Goal: Task Accomplishment & Management: Use online tool/utility

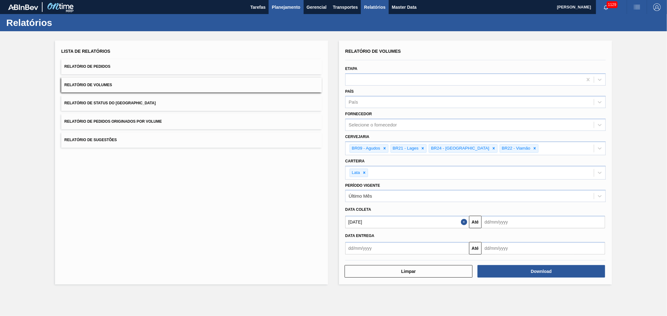
click at [288, 10] on span "Planejamento" at bounding box center [286, 6] width 28 height 7
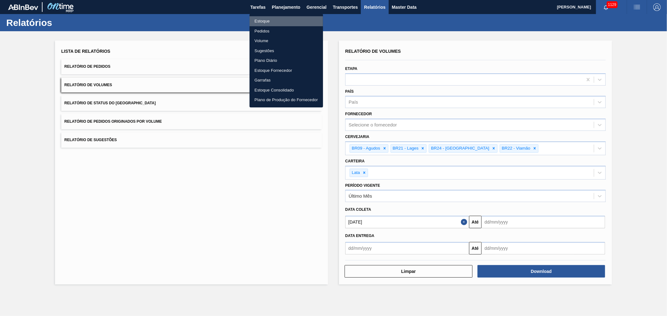
click at [264, 20] on li "Estoque" at bounding box center [285, 21] width 73 height 10
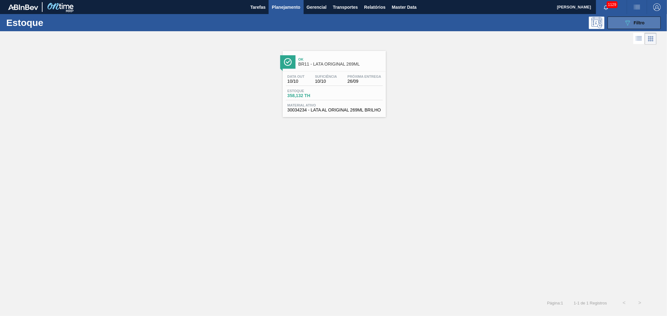
click at [624, 23] on icon "089F7B8B-B2A5-4AFE-B5C0-19BA573D28AC" at bounding box center [626, 22] width 7 height 7
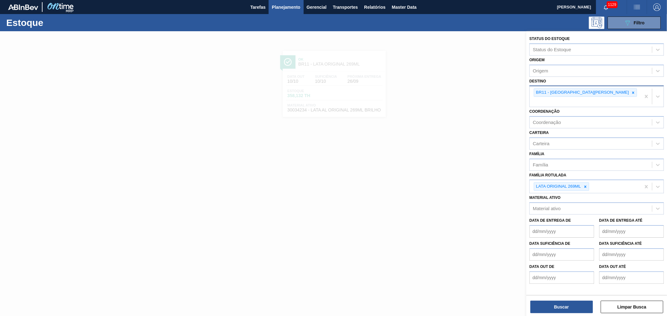
drag, startPoint x: 570, startPoint y: 91, endPoint x: 574, endPoint y: 92, distance: 4.4
click at [631, 91] on icon at bounding box center [633, 93] width 4 height 4
click at [574, 92] on div "BR11 - São Luís" at bounding box center [584, 96] width 111 height 21
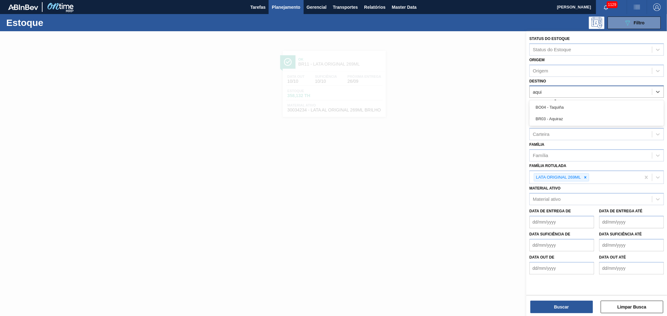
type input "aquir"
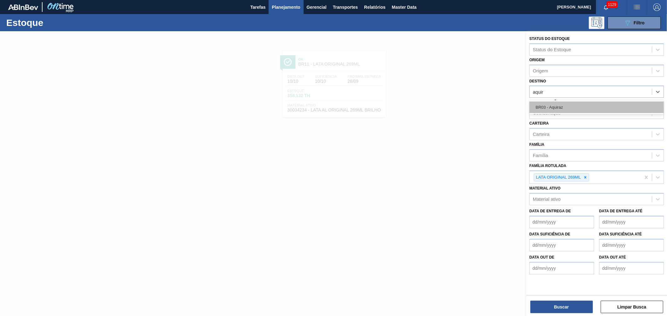
click at [554, 102] on div "BR03 - Aquiraz" at bounding box center [596, 108] width 134 height 12
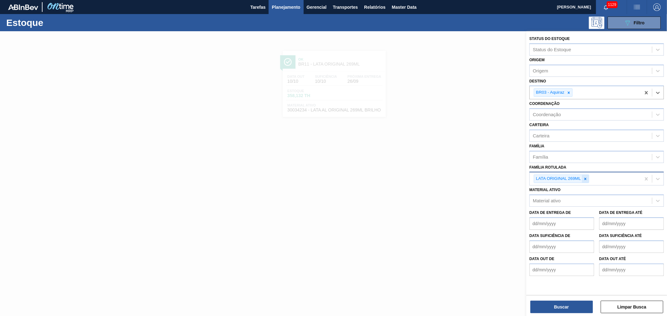
click at [587, 177] on icon at bounding box center [585, 179] width 4 height 4
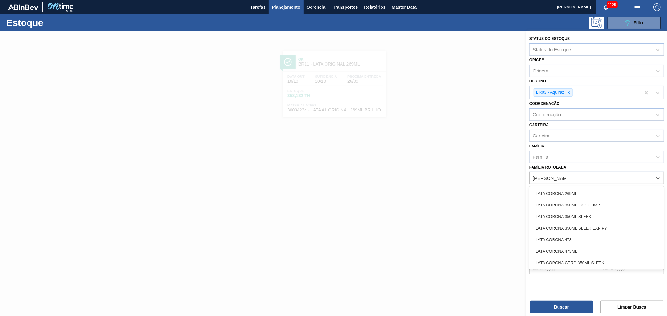
type Rotulada "LATA CORONA"
click at [580, 216] on div "LATA CORONA 350ML SLEEK" at bounding box center [596, 217] width 134 height 12
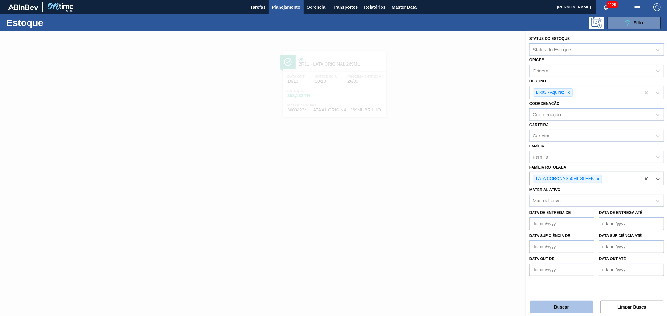
click at [563, 307] on button "Buscar" at bounding box center [561, 307] width 62 height 12
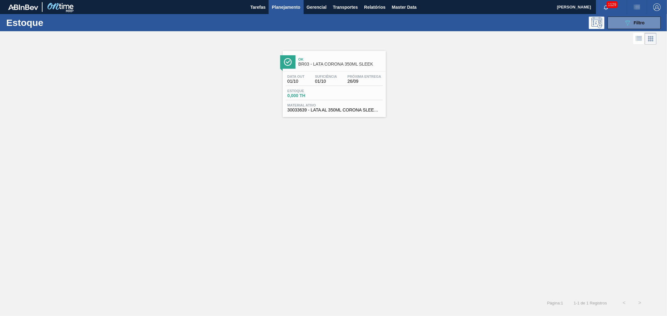
click at [330, 61] on span "Ok" at bounding box center [340, 59] width 84 height 4
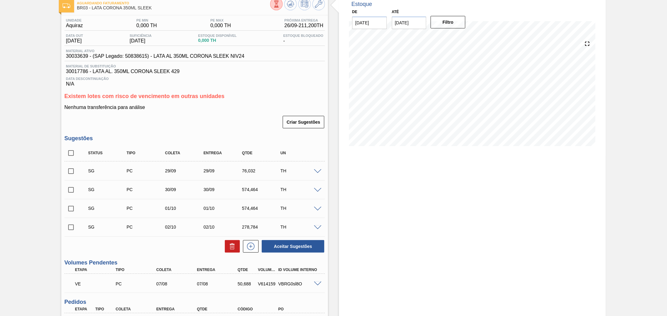
scroll to position [103, 0]
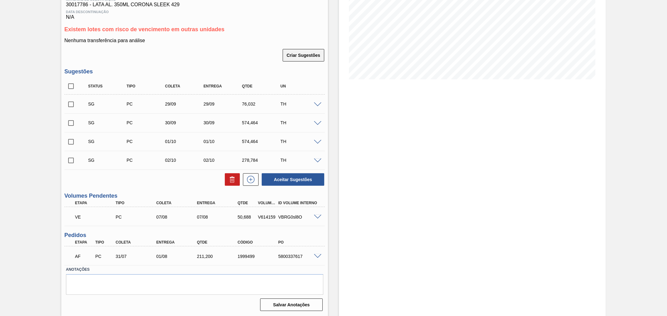
click at [308, 59] on button "Criar Sugestões" at bounding box center [303, 55] width 42 height 12
click at [249, 178] on icon at bounding box center [251, 179] width 10 height 7
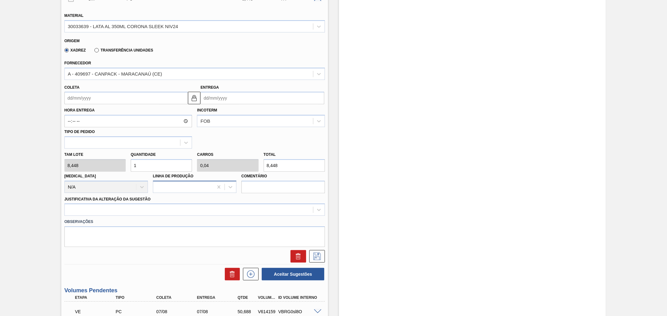
scroll to position [288, 0]
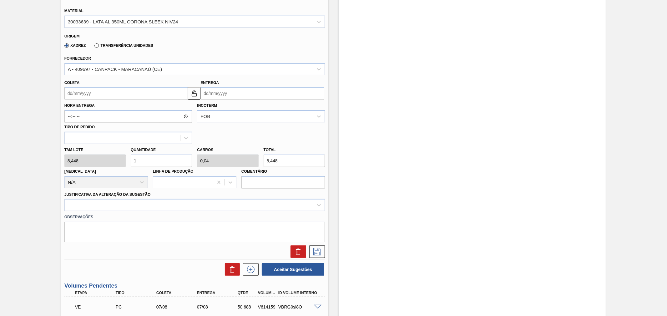
click at [117, 96] on input "Coleta" at bounding box center [126, 93] width 124 height 12
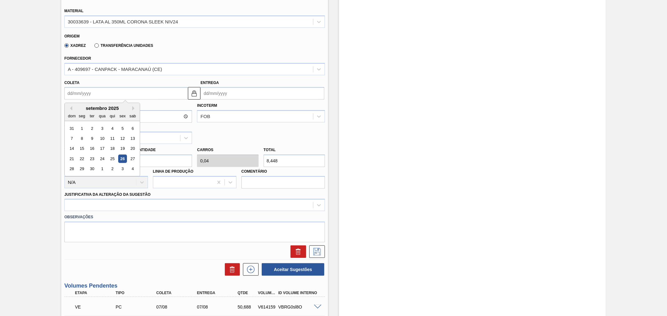
type input "2"
type input "02/09/2025"
type input "28"
type input "28/09/2025"
click at [71, 165] on div "28" at bounding box center [71, 169] width 8 height 8
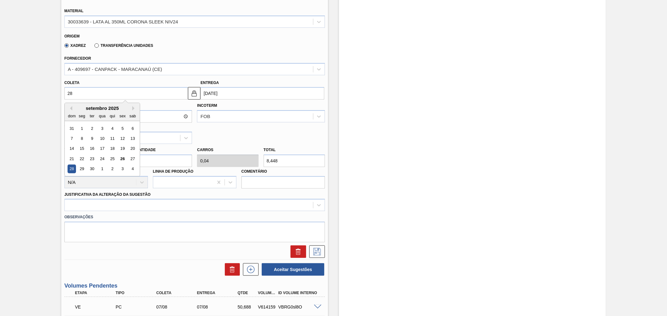
type input "28/09/2025"
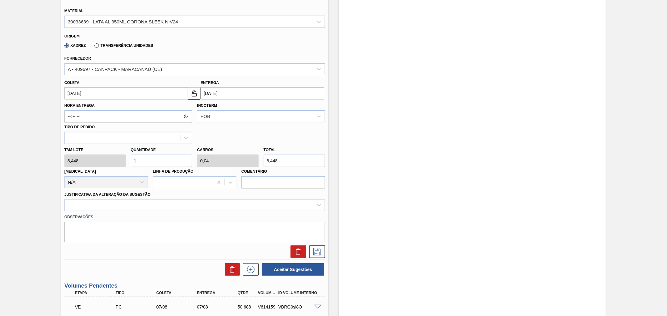
click at [206, 125] on div "Hora Entrega Incoterm FOB Tipo de pedido" at bounding box center [194, 122] width 265 height 44
drag, startPoint x: 159, startPoint y: 157, endPoint x: 132, endPoint y: 154, distance: 27.3
click at [122, 152] on div "Tam lote 8,448 Quantidade 1 Carros 0,04 Total 8,448 Doca N/A Linha de Produção …" at bounding box center [194, 166] width 265 height 45
type input "10"
type input "0,4"
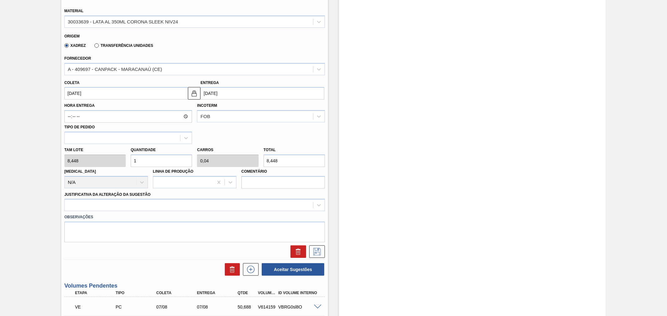
type input "84,48"
type input "100"
type input "4"
type input "844,8"
type input "100"
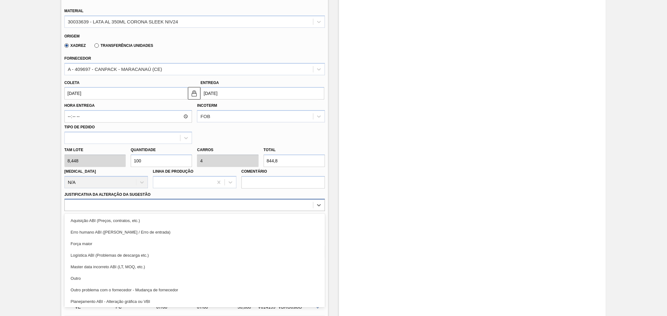
click at [141, 203] on div at bounding box center [189, 205] width 248 height 9
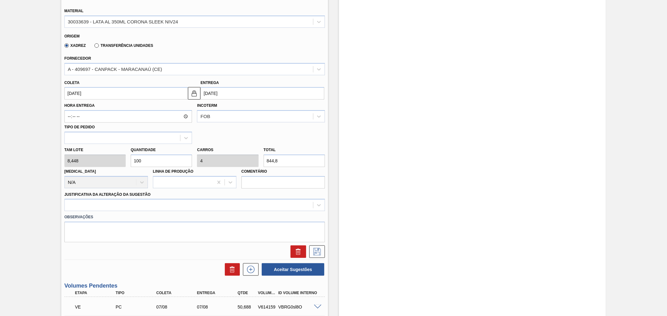
drag, startPoint x: 59, startPoint y: 204, endPoint x: 68, endPoint y: 205, distance: 9.1
click at [58, 204] on div "Aguardando Faturamento BR03 - LATA CORONA 350ML SLEEK Unidade Aquiraz PE MIN 0,…" at bounding box center [333, 75] width 667 height 664
click at [89, 205] on div at bounding box center [189, 205] width 248 height 9
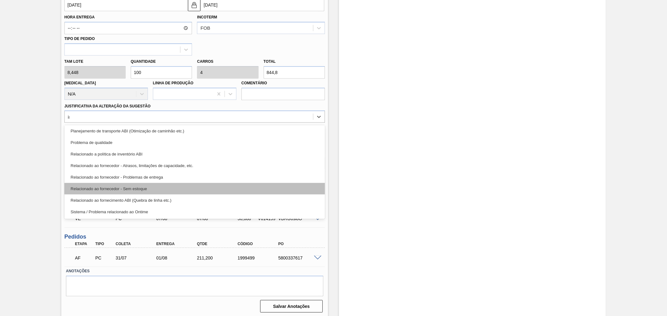
scroll to position [0, 0]
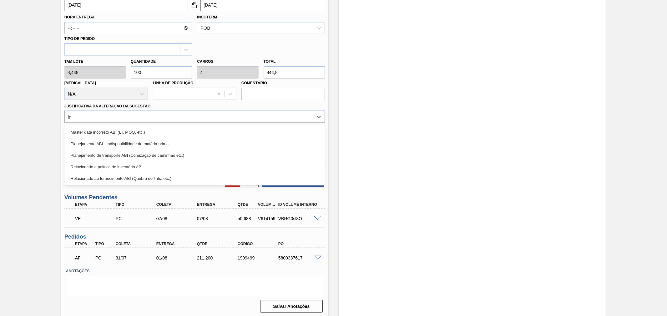
type Sugestão "i"
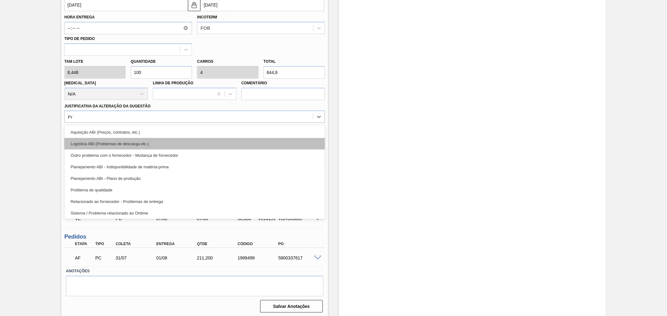
type Sugestão "P"
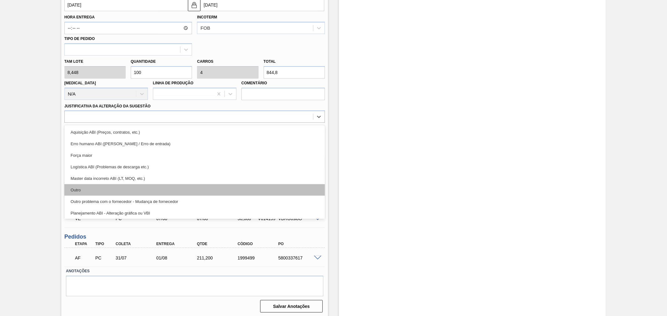
click at [114, 189] on div "Outro" at bounding box center [194, 190] width 260 height 12
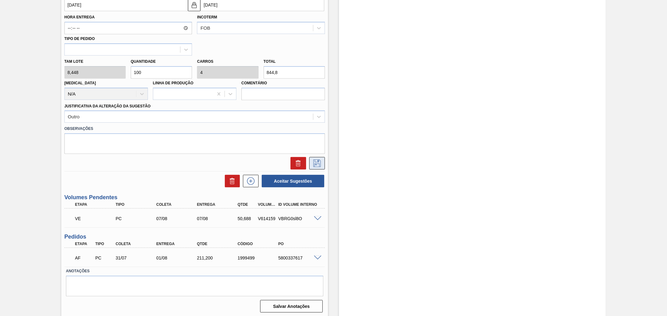
click at [322, 163] on button at bounding box center [317, 163] width 16 height 12
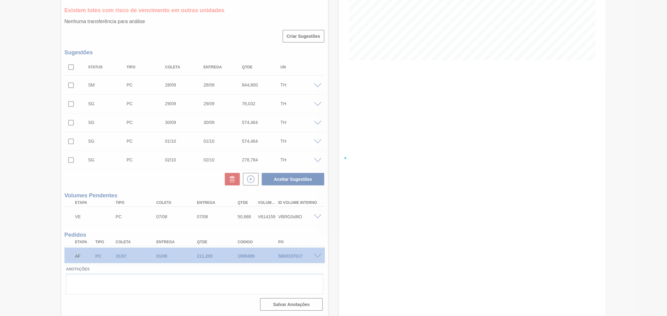
scroll to position [122, 0]
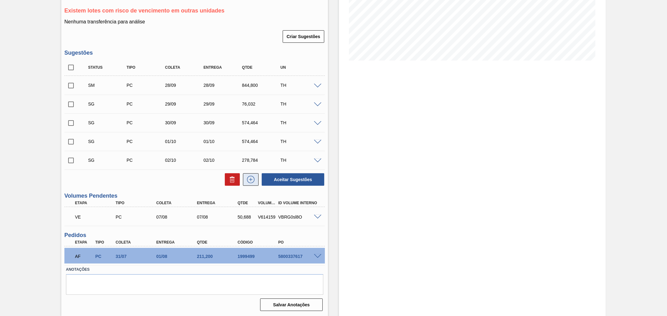
click at [253, 180] on icon at bounding box center [251, 179] width 10 height 7
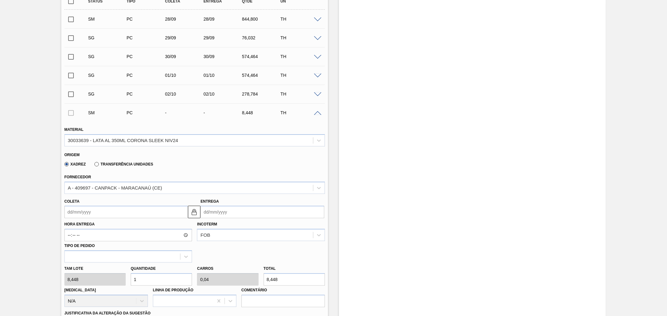
scroll to position [215, 0]
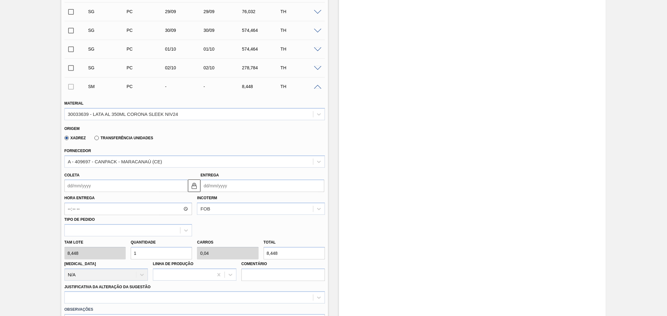
click at [111, 186] on input "Coleta" at bounding box center [126, 186] width 124 height 12
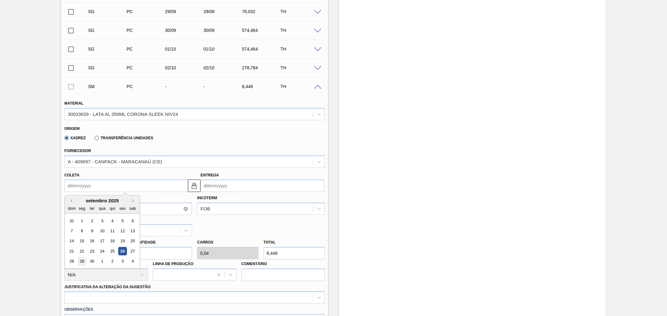
click at [83, 260] on div "29" at bounding box center [81, 261] width 8 height 8
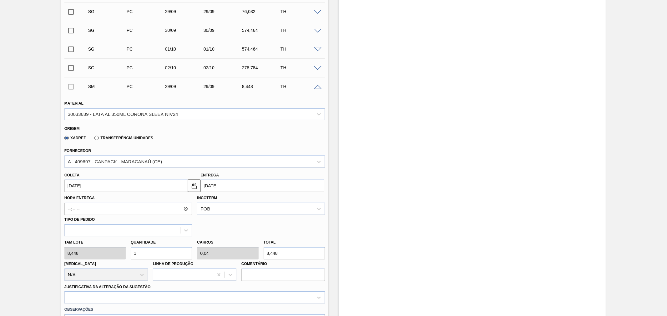
type input "[DATE]"
click at [172, 254] on input "1" at bounding box center [161, 253] width 61 height 12
click at [100, 246] on div "Tam lote 8,448 Quantidade 1 Carros 0,04 Total 8,448 Doca N/A Linha de Produção …" at bounding box center [194, 259] width 265 height 45
type input "5"
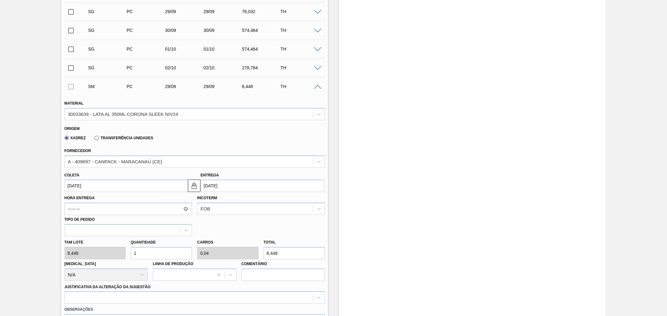
type input "0,2"
type input "42,24"
type input "50"
type input "2"
type input "422,4"
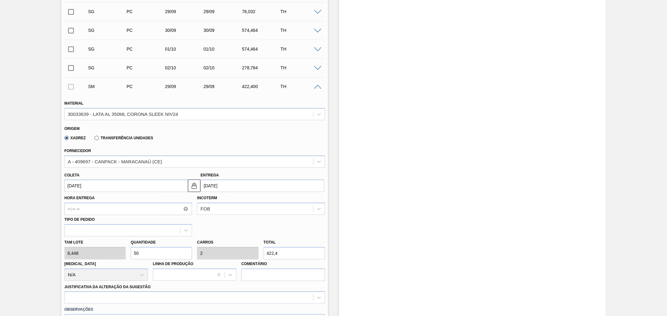
type input "50"
click at [218, 224] on div "Hora Entrega Incoterm FOB Tipo de pedido" at bounding box center [194, 214] width 265 height 44
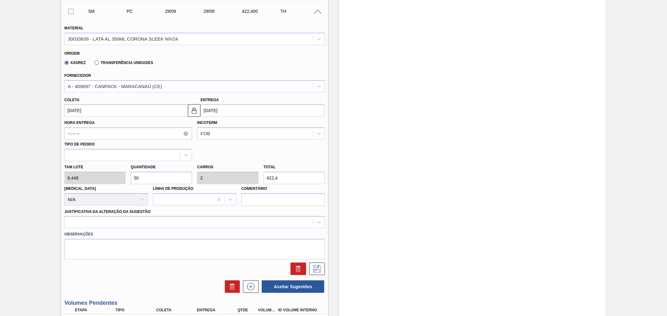
scroll to position [307, 0]
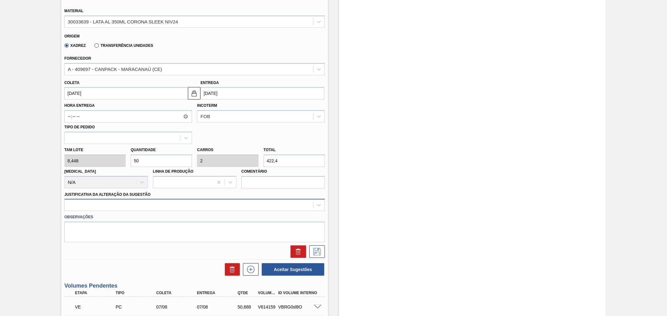
click at [162, 209] on div at bounding box center [194, 205] width 260 height 12
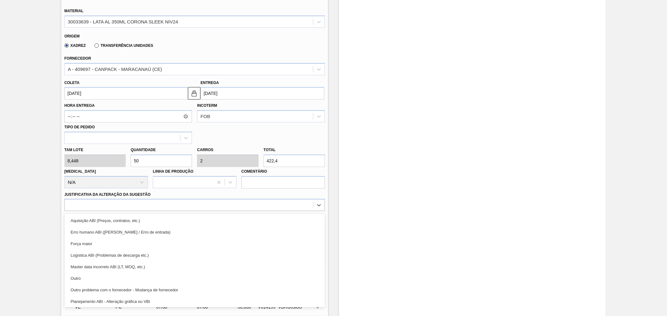
click at [88, 276] on div "Outro" at bounding box center [194, 279] width 260 height 12
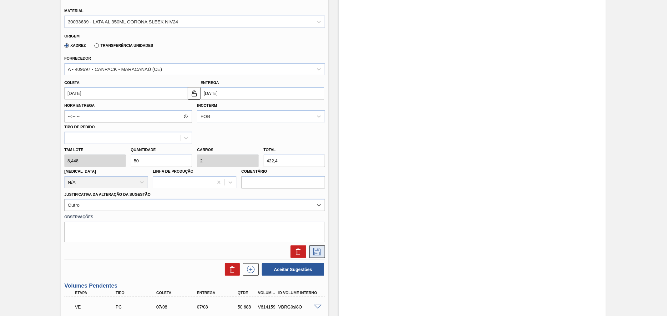
click at [317, 249] on icon at bounding box center [316, 251] width 3 height 5
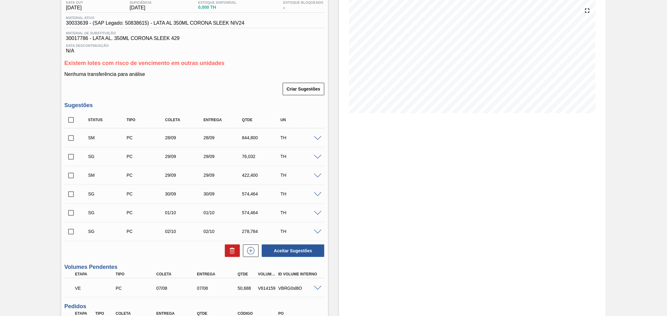
scroll to position [48, 0]
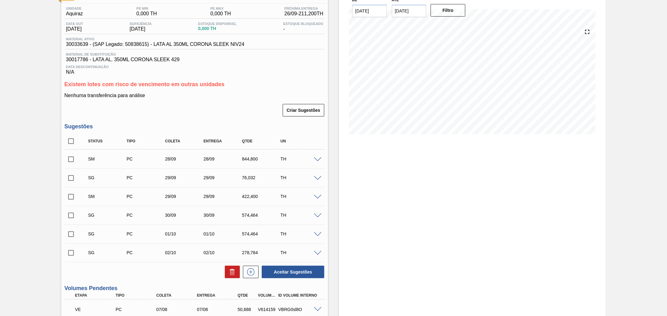
click at [69, 157] on input "checkbox" at bounding box center [70, 159] width 13 height 13
checkbox input "true"
click at [69, 195] on input "checkbox" at bounding box center [70, 196] width 13 height 13
click at [279, 269] on button "Aceitar Sugestões" at bounding box center [293, 272] width 62 height 12
click at [73, 199] on input "checkbox" at bounding box center [70, 196] width 13 height 13
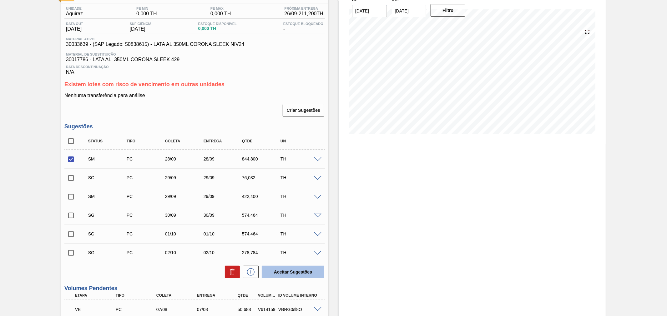
click at [282, 272] on button "Aceitar Sugestões" at bounding box center [293, 272] width 62 height 12
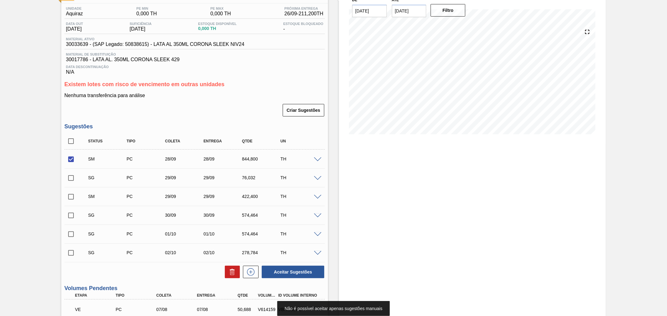
click at [316, 160] on span at bounding box center [317, 159] width 7 height 5
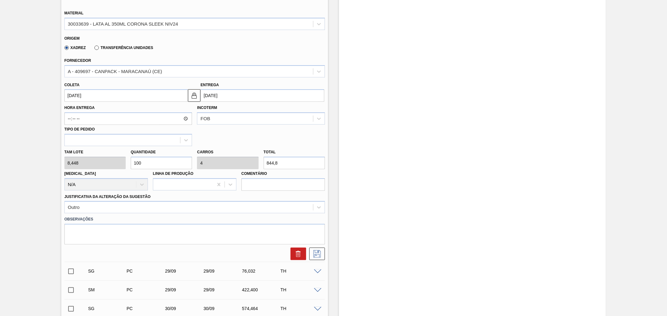
scroll to position [233, 0]
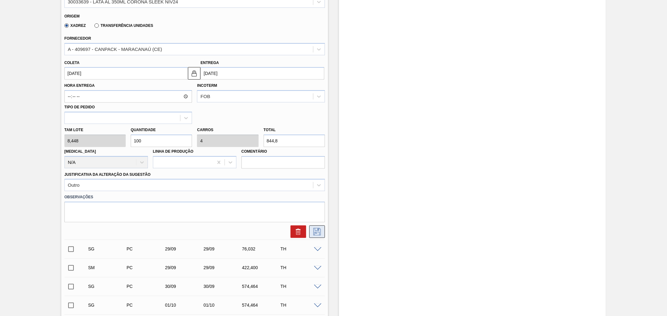
click at [317, 230] on icon at bounding box center [317, 231] width 10 height 7
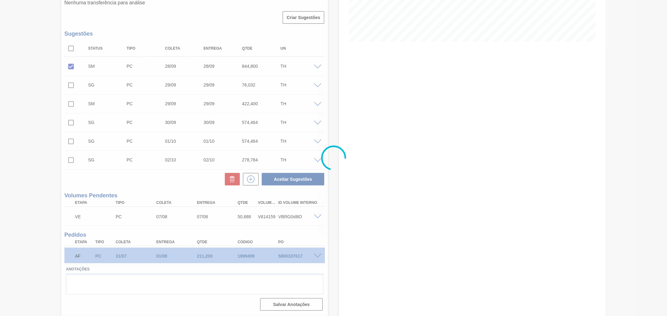
scroll to position [141, 0]
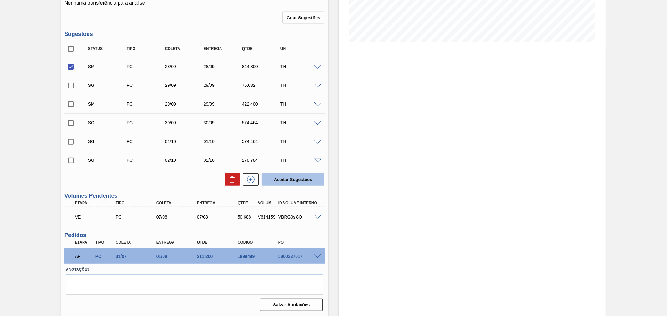
click at [290, 177] on button "Aceitar Sugestões" at bounding box center [293, 179] width 62 height 12
click at [68, 105] on input "checkbox" at bounding box center [70, 104] width 13 height 13
checkbox input "true"
click at [230, 177] on icon at bounding box center [232, 177] width 5 height 1
checkbox input "false"
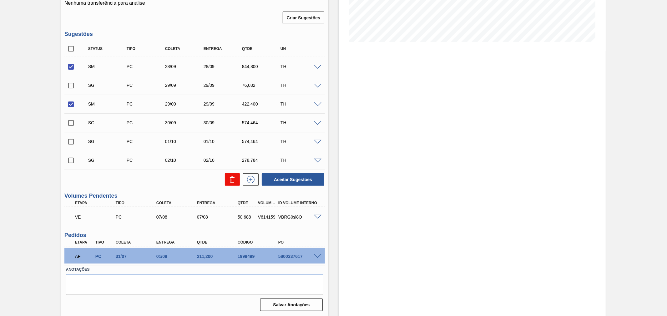
checkbox input "false"
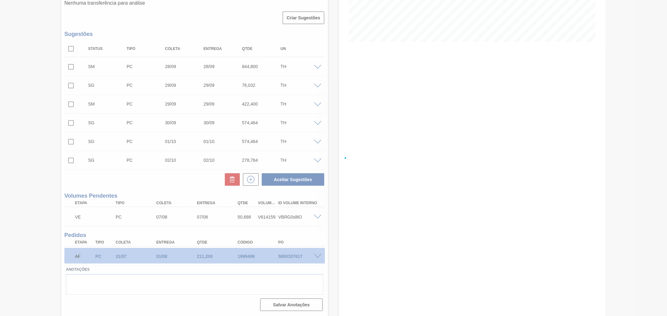
scroll to position [103, 0]
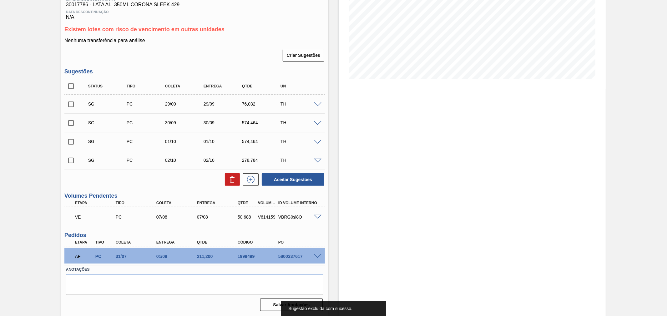
click at [384, 181] on div "Estoque De [DATE] Até [DATE] Filtro" at bounding box center [472, 122] width 267 height 389
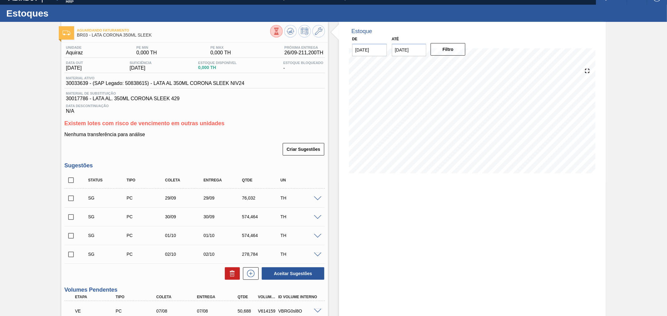
scroll to position [0, 0]
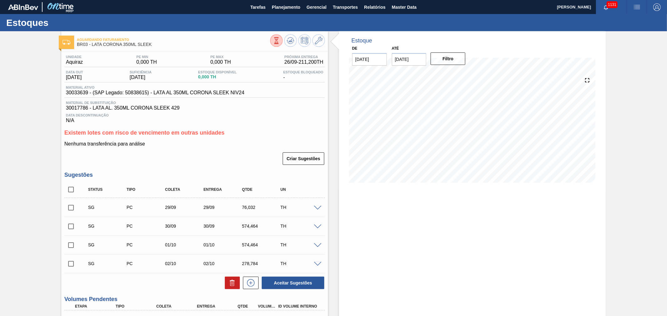
click at [630, 7] on span "button" at bounding box center [636, 6] width 15 height 7
click at [625, 23] on li "Pedido Contingência" at bounding box center [632, 22] width 57 height 11
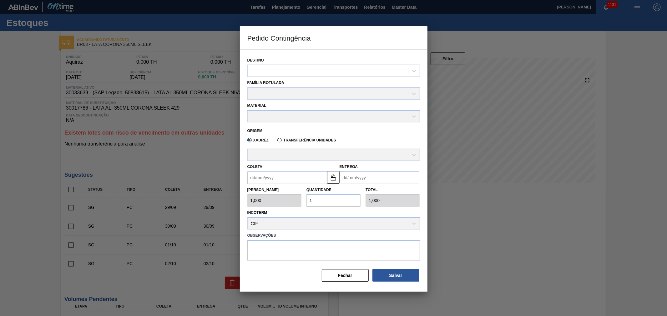
click at [315, 71] on div at bounding box center [327, 71] width 160 height 9
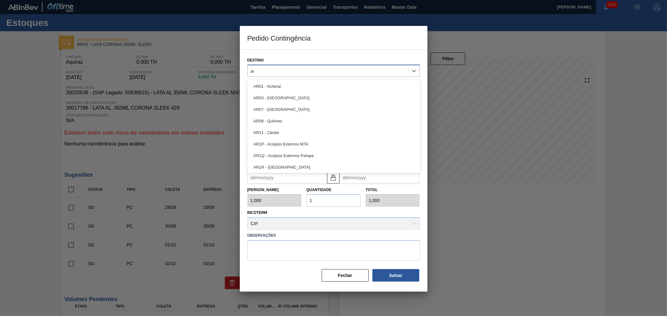
type input "aqui"
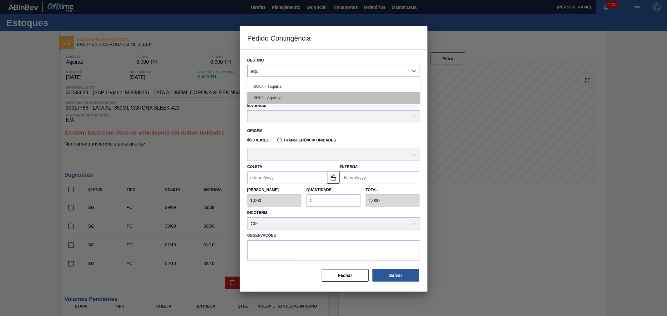
click at [283, 97] on div "BR03 - Aquiraz" at bounding box center [333, 98] width 172 height 12
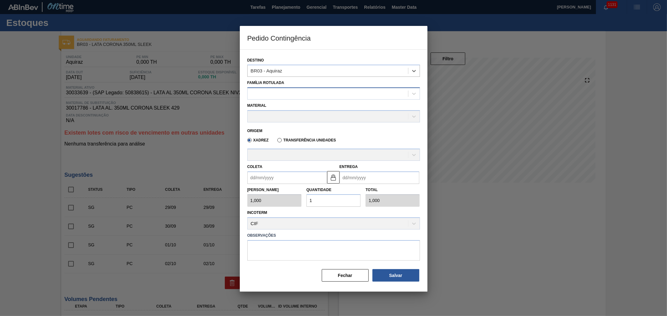
click at [297, 96] on div at bounding box center [327, 93] width 160 height 9
type Rotulada "lata corona"
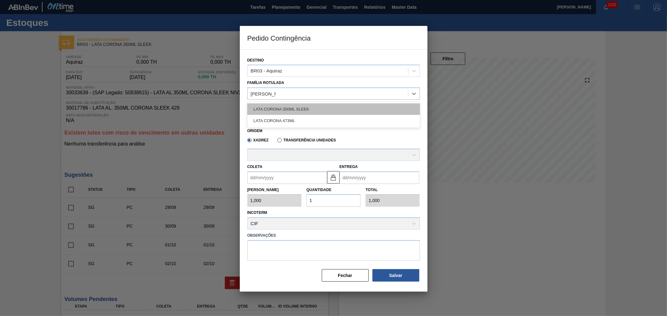
click at [287, 110] on div "LATA CORONA 350ML SLEEK" at bounding box center [333, 109] width 172 height 12
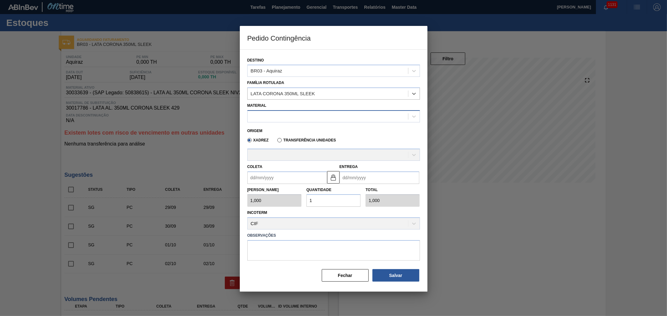
click at [285, 118] on div at bounding box center [327, 116] width 160 height 9
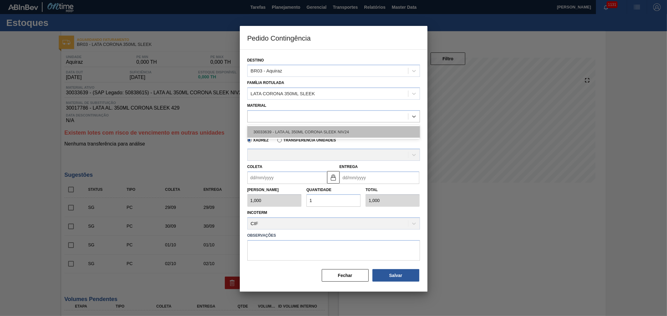
click at [291, 131] on div "30033639 - LATA AL 350ML CORONA SLEEK NIV24" at bounding box center [333, 132] width 172 height 12
type input "8,448"
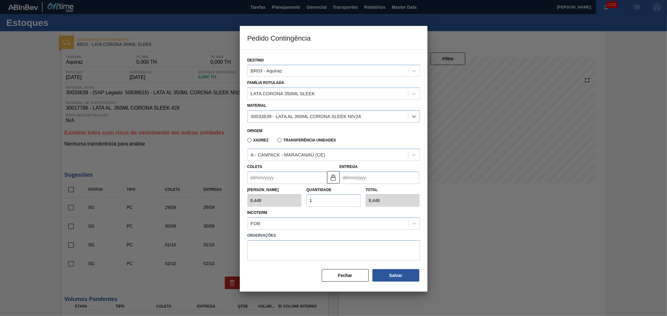
click at [283, 177] on input "Coleta" at bounding box center [287, 178] width 80 height 12
click at [255, 251] on div "28" at bounding box center [254, 253] width 8 height 8
type input "28/09/2025"
click at [287, 202] on div "Tam Lote 8,448 Quantidade 1 Total 8,448" at bounding box center [333, 195] width 177 height 23
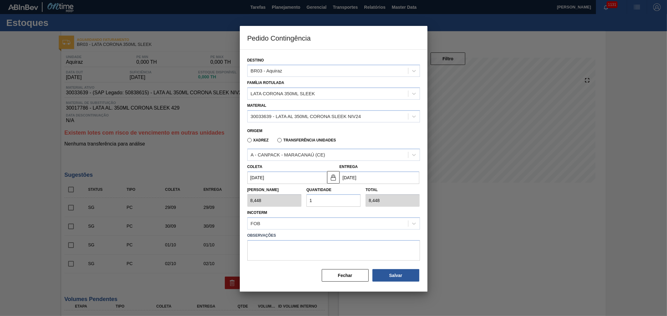
type input "2"
type input "16,896"
type input "25"
type input "211,200"
type input "25"
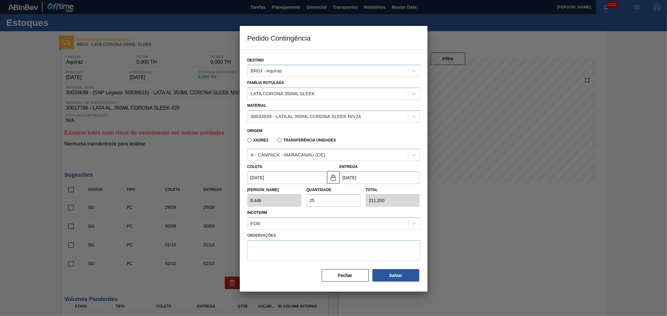
click at [348, 210] on div "Incoterm FOB" at bounding box center [333, 218] width 172 height 21
click at [404, 277] on button "Salvar" at bounding box center [395, 275] width 47 height 12
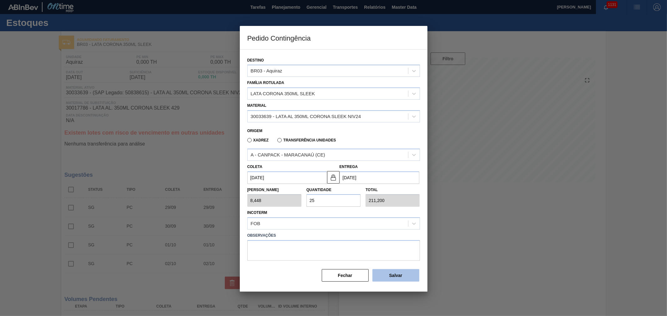
type input "1,000"
type input "1"
type input "1,000"
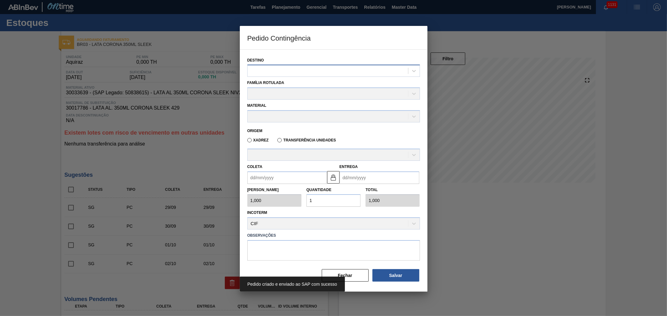
click at [280, 74] on div at bounding box center [327, 71] width 160 height 9
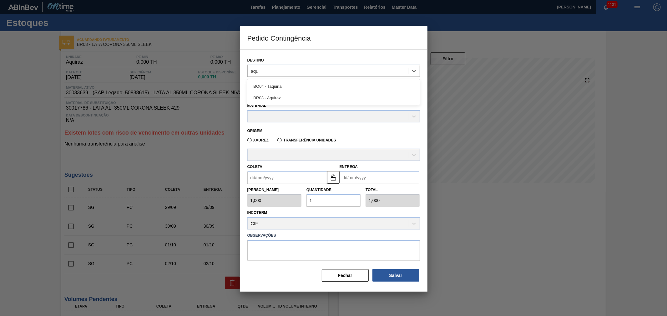
type input "aqui"
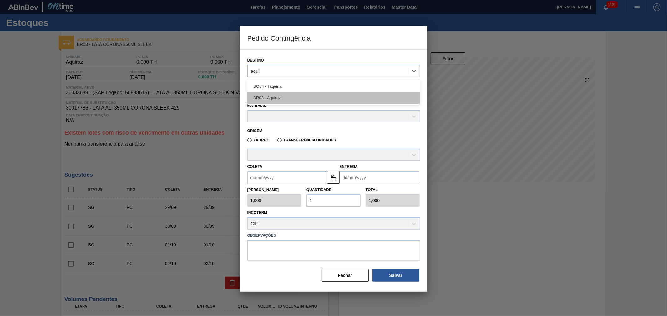
click at [282, 97] on div "BR03 - Aquiraz" at bounding box center [333, 98] width 172 height 12
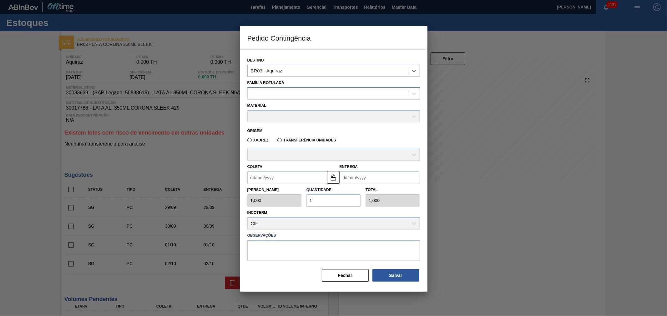
click at [276, 97] on div at bounding box center [327, 93] width 160 height 9
type Rotulada "lata coro"
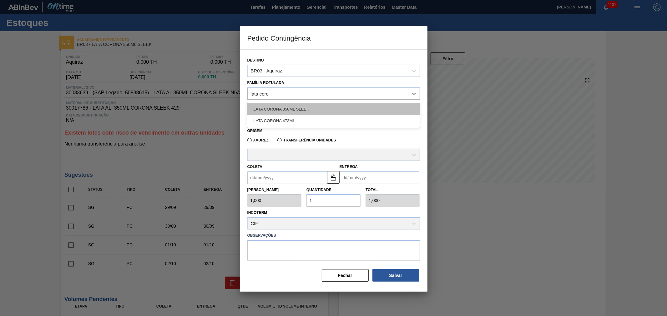
click at [293, 110] on div "LATA CORONA 350ML SLEEK" at bounding box center [333, 109] width 172 height 12
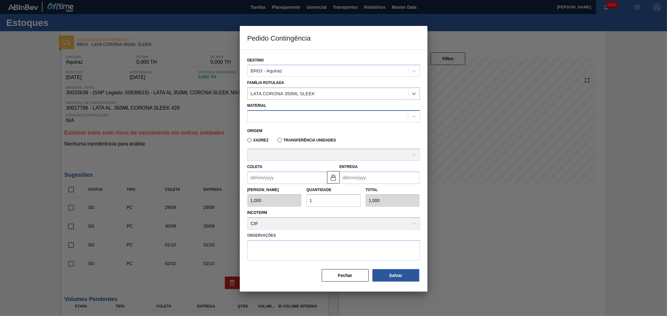
click at [292, 117] on div at bounding box center [327, 116] width 160 height 9
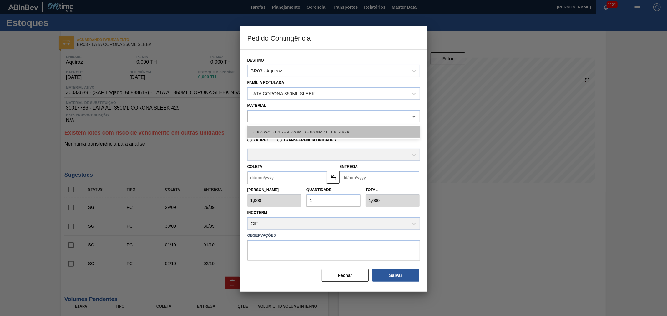
click at [291, 133] on div "30033639 - LATA AL 350ML CORONA SLEEK NIV24" at bounding box center [333, 132] width 172 height 12
type input "8,448"
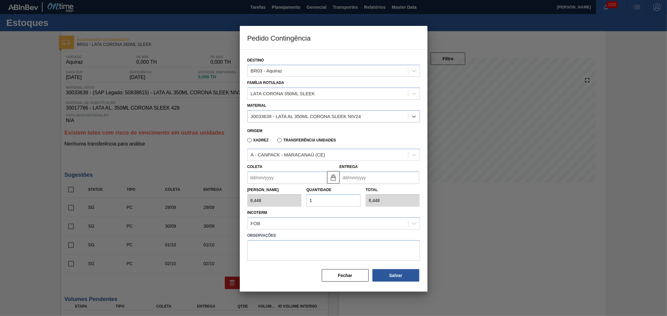
click at [277, 175] on input "Coleta" at bounding box center [287, 178] width 80 height 12
click at [262, 252] on div "29" at bounding box center [264, 253] width 8 height 8
type input "[DATE]"
click at [296, 201] on div "Tam Lote 8,448 Quantidade 1 Total 8,448" at bounding box center [333, 195] width 177 height 23
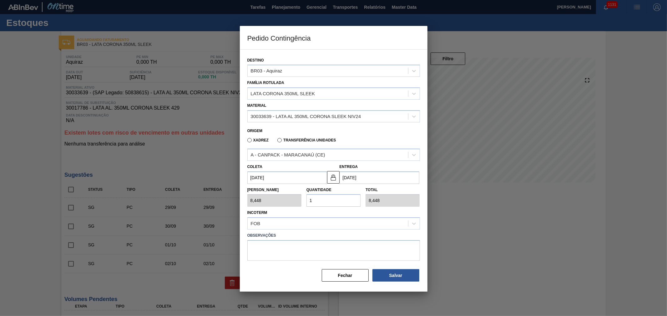
type input "2"
type input "16,896"
type input "25"
type input "211,200"
click at [386, 271] on button "Salvar" at bounding box center [395, 275] width 47 height 12
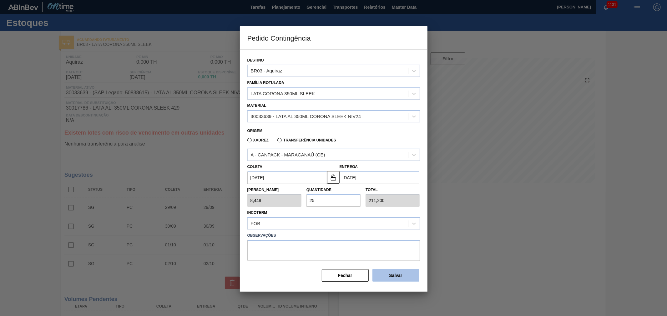
click at [386, 271] on button "Salvar" at bounding box center [395, 275] width 47 height 12
type input "1,000"
type input "1"
type input "1,000"
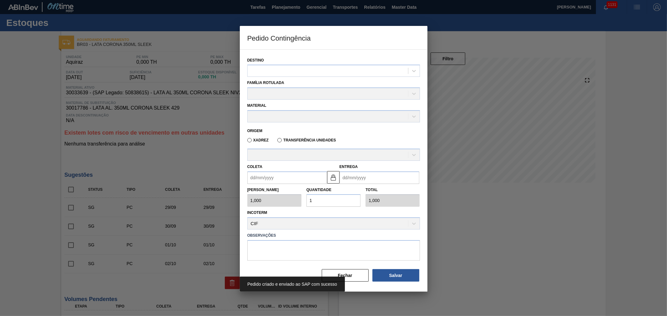
click at [357, 264] on div "Fechar Salvar" at bounding box center [369, 273] width 106 height 18
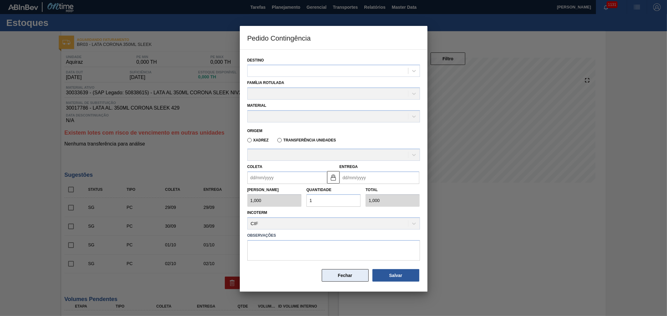
click at [351, 270] on button "Fechar" at bounding box center [345, 275] width 47 height 12
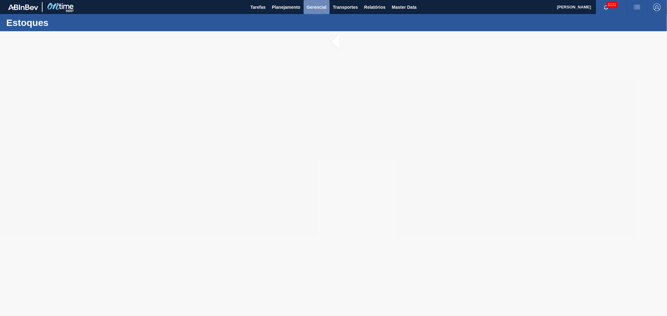
click at [323, 7] on span "Gerencial" at bounding box center [317, 6] width 20 height 7
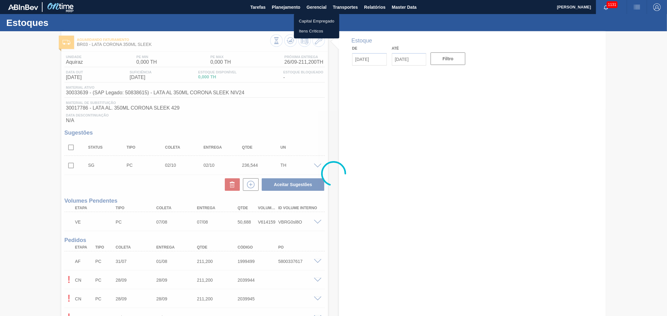
click at [337, 5] on div at bounding box center [333, 158] width 667 height 316
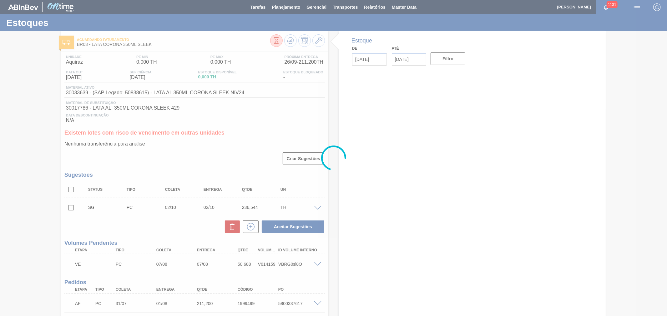
click at [339, 7] on div at bounding box center [333, 158] width 667 height 316
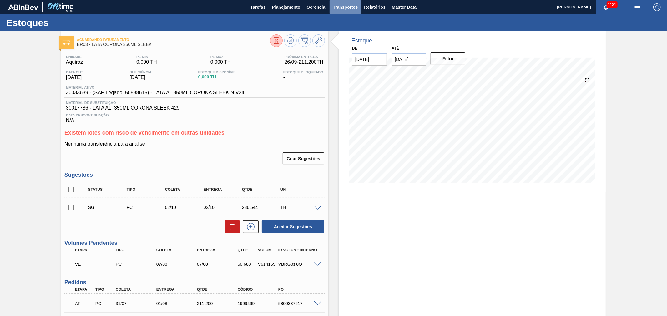
click at [339, 8] on span "Transportes" at bounding box center [344, 6] width 25 height 7
click at [341, 21] on li "Composição de Carga" at bounding box center [344, 21] width 51 height 10
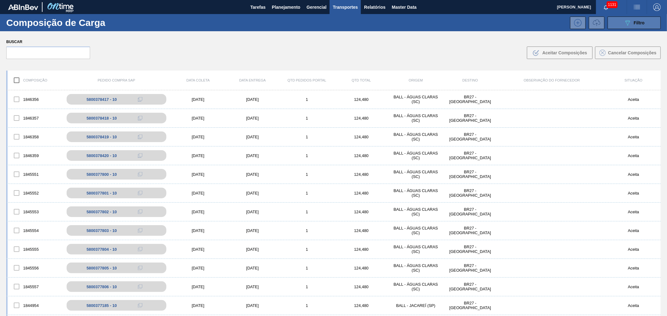
click at [631, 25] on div "089F7B8B-B2A5-4AFE-B5C0-19BA573D28AC Filtro" at bounding box center [633, 22] width 21 height 7
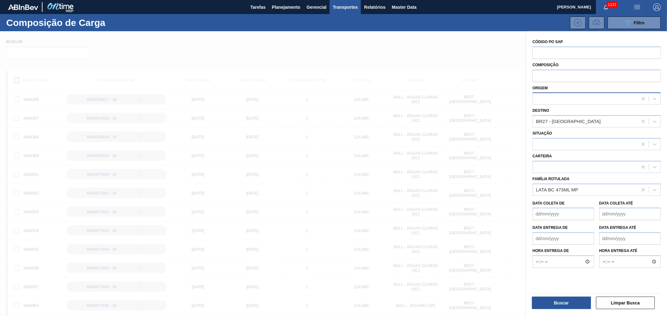
click at [557, 97] on div at bounding box center [584, 98] width 105 height 9
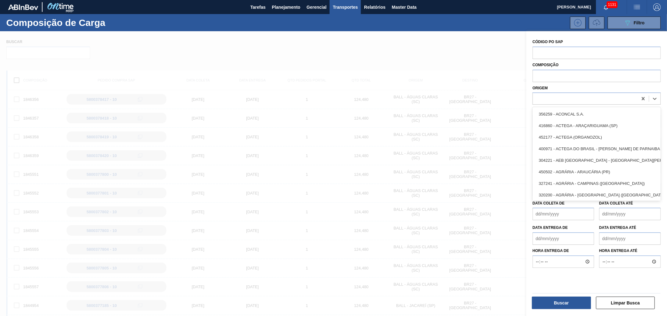
click at [567, 84] on div "Origem option 356259 - ACONCAL S.A. focused, 1 of 101. 101 results available. U…" at bounding box center [596, 94] width 128 height 21
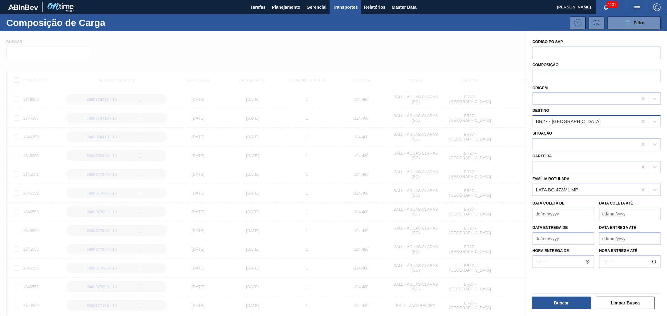
click at [570, 119] on div "BR27 - Nova Minas" at bounding box center [568, 121] width 65 height 5
type input "aqui"
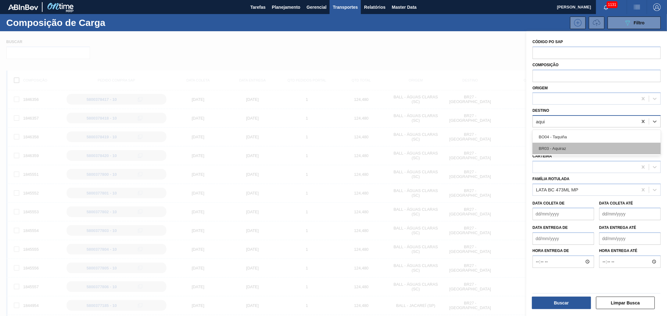
click at [569, 144] on div "BR03 - Aquiraz" at bounding box center [596, 149] width 128 height 12
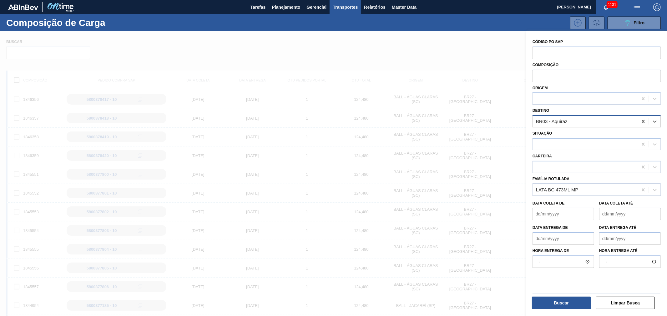
click at [566, 188] on div "LATA BC 473ML MP" at bounding box center [557, 189] width 42 height 5
type Rotulada "lata corona 35"
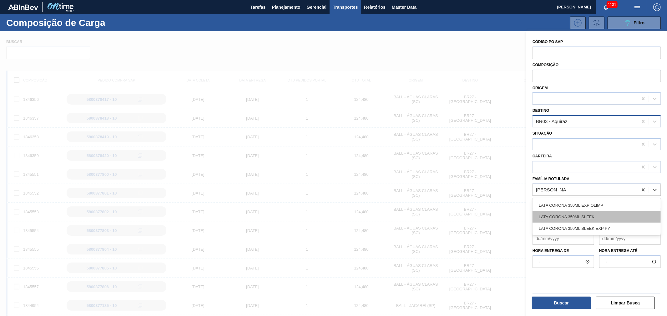
click at [584, 214] on div "LATA CORONA 350ML SLEEK" at bounding box center [596, 217] width 128 height 12
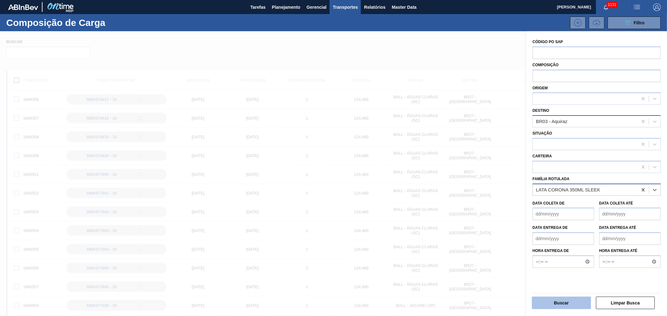
click at [560, 303] on button "Buscar" at bounding box center [561, 303] width 59 height 12
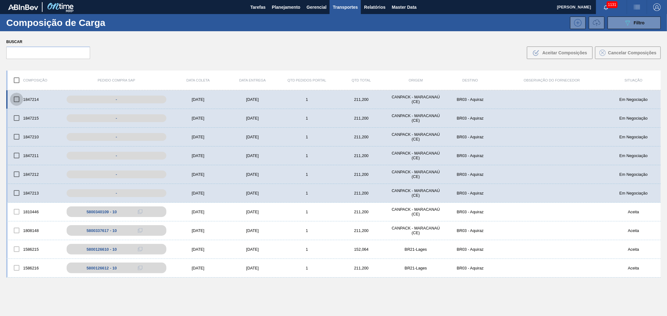
click at [17, 99] on input "checkbox" at bounding box center [16, 99] width 13 height 13
checkbox input "true"
click at [13, 114] on input "checkbox" at bounding box center [16, 118] width 13 height 13
checkbox input "true"
click at [14, 133] on input "checkbox" at bounding box center [16, 136] width 13 height 13
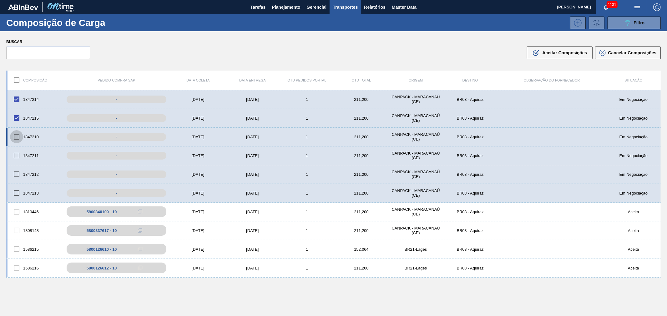
checkbox input "true"
click at [15, 153] on input "checkbox" at bounding box center [16, 155] width 13 height 13
checkbox input "true"
click at [13, 168] on input "checkbox" at bounding box center [16, 174] width 13 height 13
checkbox input "true"
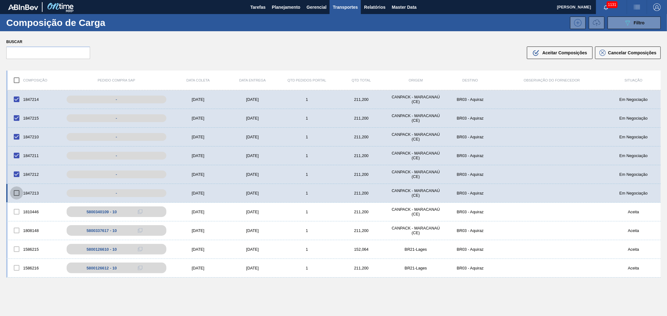
click at [13, 191] on input "checkbox" at bounding box center [16, 193] width 13 height 13
checkbox input "true"
click at [539, 52] on div ".b{fill:var(--color-action-default)} Aceitar Composições" at bounding box center [559, 52] width 55 height 7
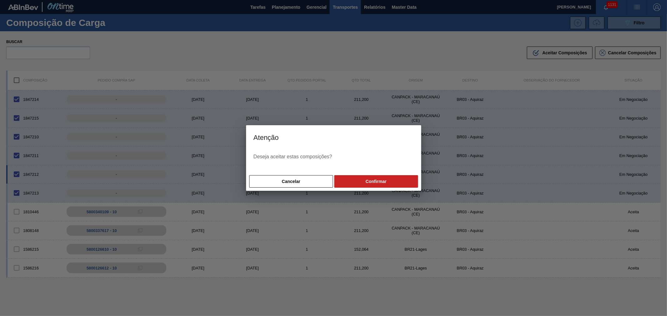
click at [388, 177] on button "Confirmar" at bounding box center [375, 181] width 83 height 12
checkbox input "false"
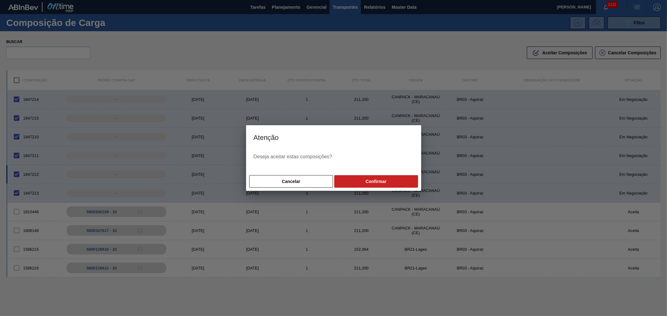
checkbox input "false"
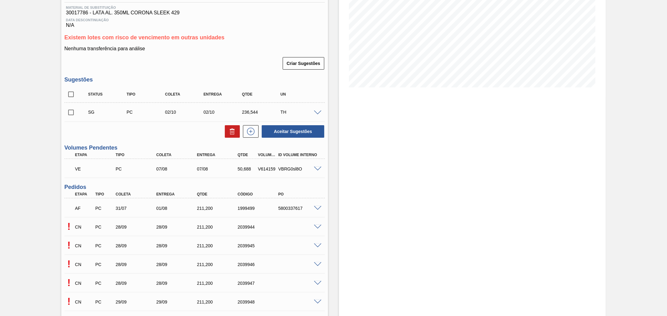
scroll to position [160, 0]
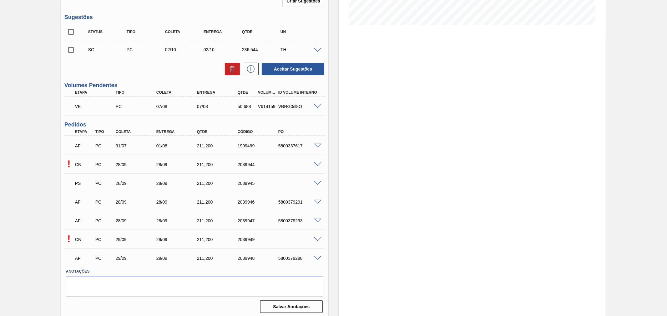
scroll to position [160, 0]
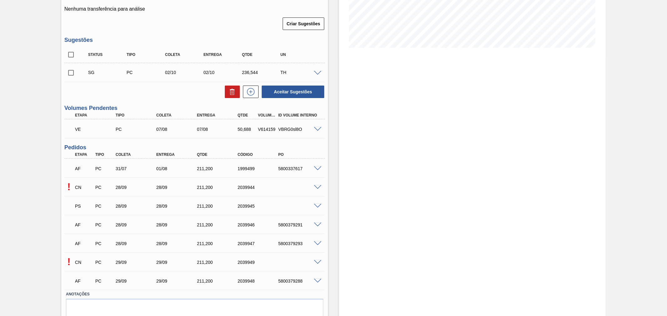
scroll to position [160, 0]
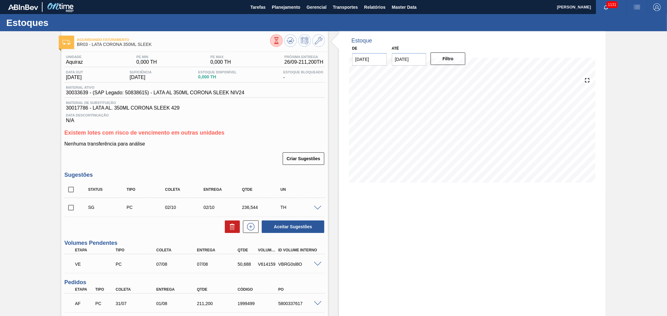
scroll to position [160, 0]
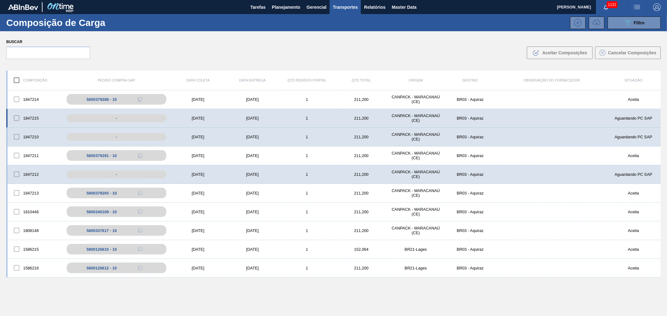
click at [18, 117] on div at bounding box center [16, 118] width 13 height 13
click at [16, 139] on div at bounding box center [16, 136] width 13 height 13
click at [19, 137] on div at bounding box center [16, 136] width 13 height 13
click at [18, 121] on div at bounding box center [16, 118] width 13 height 13
drag, startPoint x: 16, startPoint y: 118, endPoint x: 20, endPoint y: 106, distance: 12.8
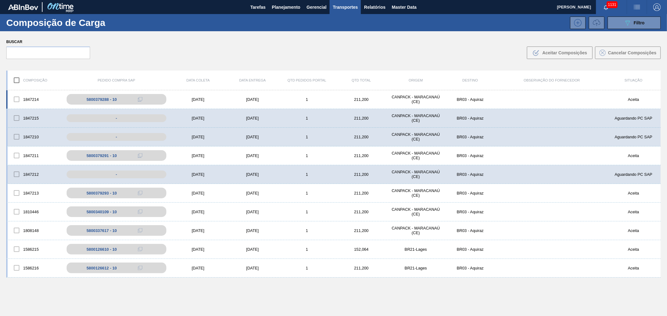
click at [15, 117] on div at bounding box center [16, 118] width 13 height 13
click at [17, 101] on div at bounding box center [16, 99] width 13 height 13
drag, startPoint x: 224, startPoint y: 118, endPoint x: 218, endPoint y: 122, distance: 6.8
click at [218, 122] on div "1847215 - 29/09/2025 29/09/2025 1 211,200 CANPACK - MARACANAÚ (CE) BR03 - Aquir…" at bounding box center [333, 118] width 654 height 19
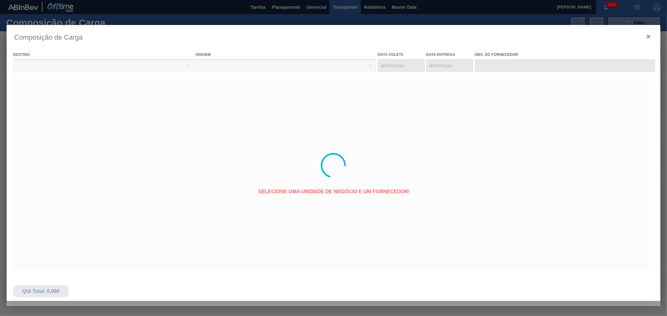
type coleta "[DATE]"
type entrega "[DATE]"
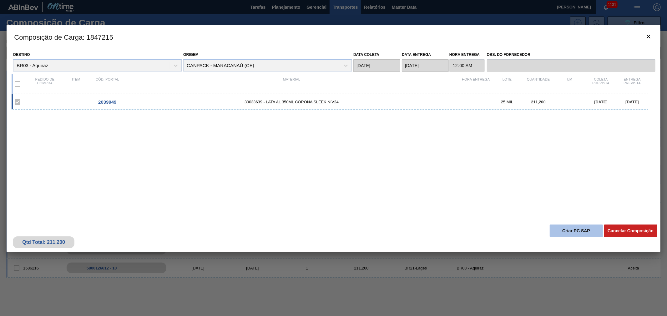
click at [558, 234] on button "Criar PC SAP" at bounding box center [575, 231] width 53 height 12
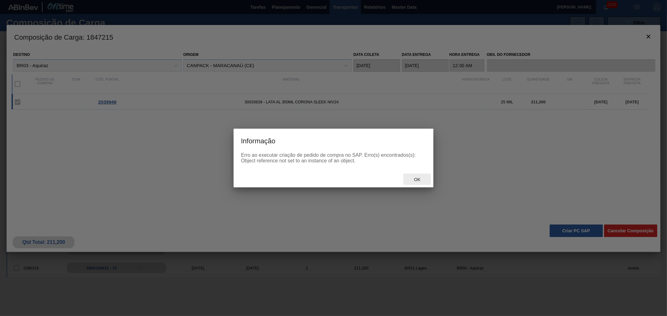
click at [417, 180] on span "Ok" at bounding box center [417, 179] width 16 height 5
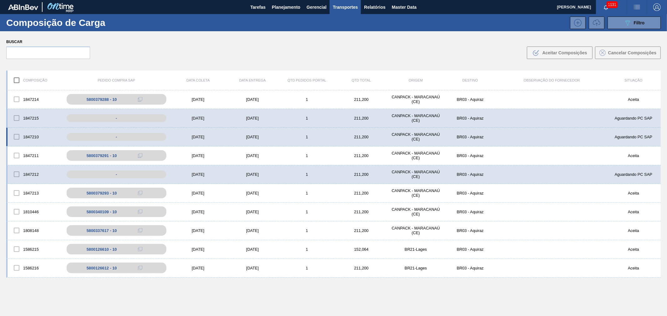
click at [182, 137] on div "[DATE]" at bounding box center [198, 137] width 54 height 5
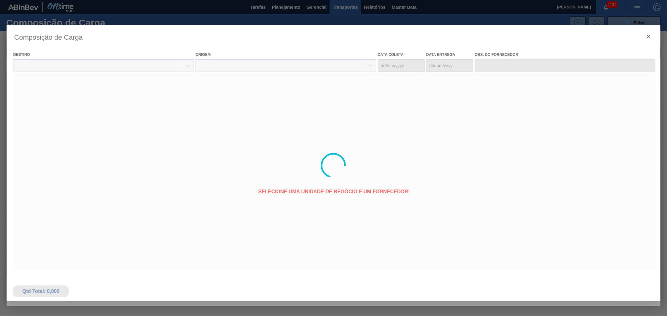
type coleta "[DATE]"
type entrega "[DATE]"
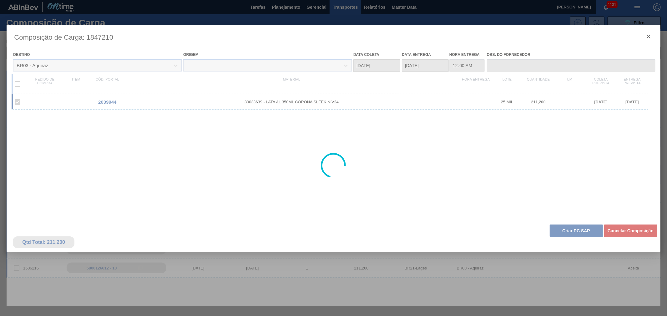
click at [567, 283] on div at bounding box center [333, 165] width 653 height 281
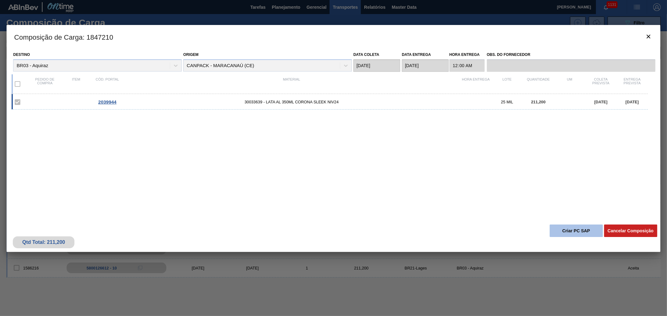
click at [570, 233] on button "Criar PC SAP" at bounding box center [575, 231] width 53 height 12
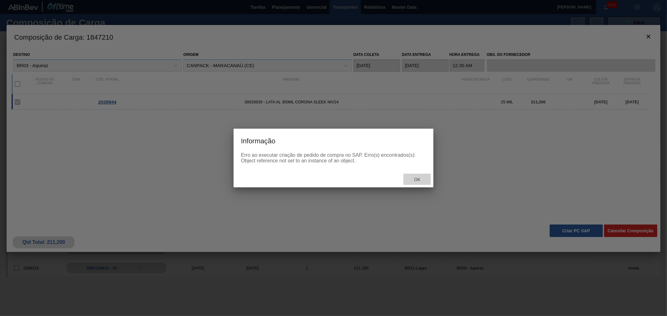
click at [406, 184] on div "Ok" at bounding box center [416, 180] width 27 height 12
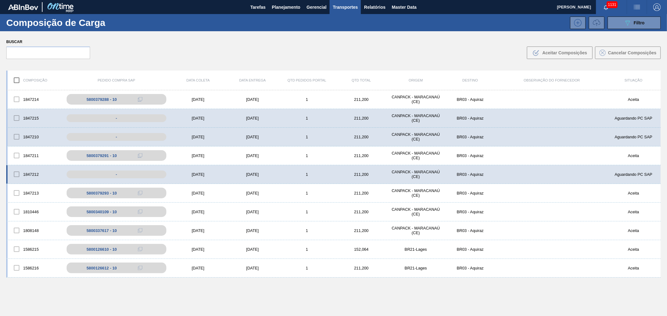
click at [409, 182] on div "1847212 - 28/09/2025 28/09/2025 1 211,200 CANPACK - MARACANAÚ (CE) BR03 - Aquir…" at bounding box center [333, 174] width 654 height 19
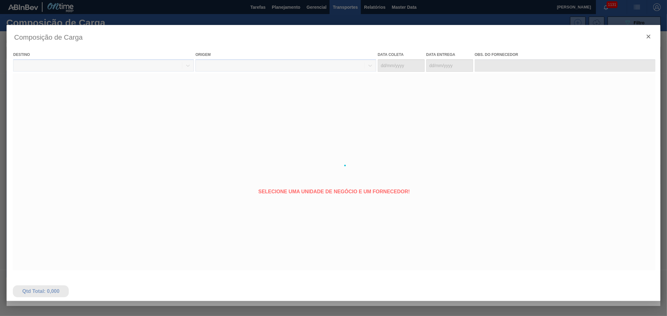
type coleta "[DATE]"
type entrega "[DATE]"
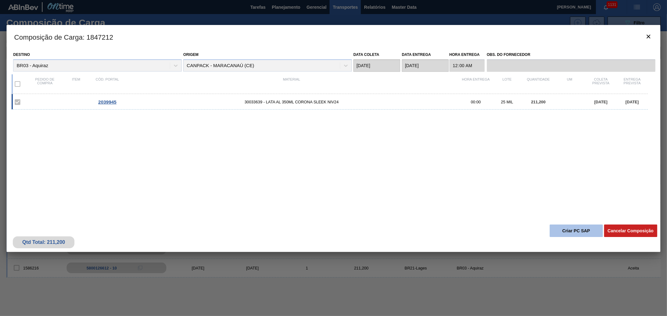
click at [571, 232] on button "Criar PC SAP" at bounding box center [575, 231] width 53 height 12
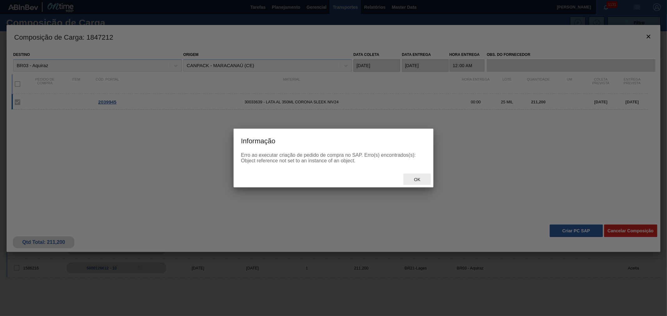
click at [421, 177] on span "Ok" at bounding box center [417, 179] width 16 height 5
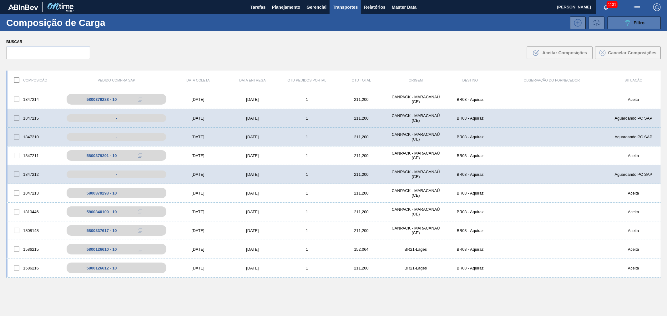
click at [637, 23] on span "Filtro" at bounding box center [638, 22] width 11 height 5
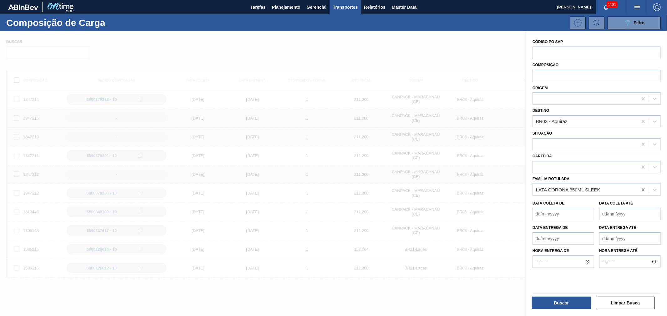
click at [643, 190] on icon at bounding box center [642, 189] width 3 height 3
click at [642, 123] on icon at bounding box center [643, 121] width 6 height 6
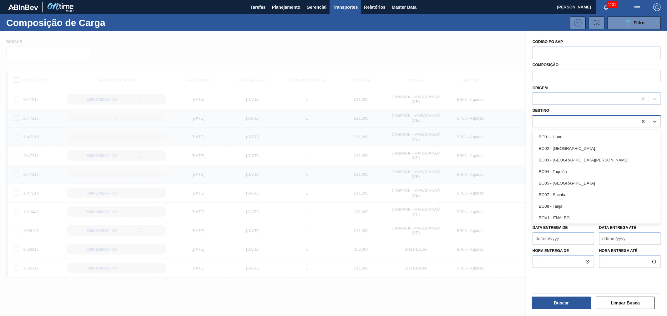
click at [627, 123] on div at bounding box center [584, 121] width 105 height 9
type input "são"
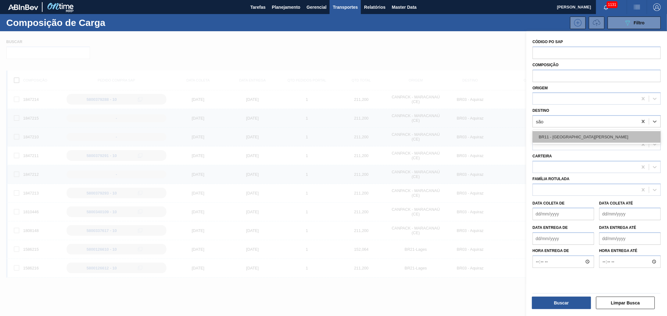
click at [591, 133] on div "BR11 - [GEOGRAPHIC_DATA][PERSON_NAME]" at bounding box center [596, 137] width 128 height 12
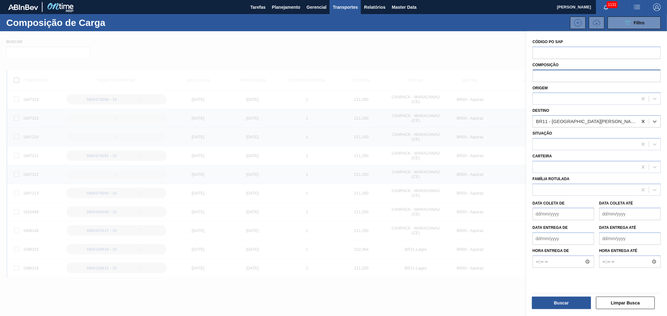
click at [573, 77] on input "text" at bounding box center [596, 76] width 128 height 12
click at [559, 50] on input "text" at bounding box center [596, 53] width 128 height 12
click at [556, 146] on div at bounding box center [584, 144] width 105 height 9
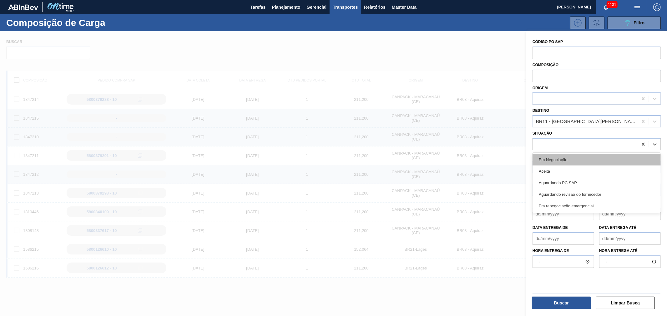
click at [555, 161] on div "Em Negociação" at bounding box center [596, 160] width 128 height 12
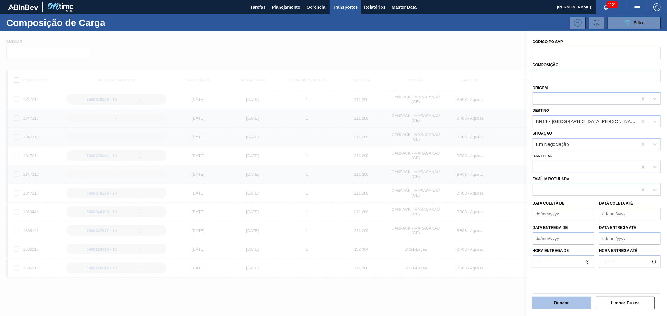
click at [566, 299] on button "Buscar" at bounding box center [561, 303] width 59 height 12
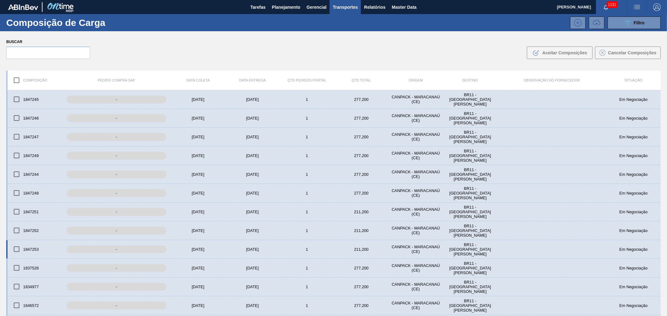
scroll to position [45, 0]
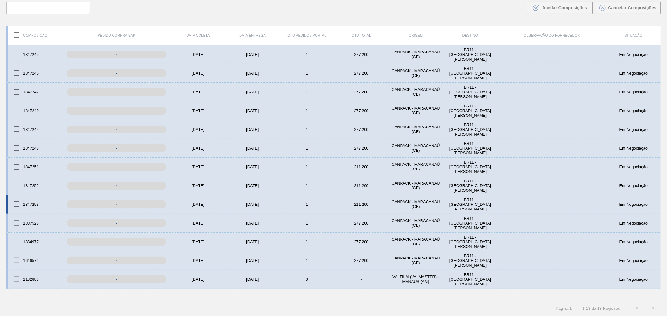
drag, startPoint x: 17, startPoint y: 207, endPoint x: 17, endPoint y: 199, distance: 7.8
click at [17, 206] on input "checkbox" at bounding box center [16, 204] width 13 height 13
checkbox input "true"
click at [19, 189] on input "checkbox" at bounding box center [16, 185] width 13 height 13
checkbox input "true"
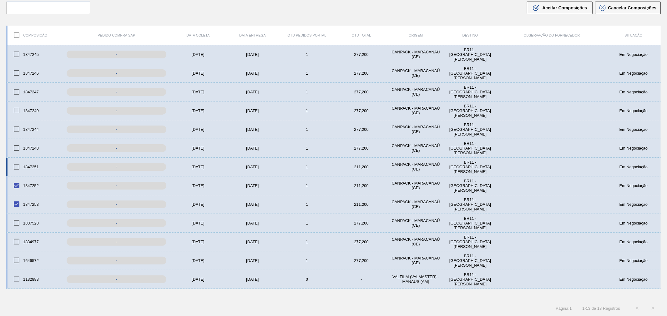
click at [20, 169] on input "checkbox" at bounding box center [16, 166] width 13 height 13
checkbox input "true"
click at [22, 151] on input "checkbox" at bounding box center [16, 148] width 13 height 13
checkbox input "true"
click at [23, 132] on div "1847244" at bounding box center [34, 129] width 54 height 13
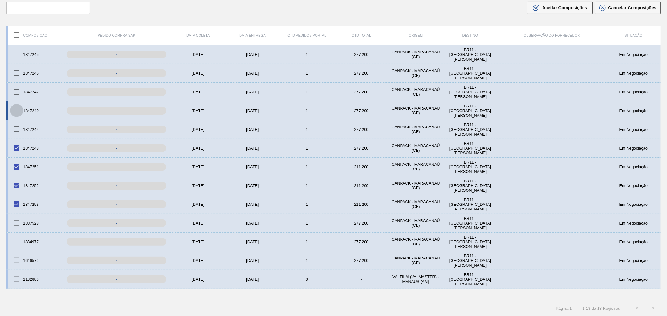
click at [19, 111] on input "checkbox" at bounding box center [16, 110] width 13 height 13
checkbox input "true"
drag, startPoint x: 14, startPoint y: 126, endPoint x: 14, endPoint y: 122, distance: 3.2
click at [14, 125] on input "checkbox" at bounding box center [16, 129] width 13 height 13
checkbox input "true"
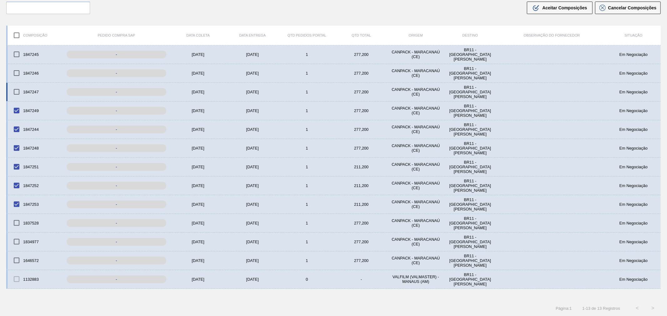
drag, startPoint x: 18, startPoint y: 96, endPoint x: 21, endPoint y: 100, distance: 5.3
click at [18, 96] on input "checkbox" at bounding box center [16, 91] width 13 height 13
checkbox input "true"
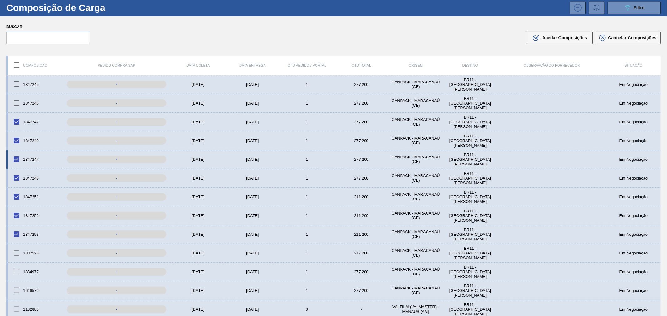
scroll to position [0, 0]
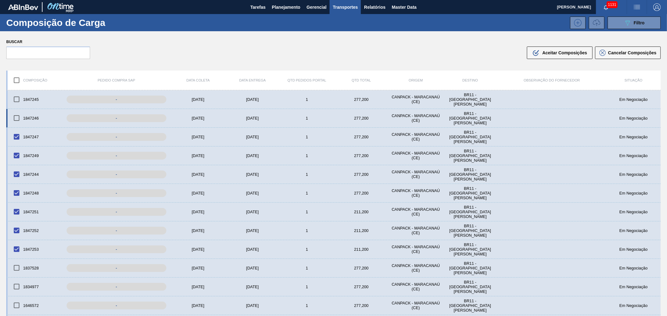
click at [17, 117] on input "checkbox" at bounding box center [16, 118] width 13 height 13
checkbox input "true"
click at [16, 100] on input "checkbox" at bounding box center [16, 99] width 13 height 13
click at [540, 54] on div ".b{fill:var(--color-action-default)} Aceitar Composições" at bounding box center [559, 52] width 55 height 7
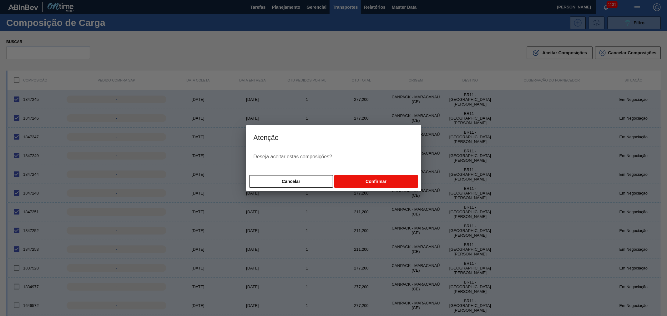
click at [378, 180] on button "Confirmar" at bounding box center [375, 181] width 83 height 12
checkbox input "false"
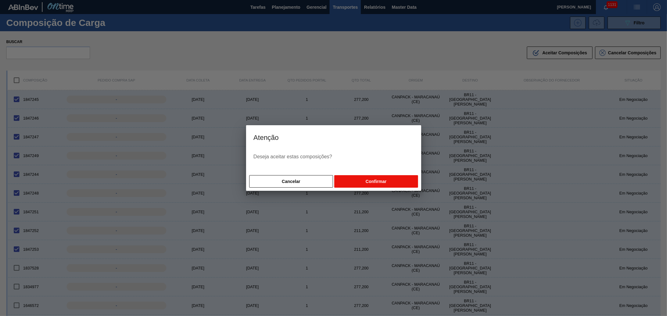
checkbox input "false"
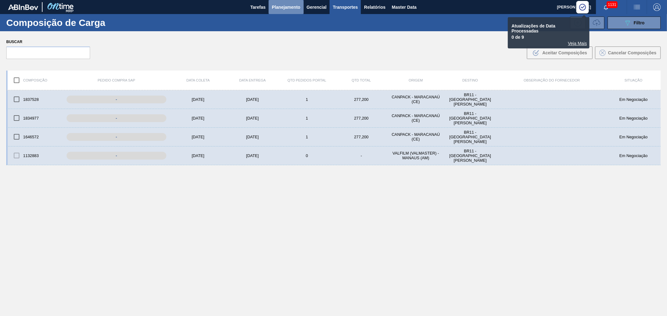
click at [283, 4] on span "Planejamento" at bounding box center [286, 6] width 28 height 7
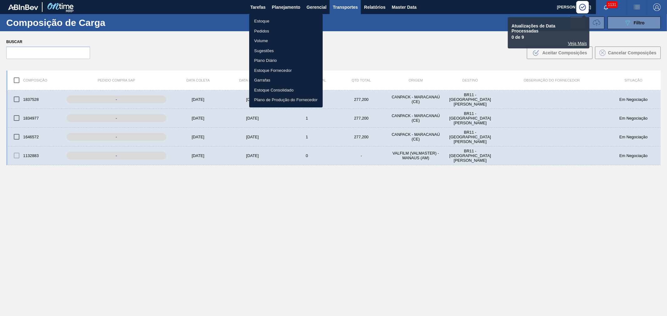
click at [267, 19] on li "Estoque" at bounding box center [285, 21] width 73 height 10
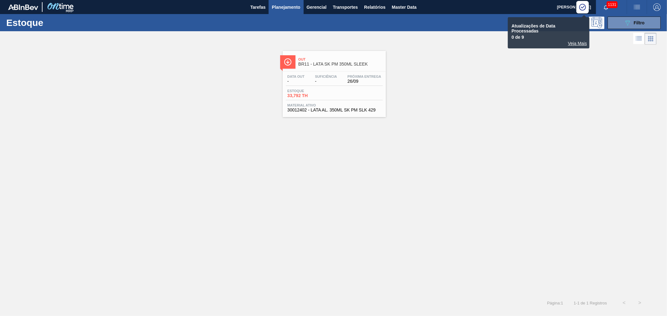
click at [332, 73] on div "Data out - Suficiência - Próxima Entrega 26/09 Estoque 33,792 TH Material ativo…" at bounding box center [333, 93] width 103 height 42
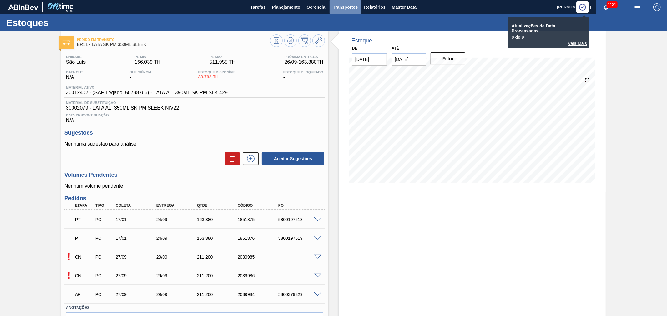
click at [337, 4] on span "Transportes" at bounding box center [344, 6] width 25 height 7
click at [341, 19] on li "Composição de Carga" at bounding box center [344, 21] width 51 height 10
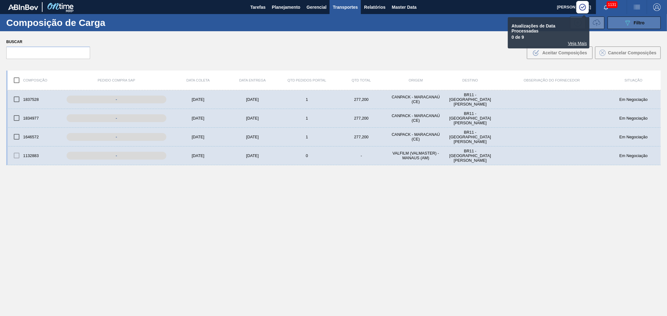
click at [627, 24] on icon "089F7B8B-B2A5-4AFE-B5C0-19BA573D28AC" at bounding box center [626, 22] width 7 height 7
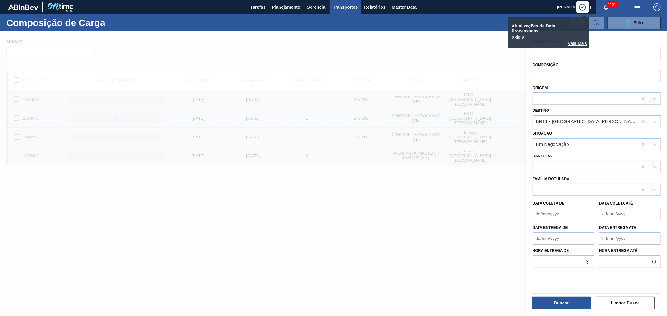
click at [459, 180] on div at bounding box center [333, 189] width 667 height 316
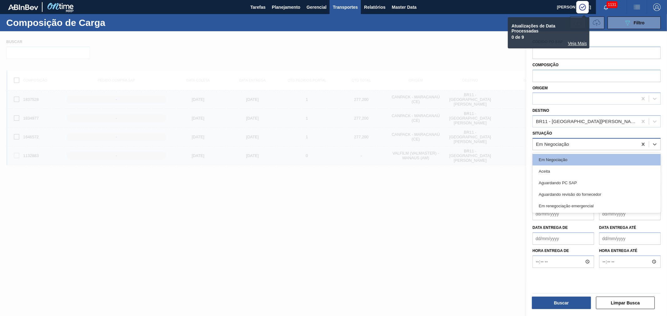
click at [585, 144] on div "Em Negociação" at bounding box center [584, 144] width 105 height 9
click at [571, 185] on div "Aguardando PC SAP" at bounding box center [596, 183] width 128 height 12
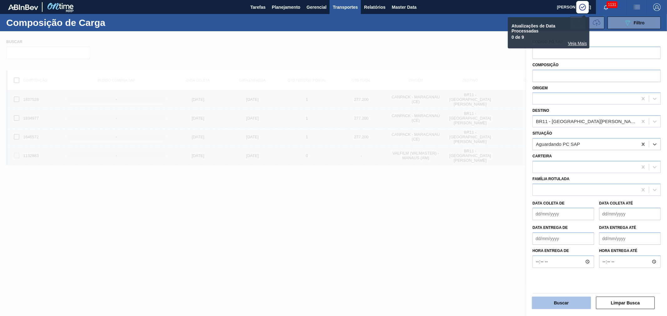
click at [565, 299] on button "Buscar" at bounding box center [561, 303] width 59 height 12
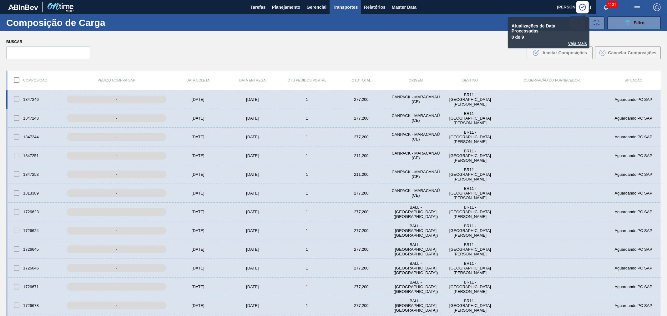
click at [17, 101] on div at bounding box center [16, 99] width 13 height 13
click at [18, 123] on div at bounding box center [16, 118] width 13 height 13
click at [17, 118] on div at bounding box center [16, 118] width 13 height 13
click at [17, 99] on div at bounding box center [16, 99] width 13 height 13
click at [17, 80] on input "checkbox" at bounding box center [16, 80] width 13 height 13
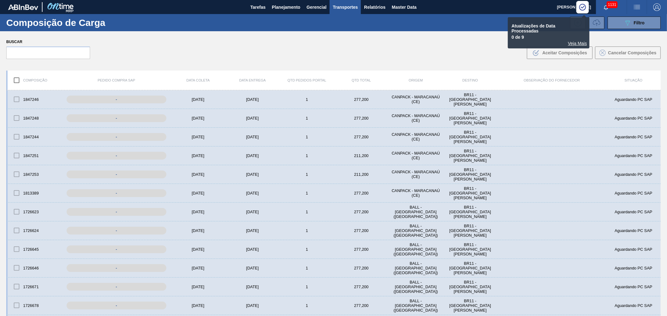
checkbox input "true"
click at [500, 57] on div "Buscar .b{fill:var(--color-action-default)} Aceitar Composições Cancelar Compos…" at bounding box center [333, 48] width 667 height 34
click at [174, 101] on div "[DATE]" at bounding box center [198, 99] width 54 height 5
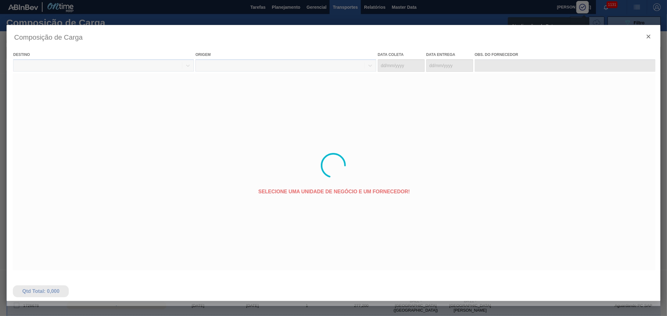
type coleta "[DATE]"
type entrega "[DATE]"
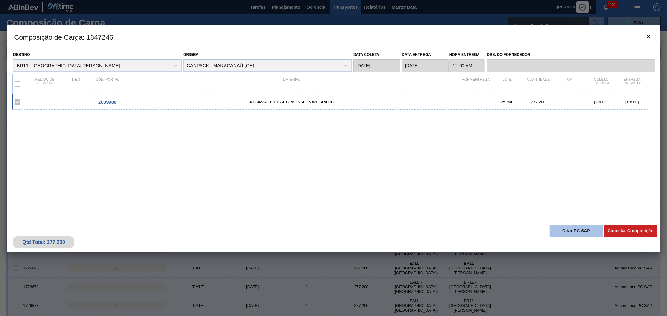
click at [563, 230] on button "Criar PC SAP" at bounding box center [575, 231] width 53 height 12
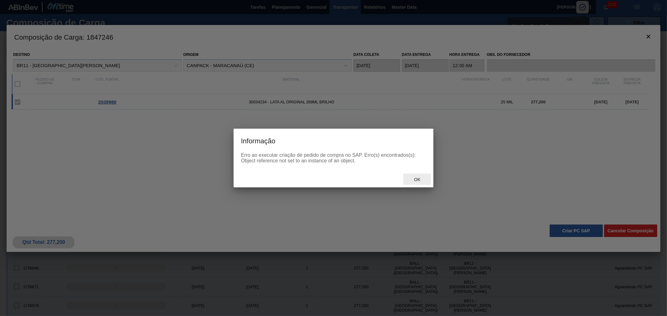
click at [417, 179] on span "Ok" at bounding box center [417, 179] width 16 height 5
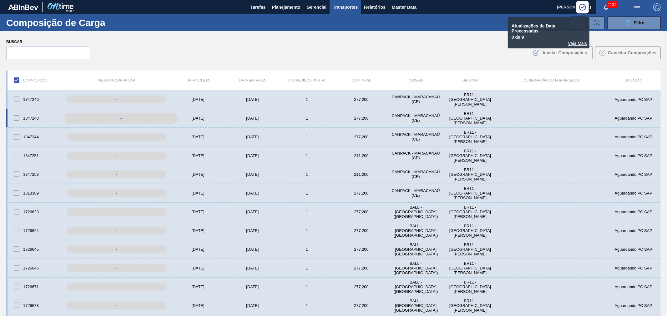
click at [125, 118] on div "-" at bounding box center [120, 118] width 113 height 11
click at [201, 116] on div "[DATE]" at bounding box center [198, 118] width 54 height 5
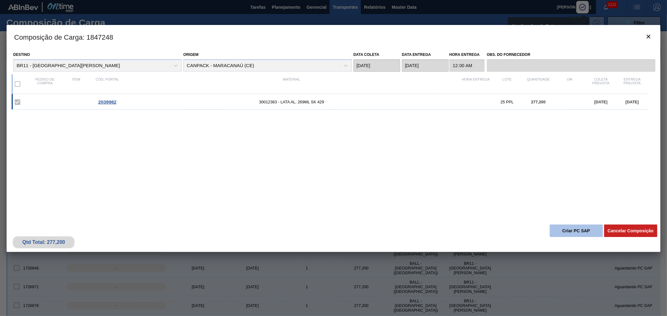
click at [571, 229] on button "Criar PC SAP" at bounding box center [575, 231] width 53 height 12
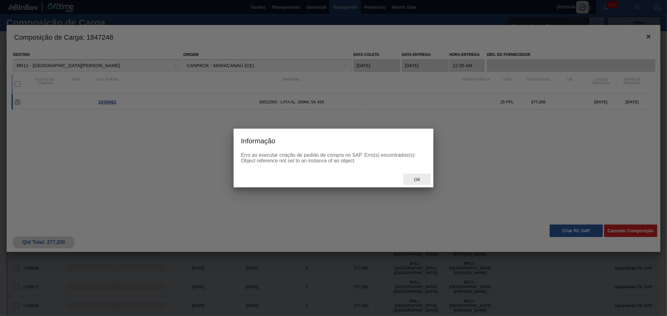
click at [418, 179] on span "Ok" at bounding box center [417, 179] width 16 height 5
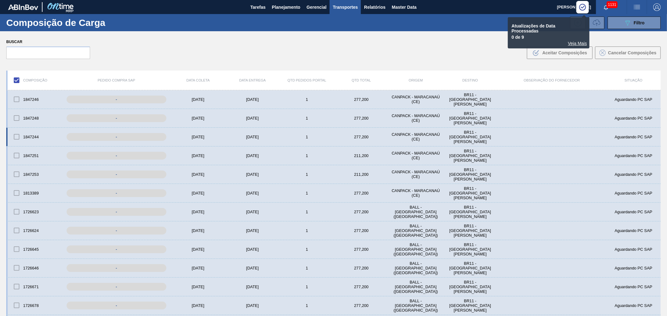
click at [202, 137] on div "[DATE]" at bounding box center [198, 137] width 54 height 5
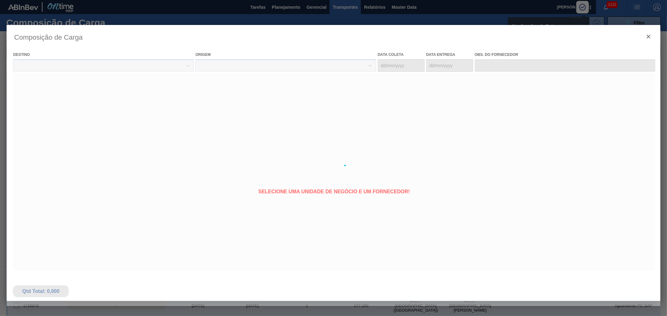
type coleta "[DATE]"
type entrega "[DATE]"
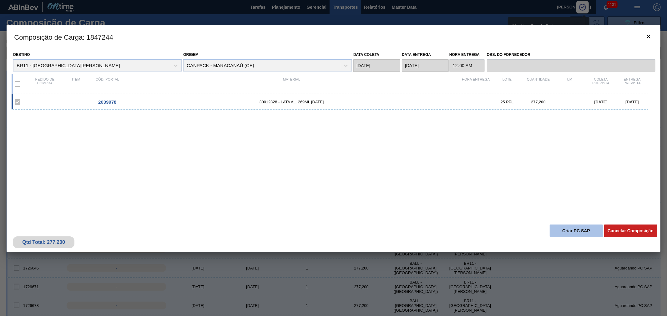
click at [568, 228] on button "Criar PC SAP" at bounding box center [575, 231] width 53 height 12
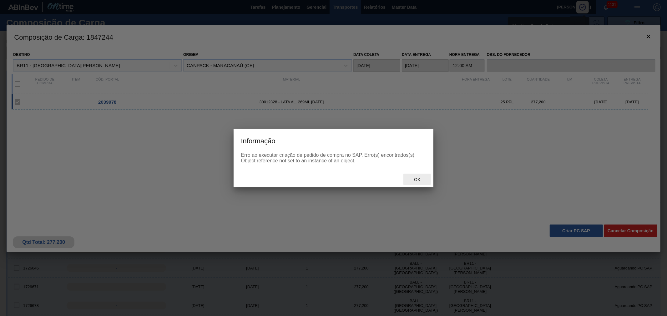
click at [416, 176] on div "Ok" at bounding box center [416, 180] width 27 height 12
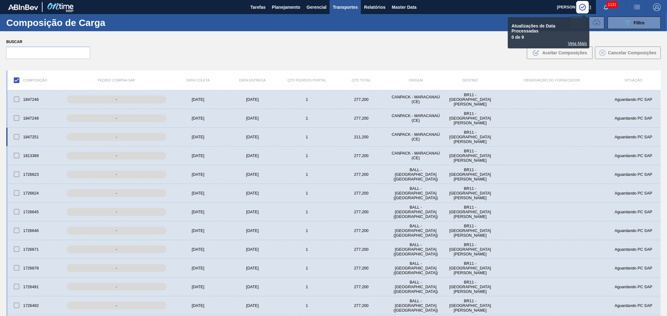
click at [201, 136] on div "[DATE]" at bounding box center [198, 137] width 54 height 5
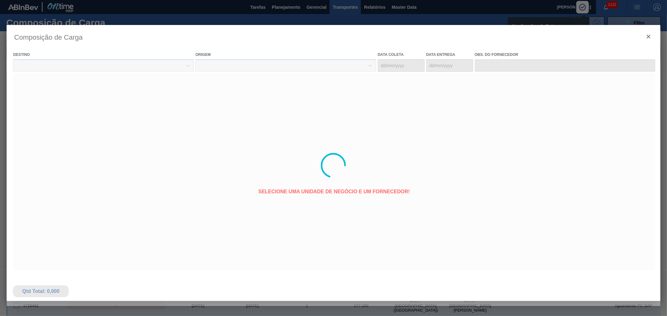
type coleta "[DATE]"
type entrega "[DATE]"
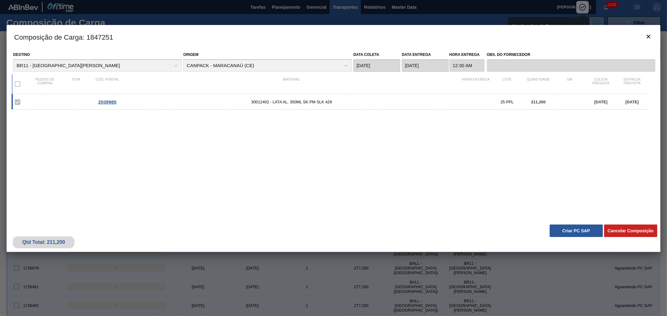
click at [566, 285] on div "Composição de Carga : 1847251 Destino BR11 - São Luís Origem CANPACK - MARACANA…" at bounding box center [333, 165] width 653 height 281
click at [563, 233] on button "Criar PC SAP" at bounding box center [575, 231] width 53 height 12
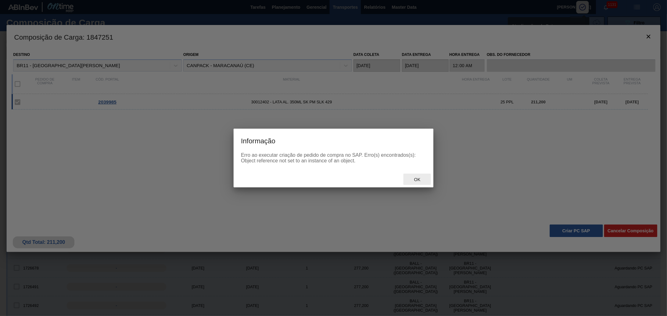
click at [421, 180] on span "Ok" at bounding box center [417, 179] width 16 height 5
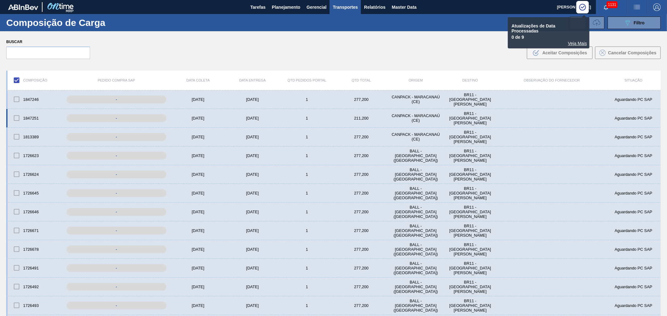
click at [207, 115] on div "1847251 - 27/09/2025 29/09/2025 1 211,200 CANPACK - MARACANAÚ (CE) BR11 - São L…" at bounding box center [333, 118] width 654 height 19
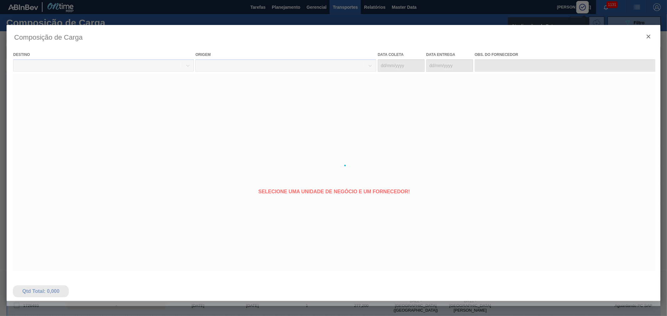
type coleta "[DATE]"
type entrega "[DATE]"
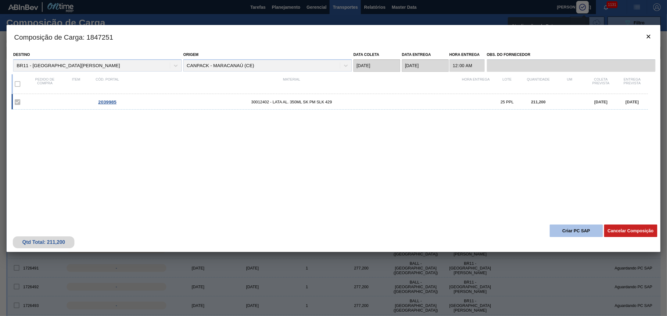
click at [577, 234] on button "Criar PC SAP" at bounding box center [575, 231] width 53 height 12
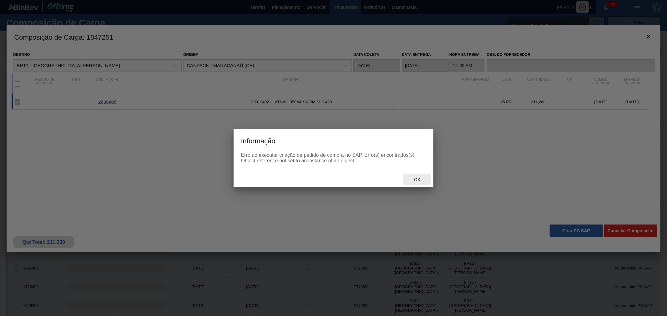
click at [419, 179] on span "Ok" at bounding box center [417, 179] width 16 height 5
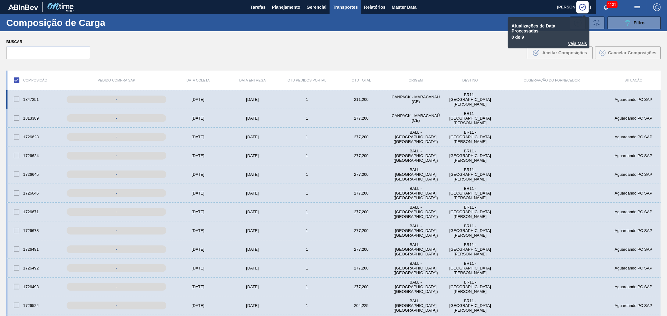
click at [207, 97] on div "[DATE]" at bounding box center [198, 99] width 54 height 5
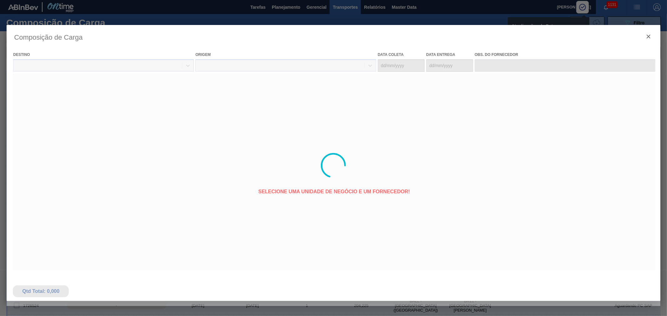
type coleta "[DATE]"
type entrega "[DATE]"
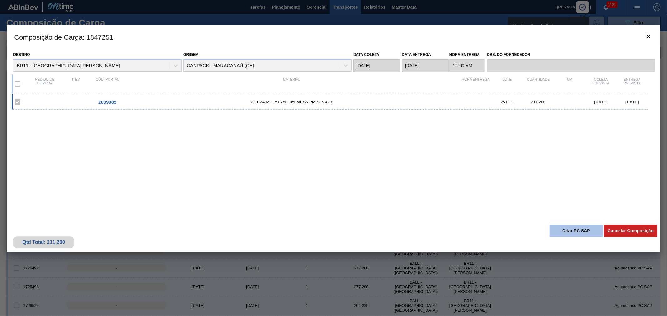
click at [574, 232] on button "Criar PC SAP" at bounding box center [575, 231] width 53 height 12
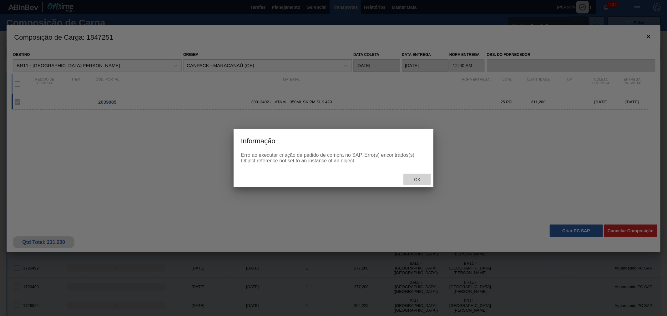
click at [415, 180] on span "Ok" at bounding box center [417, 179] width 16 height 5
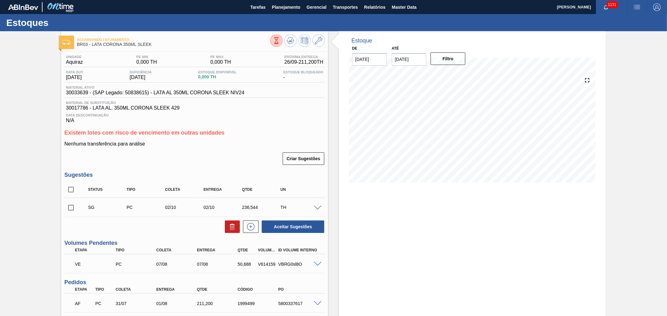
scroll to position [160, 0]
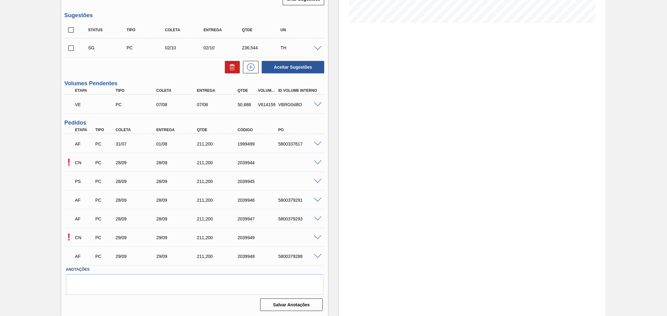
click at [316, 158] on div "! CN PC 28/09 28/09 211,[PHONE_NUMBER]" at bounding box center [194, 162] width 260 height 16
click at [314, 162] on span at bounding box center [317, 163] width 7 height 5
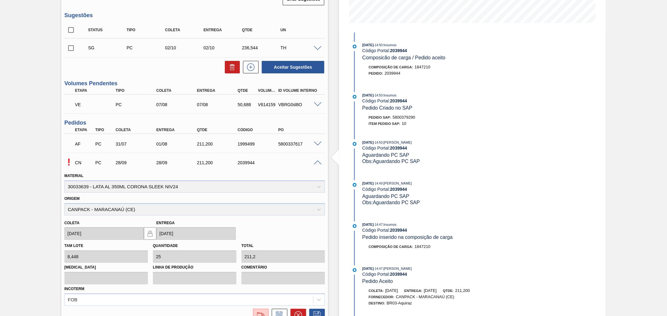
scroll to position [67, 0]
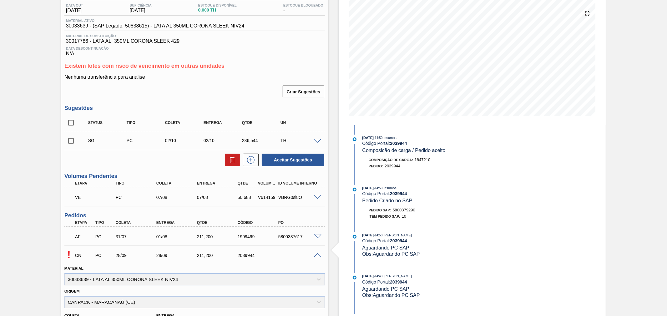
click at [315, 258] on div "! CN PC 28/09 28/09 211,[PHONE_NUMBER]" at bounding box center [194, 255] width 260 height 16
click at [313, 256] on div at bounding box center [318, 255] width 12 height 5
click at [314, 257] on div "CN PC 28/09 28/09 211,[PHONE_NUMBER]" at bounding box center [193, 255] width 244 height 12
click at [316, 257] on div "! CN PC 28/09 28/09 211,[PHONE_NUMBER]" at bounding box center [194, 255] width 260 height 16
click at [317, 255] on span at bounding box center [317, 255] width 7 height 5
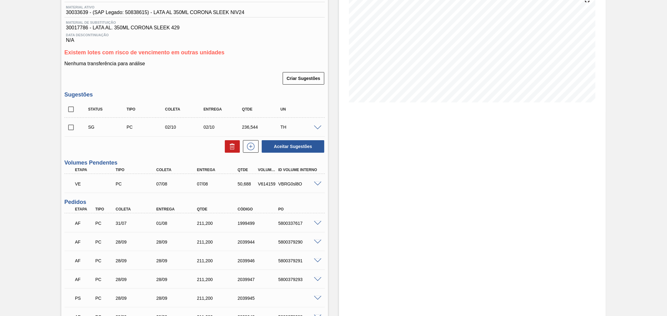
scroll to position [160, 0]
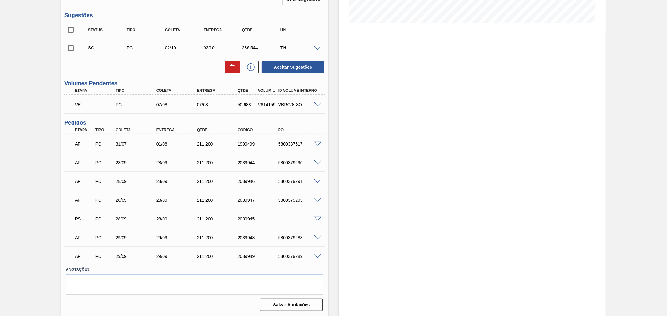
click at [315, 217] on span at bounding box center [317, 219] width 7 height 5
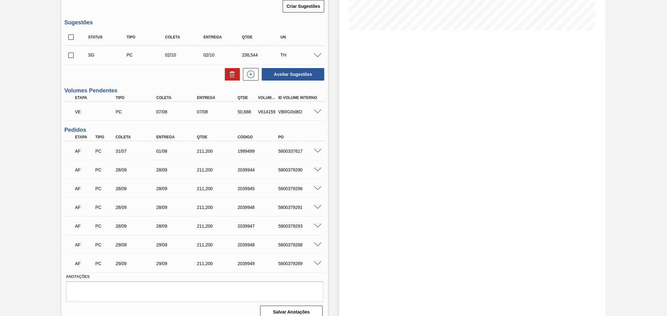
scroll to position [160, 0]
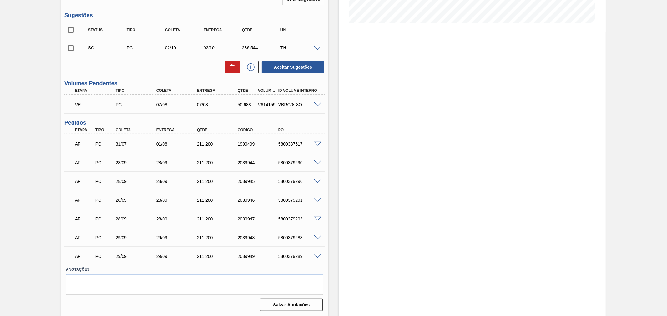
click at [293, 237] on div "5800379288" at bounding box center [300, 237] width 46 height 5
copy div "5800379288"
click at [287, 255] on div "5800379289" at bounding box center [300, 256] width 46 height 5
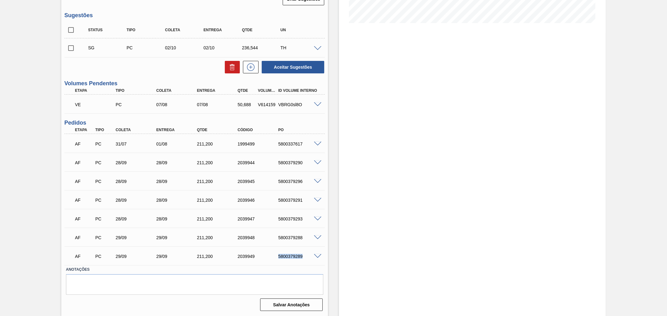
copy div "5800379289"
click at [285, 163] on div "5800379290" at bounding box center [300, 162] width 46 height 5
copy div "5800379290"
click at [291, 181] on div "5800379296" at bounding box center [300, 181] width 46 height 5
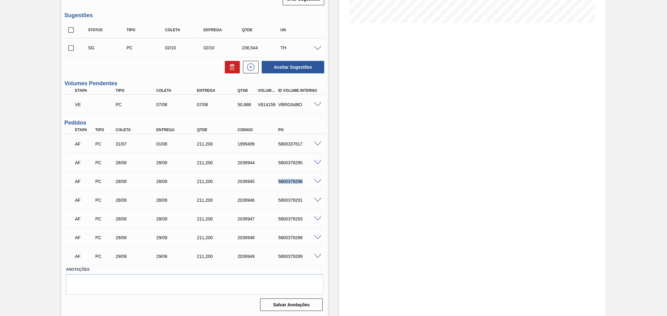
click at [291, 181] on div "5800379296" at bounding box center [300, 181] width 46 height 5
copy div "5800379296"
click at [292, 200] on div "5800379291" at bounding box center [300, 200] width 46 height 5
copy div "5800379291"
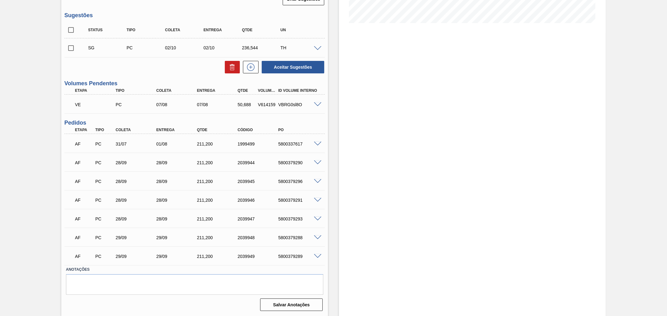
click at [293, 218] on div "5800379293" at bounding box center [300, 219] width 46 height 5
copy div "5800379293"
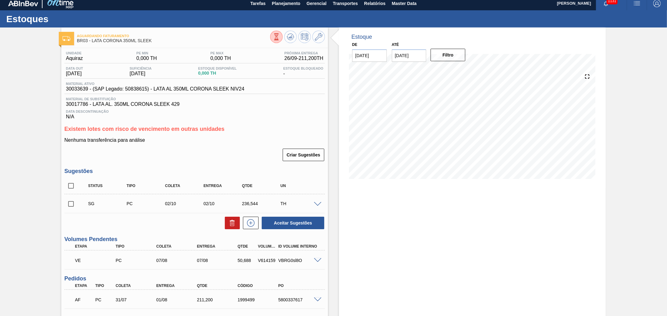
scroll to position [0, 0]
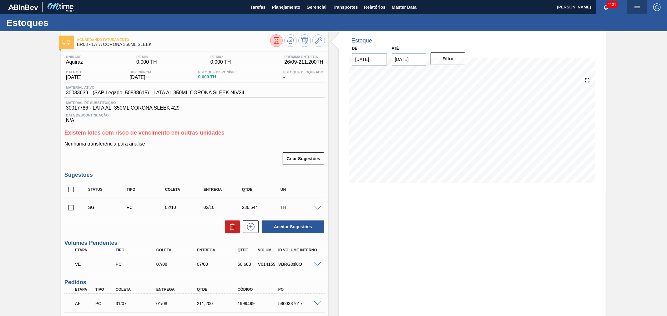
click at [642, 5] on span "button" at bounding box center [636, 6] width 15 height 7
click at [626, 23] on li "Pedido Contingência" at bounding box center [632, 22] width 57 height 11
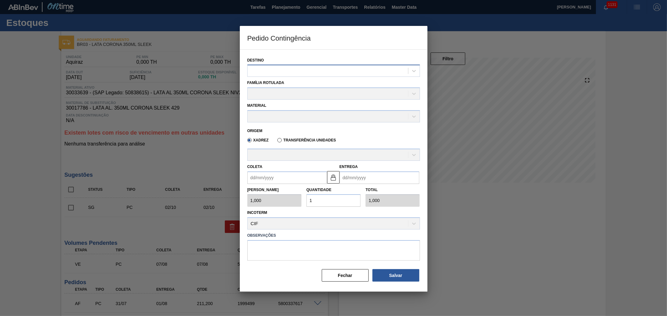
click at [345, 71] on div at bounding box center [327, 71] width 160 height 9
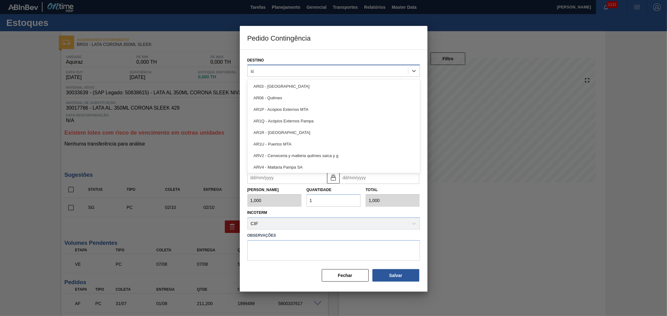
type input "são"
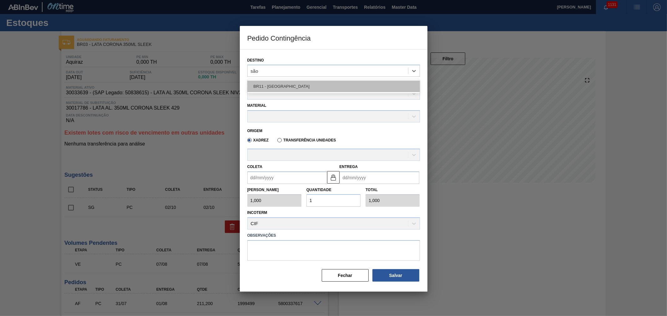
click at [288, 86] on div "BR11 - [GEOGRAPHIC_DATA]" at bounding box center [333, 87] width 172 height 12
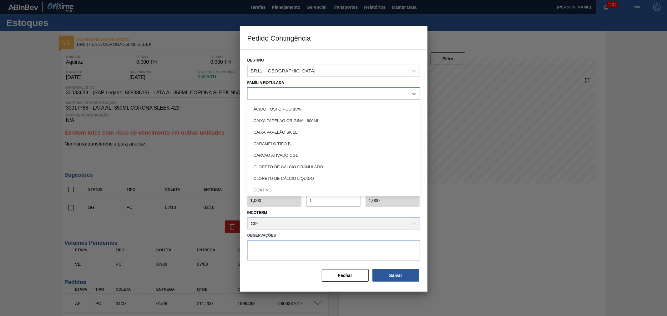
click at [277, 93] on div at bounding box center [327, 93] width 160 height 9
type Rotulada "lata bc 2"
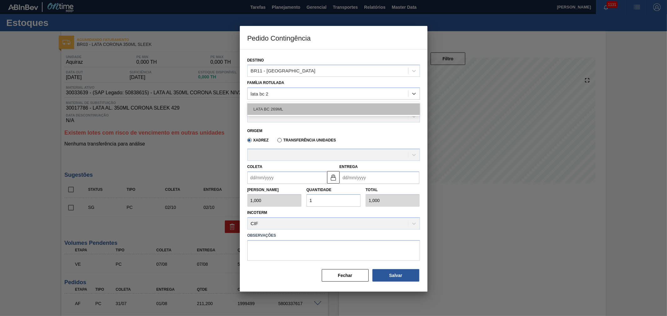
click at [271, 111] on div "LATA BC 269ML" at bounding box center [333, 109] width 172 height 12
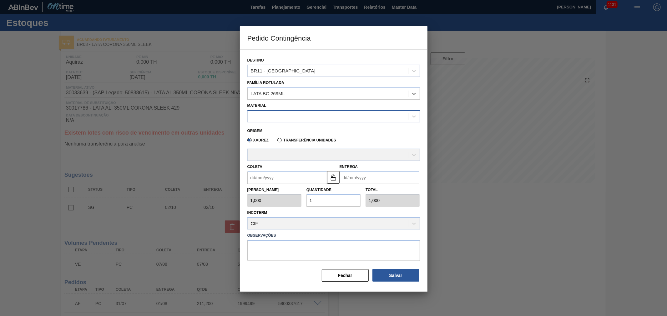
click at [269, 117] on div at bounding box center [327, 116] width 160 height 9
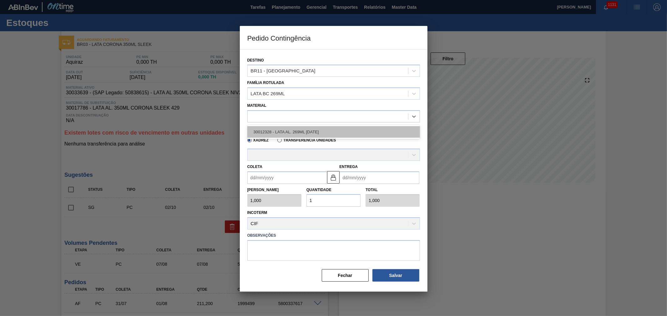
click at [294, 131] on div "30012328 - LATA AL. 269ML [DATE]" at bounding box center [333, 132] width 172 height 12
type input "11,088"
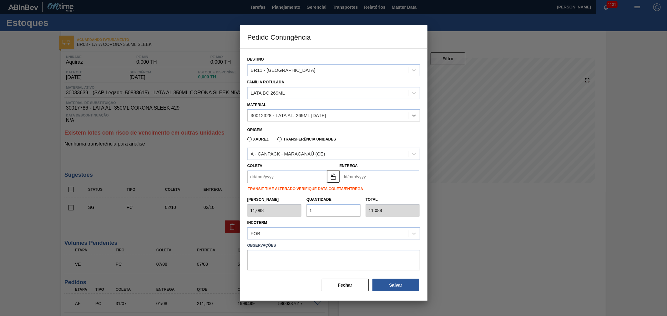
click at [298, 152] on div "A - CANPACK - MARACANAÚ (CE)" at bounding box center [288, 154] width 74 height 5
click at [293, 175] on input "Coleta" at bounding box center [287, 177] width 80 height 12
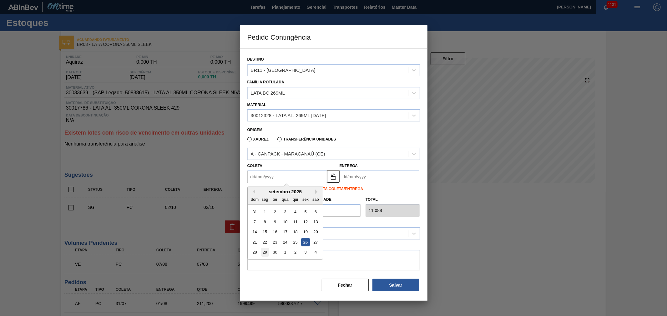
click at [266, 252] on div "29" at bounding box center [264, 252] width 8 height 8
type input "[DATE]"
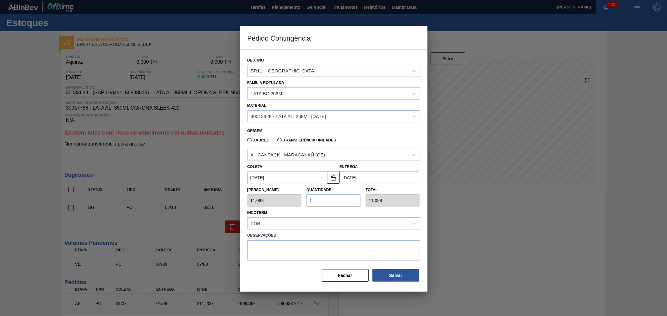
click at [286, 200] on div "Tam Lote 11,088 Quantidade 1 Total 11,088" at bounding box center [333, 195] width 177 height 23
type input "2"
type input "22,176"
type input "25"
type input "277,200"
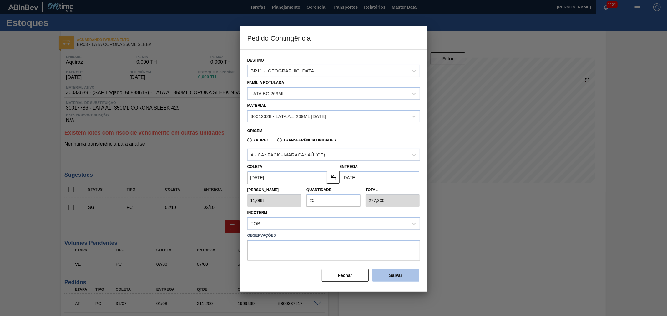
type input "25"
click at [392, 273] on button "Salvar" at bounding box center [395, 275] width 47 height 12
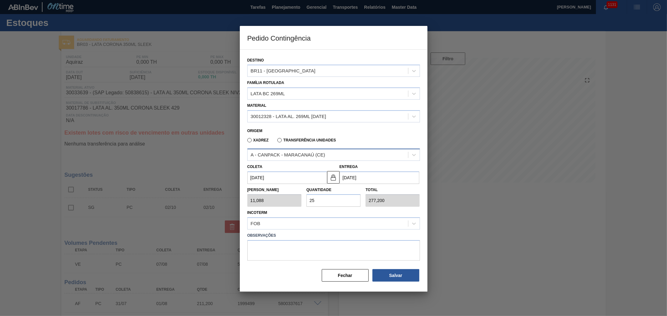
type input "1,000"
type input "1"
type input "1,000"
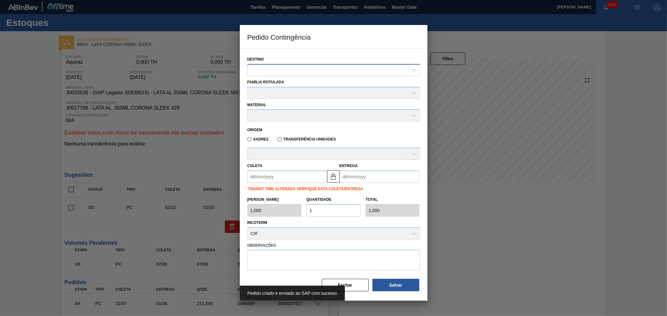
click at [285, 71] on div at bounding box center [327, 70] width 160 height 9
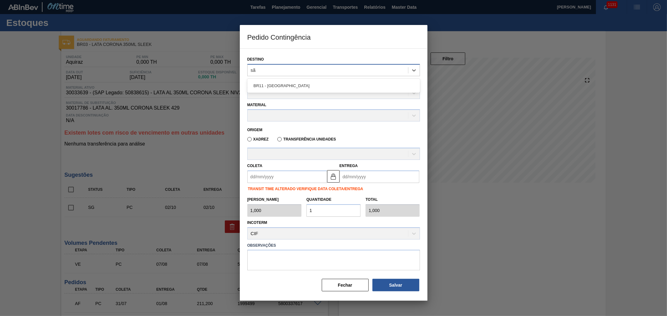
type input "são"
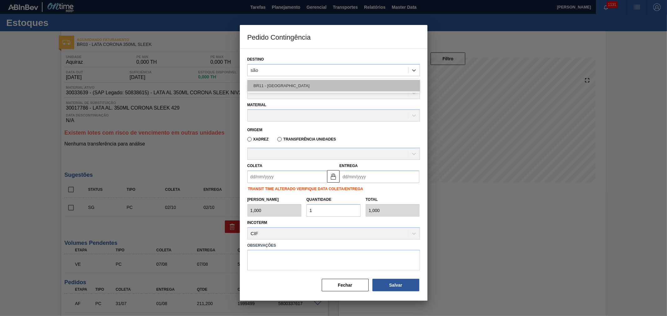
click at [280, 86] on div "BR11 - [GEOGRAPHIC_DATA]" at bounding box center [333, 86] width 172 height 12
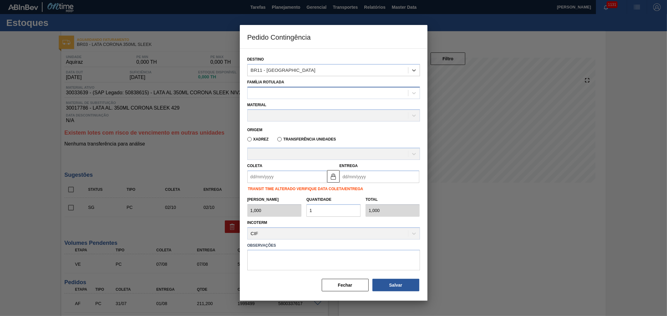
click at [260, 92] on div at bounding box center [327, 92] width 160 height 9
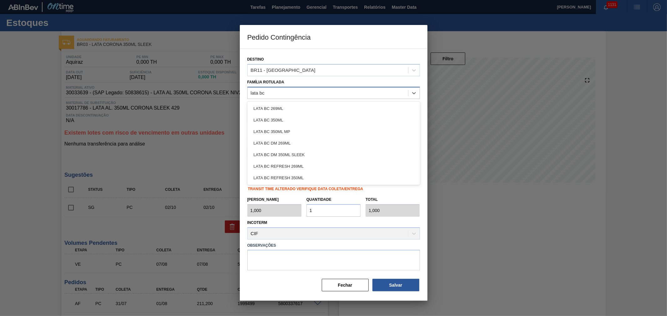
type Rotulada "lata bc 2"
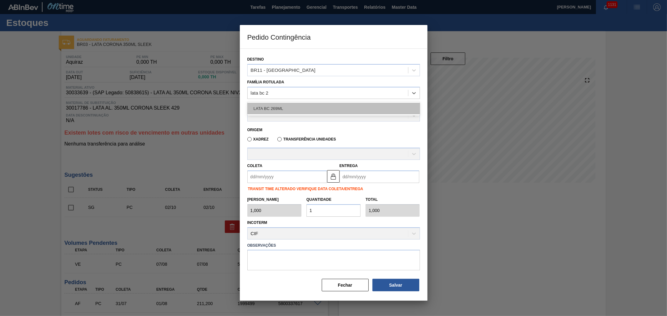
click at [279, 106] on div "LATA BC 269ML" at bounding box center [333, 109] width 172 height 12
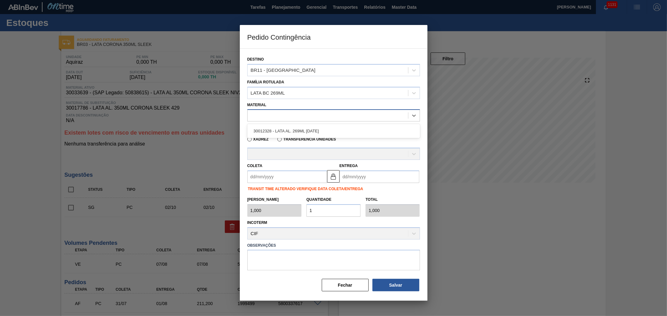
click at [275, 115] on div at bounding box center [327, 115] width 160 height 9
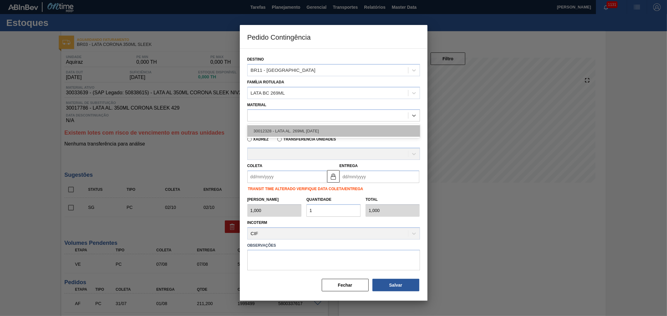
click at [286, 133] on div "30012328 - LATA AL. 269ML [DATE]" at bounding box center [333, 131] width 172 height 12
type input "11,088"
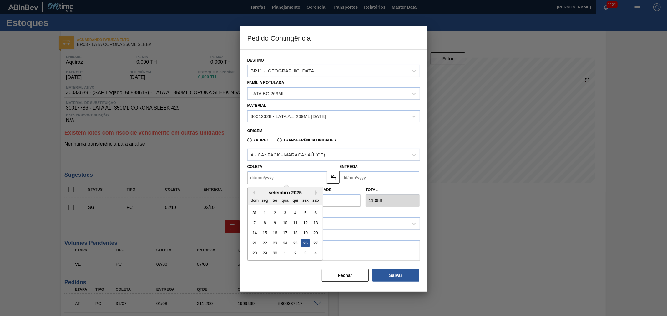
click at [288, 176] on input "Coleta" at bounding box center [287, 178] width 80 height 12
click at [274, 252] on div "30" at bounding box center [274, 253] width 8 height 8
type input "[DATE]"
click at [295, 199] on div "Tam Lote 11,088 Quantidade 1 Total 11,088" at bounding box center [333, 195] width 177 height 23
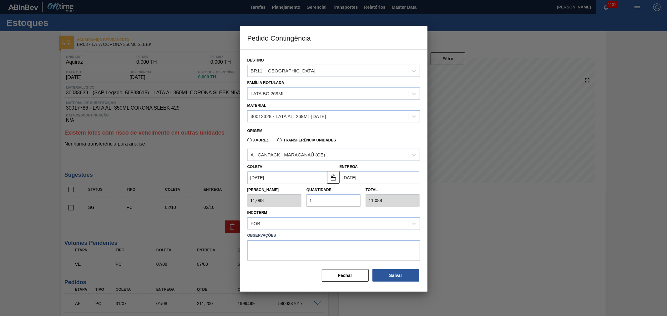
type input "2"
type input "22,176"
type input "25"
type input "277,200"
type input "25"
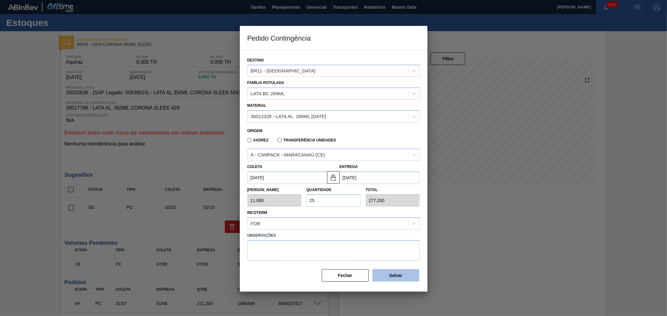
click at [398, 277] on button "Salvar" at bounding box center [395, 275] width 47 height 12
type input "1,000"
type input "1"
type input "1,000"
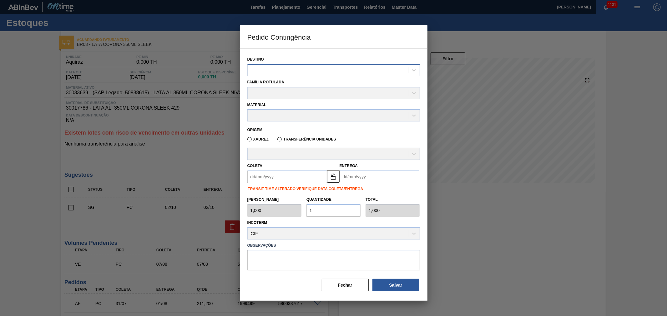
click at [274, 68] on div at bounding box center [327, 70] width 160 height 9
type input "são"
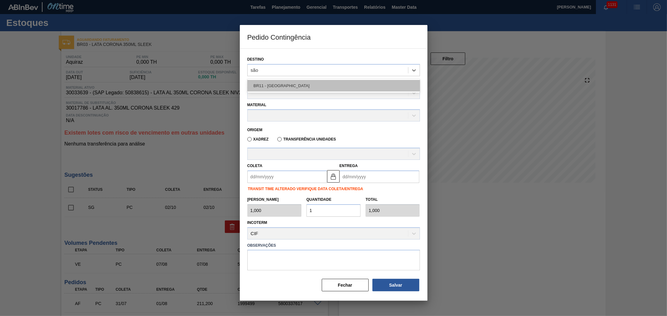
click at [274, 84] on div "BR11 - [GEOGRAPHIC_DATA]" at bounding box center [333, 86] width 172 height 12
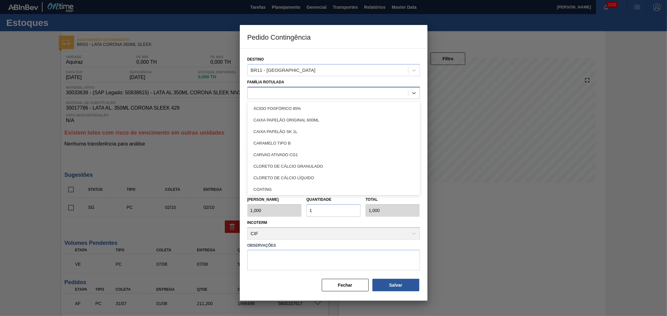
click at [276, 87] on div at bounding box center [333, 93] width 172 height 12
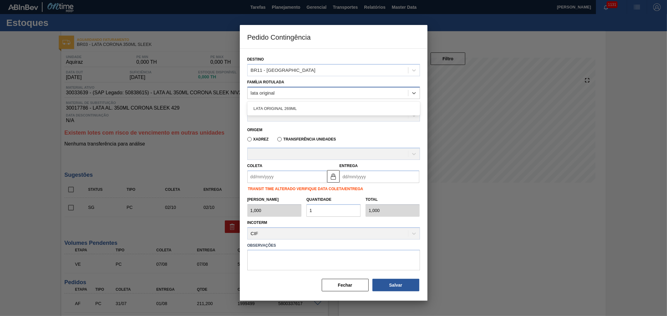
type Rotulada "lata original"
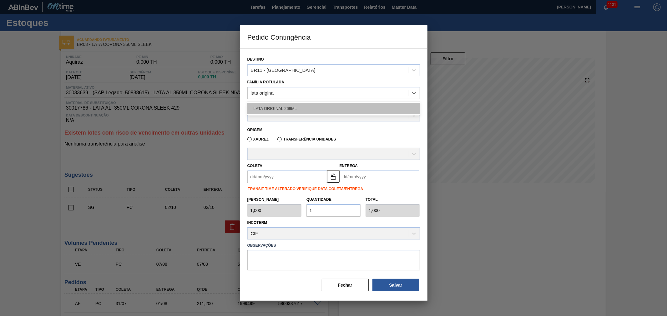
click at [286, 105] on div "LATA ORIGINAL 269ML" at bounding box center [333, 109] width 172 height 12
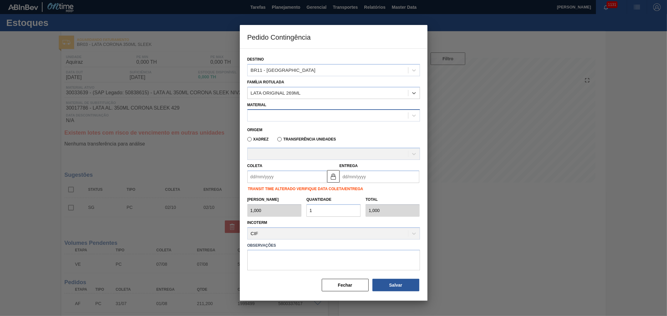
click at [285, 113] on div at bounding box center [327, 115] width 160 height 9
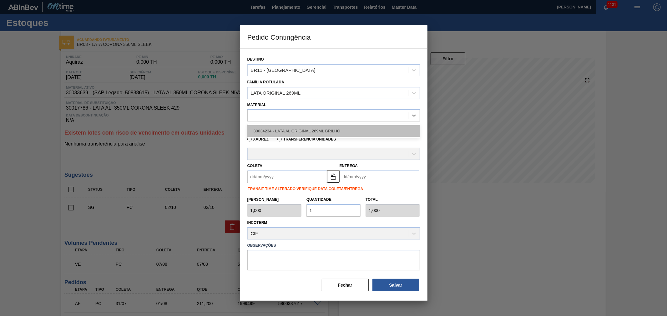
click at [301, 129] on div "30034234 - LATA AL ORIGINAL 269ML BRILHO" at bounding box center [333, 131] width 172 height 12
type input "11,088"
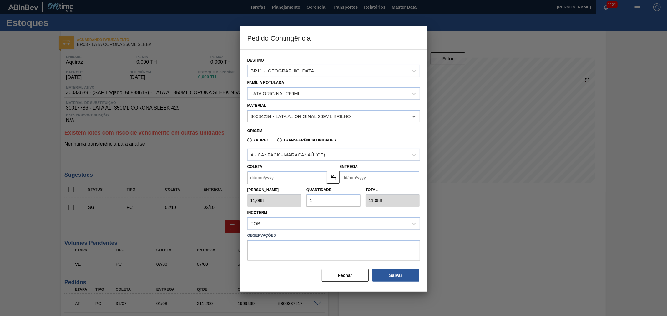
click at [279, 175] on input "Coleta" at bounding box center [287, 178] width 80 height 12
type input "3"
type input "05/09/2025"
type input "30"
type input "[DATE]"
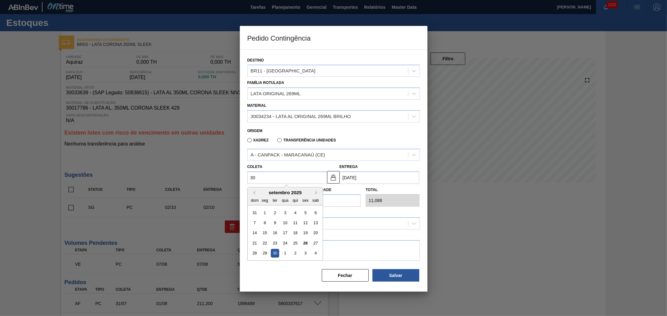
click at [274, 251] on div "30" at bounding box center [274, 253] width 8 height 8
type input "[DATE]"
click at [288, 201] on div "Tam Lote 11,088 Quantidade 1 Total 11,088" at bounding box center [333, 195] width 177 height 23
type input "2"
type input "22,176"
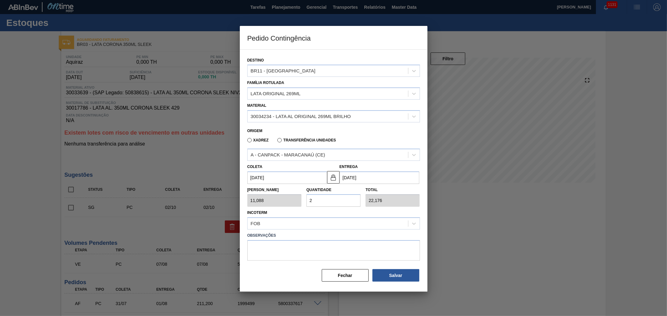
type input "25"
type input "277,200"
click at [389, 274] on button "Salvar" at bounding box center [395, 275] width 47 height 12
type input "1,000"
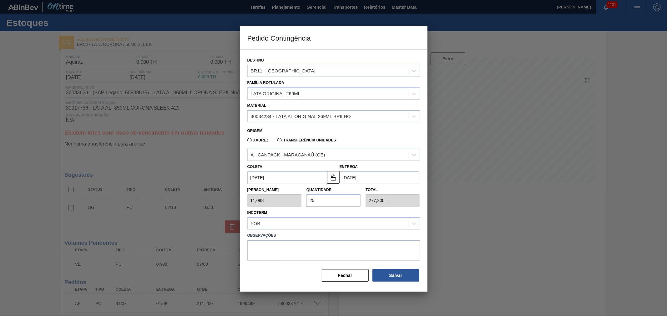
type input "1"
type input "1,000"
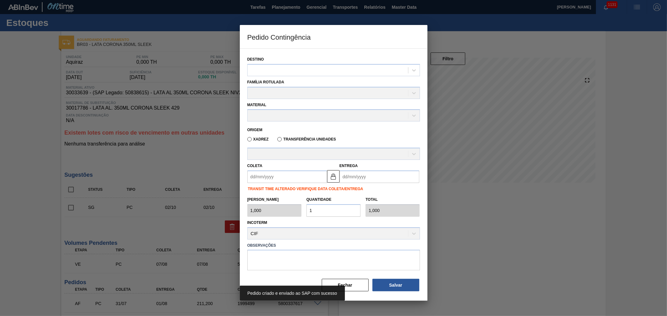
click at [347, 212] on input "1" at bounding box center [333, 210] width 54 height 12
click at [346, 221] on div "Incoterm CIF" at bounding box center [333, 228] width 172 height 21
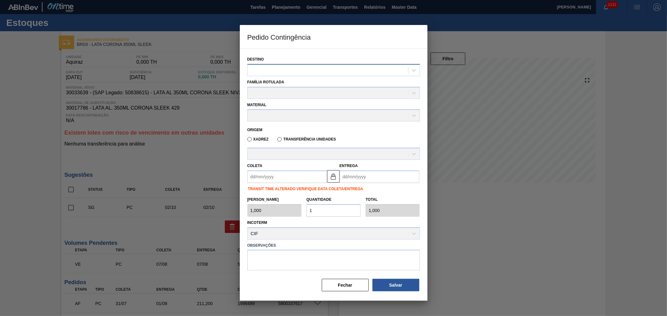
click at [289, 70] on div at bounding box center [327, 70] width 160 height 9
type input "s"
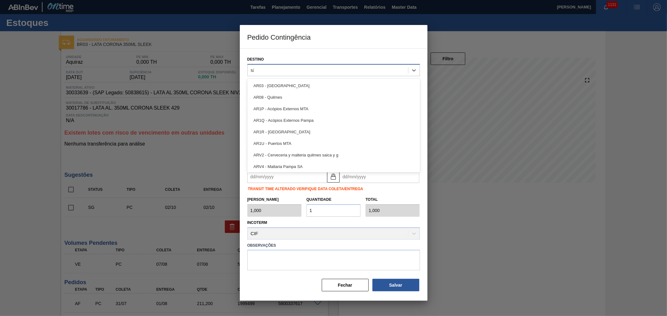
type input "são"
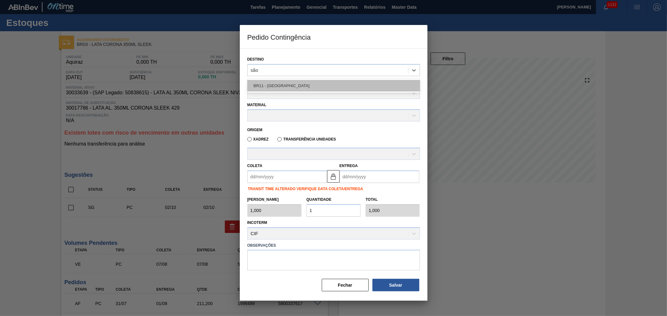
click at [291, 82] on div "BR11 - [GEOGRAPHIC_DATA]" at bounding box center [333, 86] width 172 height 12
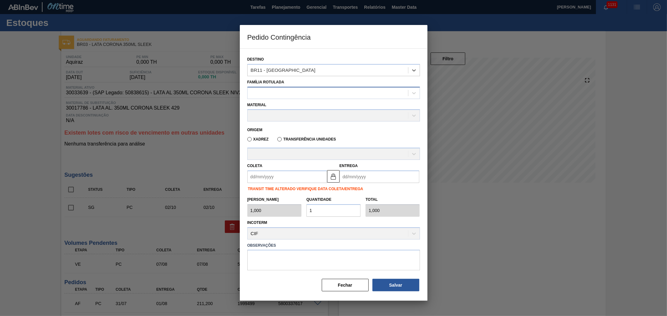
click at [289, 87] on div at bounding box center [333, 93] width 172 height 12
type Rotulada "s"
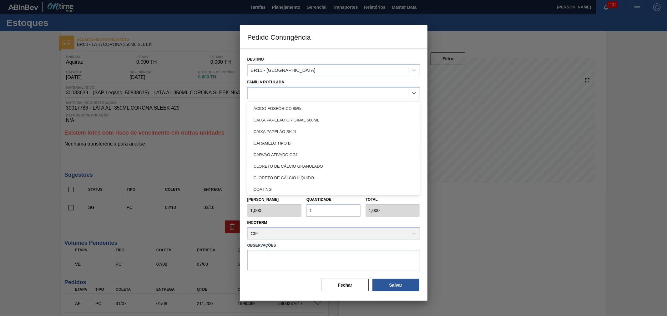
type Rotulada "Ç"
type Rotulada "Lata sk 2"
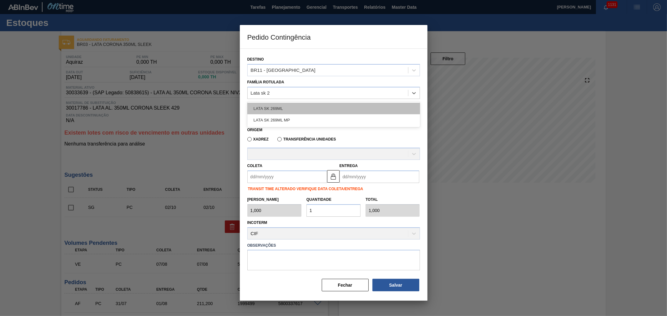
click at [276, 107] on div "LATA SK 269ML" at bounding box center [333, 109] width 172 height 12
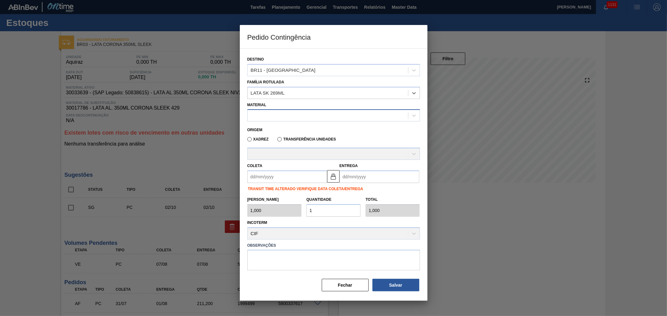
click at [280, 111] on div at bounding box center [327, 115] width 160 height 9
click at [282, 127] on div "30012383 - LATA AL. 269ML SK 429" at bounding box center [333, 131] width 172 height 12
type input "11,088"
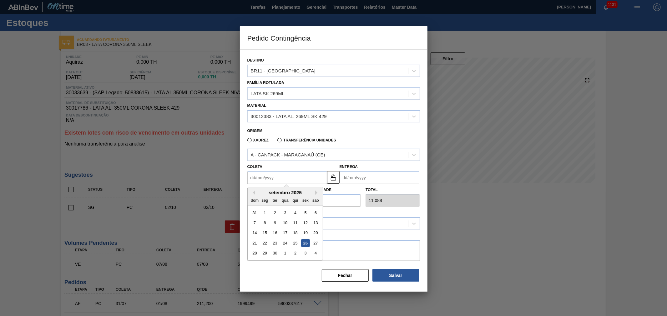
click at [280, 174] on input "Coleta" at bounding box center [287, 178] width 80 height 12
click at [266, 252] on div "29" at bounding box center [264, 253] width 8 height 8
type input "[DATE]"
drag, startPoint x: 317, startPoint y: 206, endPoint x: 321, endPoint y: 204, distance: 4.3
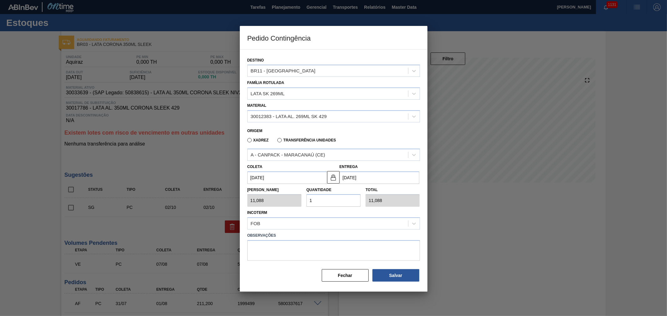
click at [317, 205] on div "Destino BR11 - São Luís Família Rotulada LATA SK 269ML Material 30012383 - LATA…" at bounding box center [333, 167] width 172 height 232
click at [290, 202] on div "Tam Lote 11,088 Quantidade 1 Total 11,088" at bounding box center [333, 195] width 177 height 23
type input "2"
type input "22,176"
type input "25"
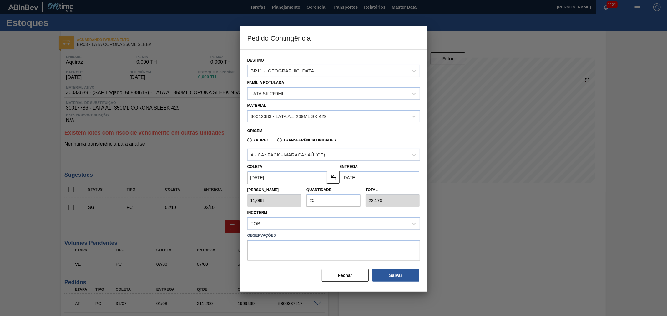
type input "277,200"
click at [389, 273] on button "Salvar" at bounding box center [395, 275] width 47 height 12
type input "1,000"
type input "1"
type input "1,000"
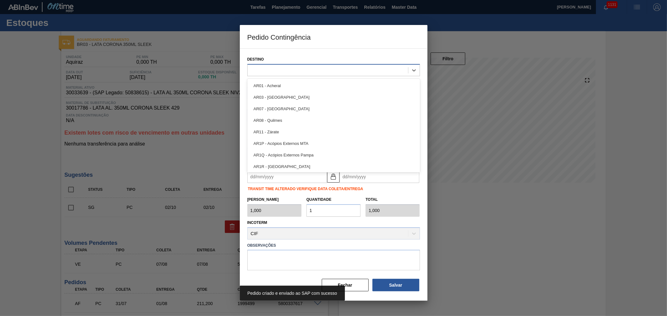
click at [284, 74] on div at bounding box center [327, 70] width 160 height 9
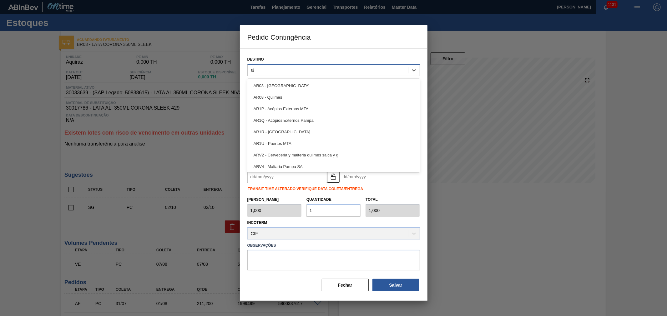
type input "são"
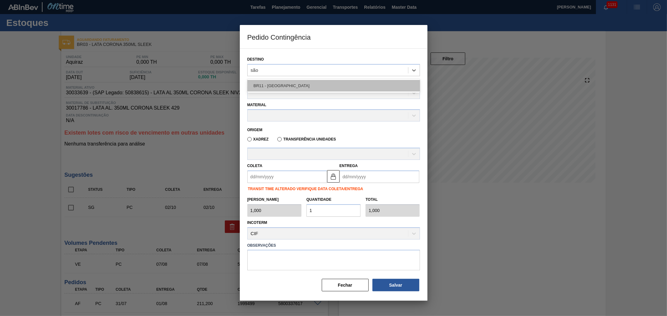
click at [280, 85] on div "BR11 - [GEOGRAPHIC_DATA]" at bounding box center [333, 86] width 172 height 12
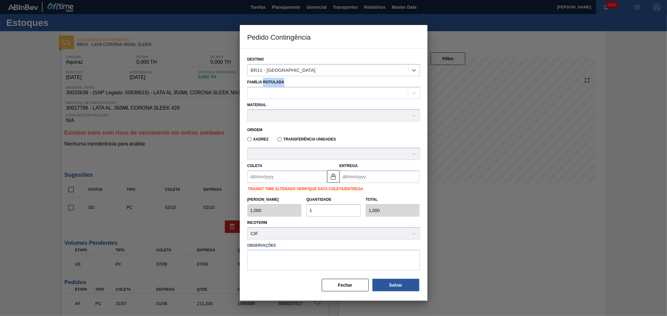
click at [280, 86] on div "Família Rotulada" at bounding box center [333, 88] width 172 height 21
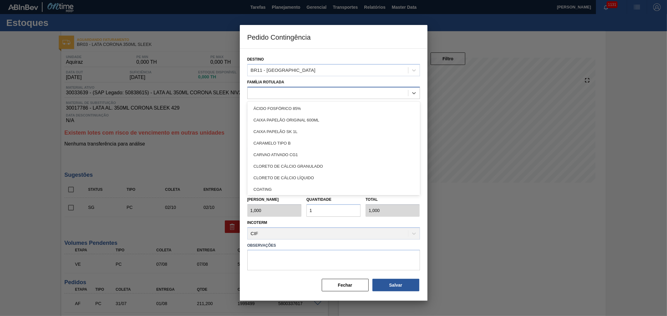
click at [305, 92] on div at bounding box center [327, 92] width 160 height 9
type Rotulada "lata sk"
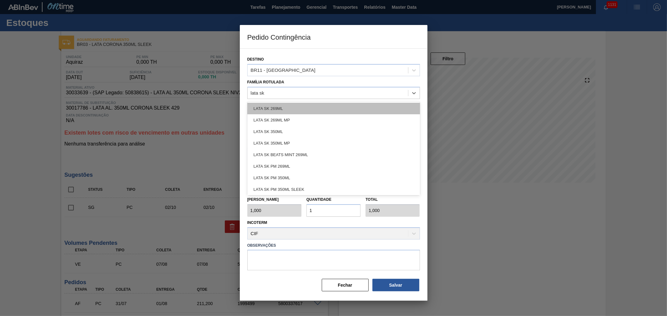
click at [282, 107] on div "LATA SK 269ML" at bounding box center [333, 109] width 172 height 12
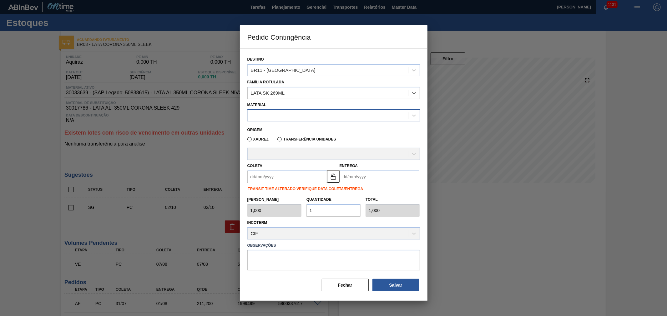
click at [282, 120] on div at bounding box center [333, 115] width 172 height 12
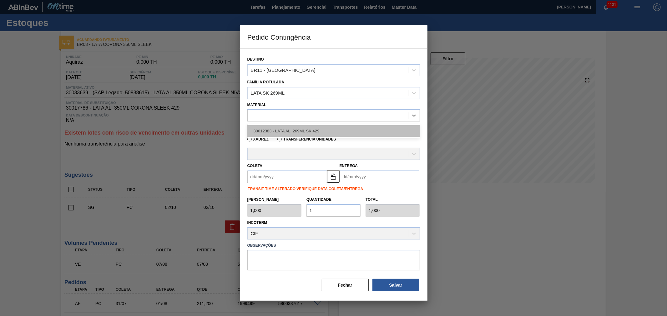
click at [288, 130] on div "30012383 - LATA AL. 269ML SK 429" at bounding box center [333, 131] width 172 height 12
type input "11,088"
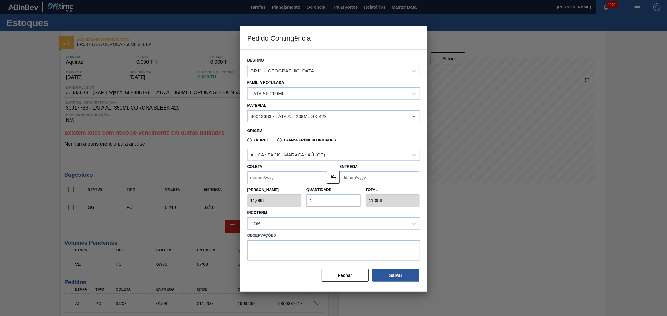
click at [283, 174] on input "Coleta" at bounding box center [287, 178] width 80 height 12
type input "3"
type input "05/09/2025"
type input "30"
type input "[DATE]"
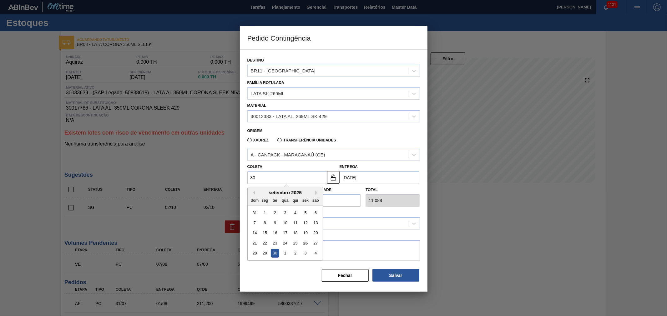
click at [276, 252] on div "30" at bounding box center [274, 253] width 8 height 8
type input "[DATE]"
click at [289, 199] on div "Tam Lote 11,088 Quantidade 1 Total 11,088" at bounding box center [333, 195] width 177 height 23
type input "2"
type input "22,176"
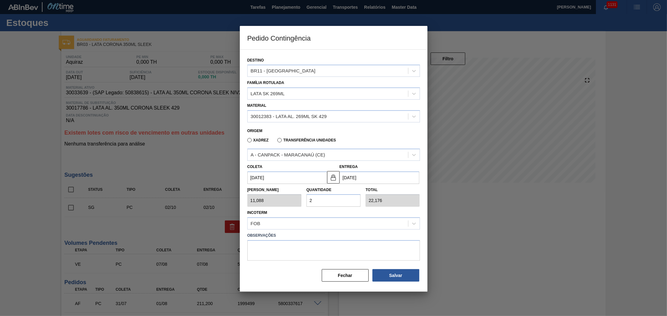
type input "25"
type input "277,200"
type input "25"
click at [394, 274] on button "Salvar" at bounding box center [395, 275] width 47 height 12
type input "1,000"
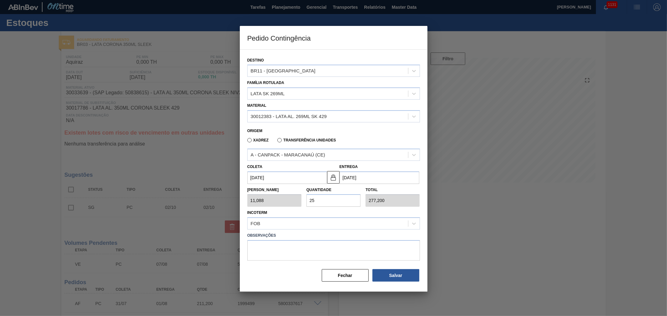
type input "1"
type input "1,000"
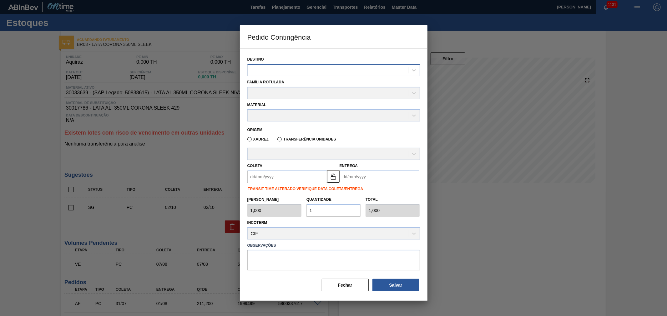
click at [278, 69] on div at bounding box center [327, 70] width 160 height 9
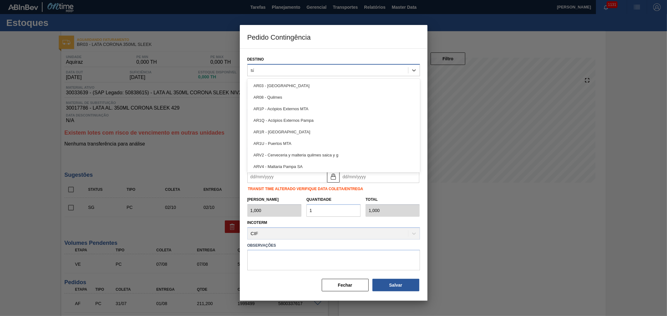
type input "são"
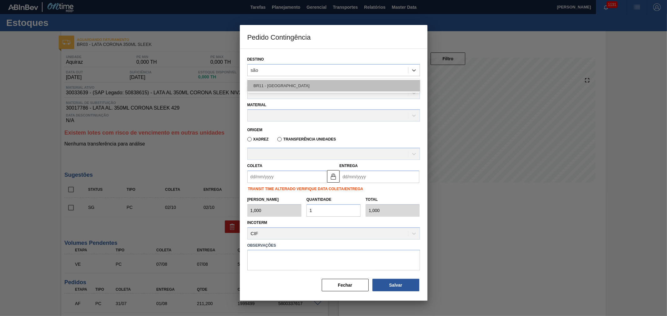
click at [289, 86] on div "BR11 - [GEOGRAPHIC_DATA]" at bounding box center [333, 86] width 172 height 12
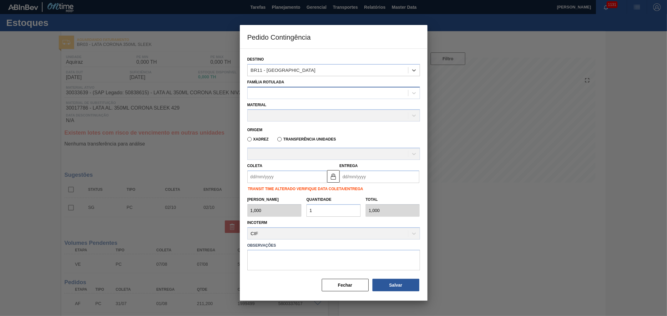
click at [288, 92] on div at bounding box center [327, 92] width 160 height 9
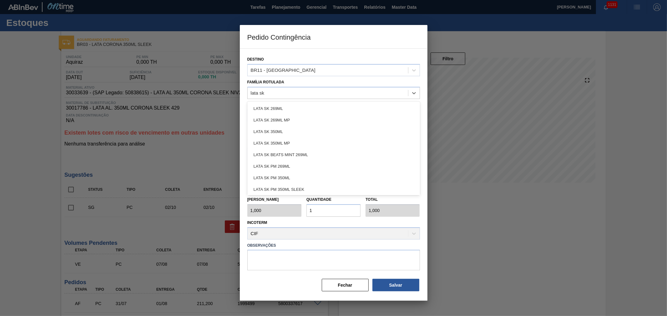
type Rotulada "lata sk p"
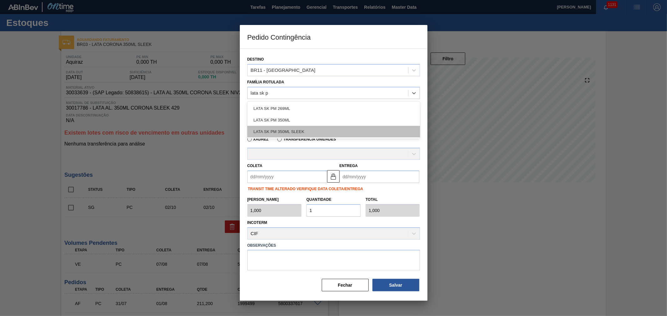
click at [287, 132] on div "LATA SK PM 350ML SLEEK" at bounding box center [333, 132] width 172 height 12
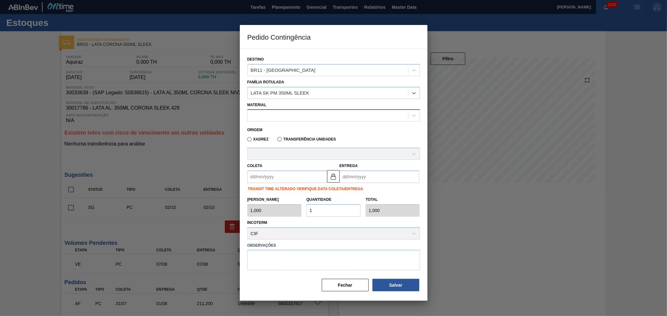
click at [288, 117] on div at bounding box center [327, 115] width 160 height 9
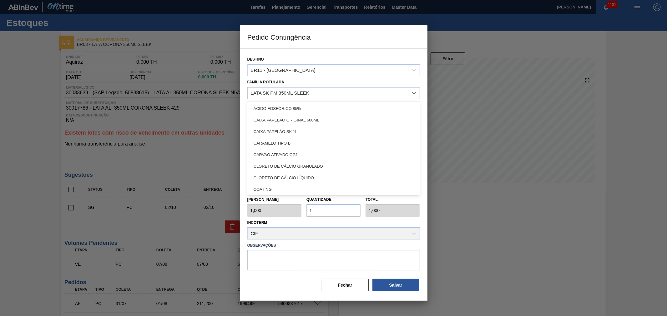
click at [299, 95] on div "LATA SK PM 350ML SLEEK" at bounding box center [280, 92] width 58 height 5
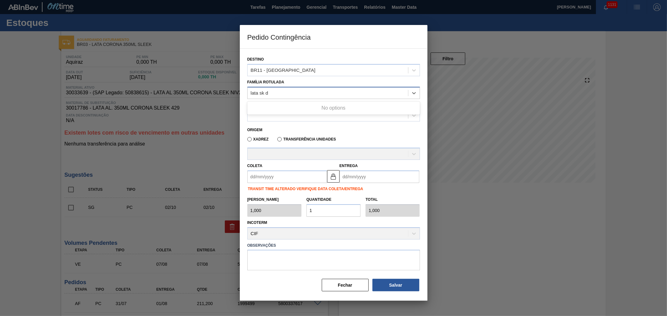
type Rotulada "lata sk"
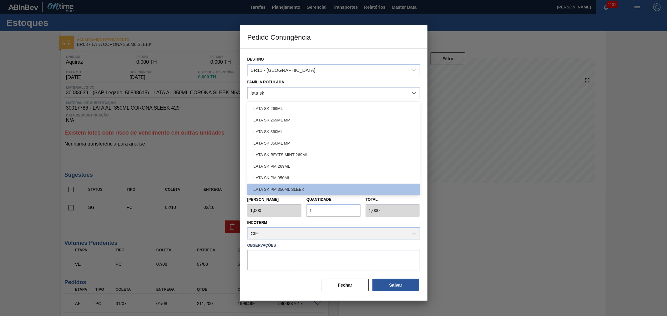
drag, startPoint x: 277, startPoint y: 120, endPoint x: 287, endPoint y: 121, distance: 9.7
click at [269, 118] on div "LATA SK 269ML MP" at bounding box center [333, 120] width 172 height 12
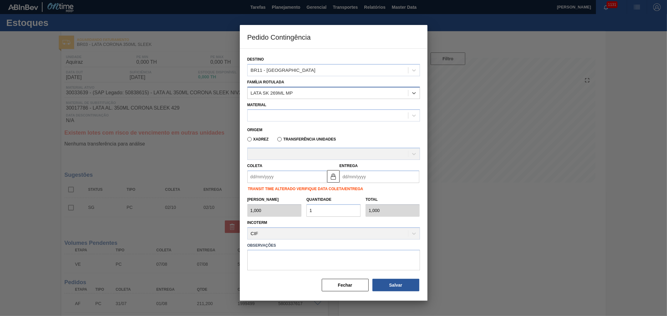
click at [302, 92] on div "LATA SK 269ML MP" at bounding box center [327, 92] width 160 height 9
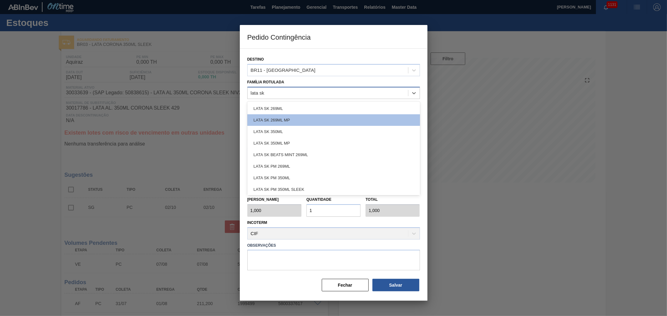
type Rotulada "lata sk"
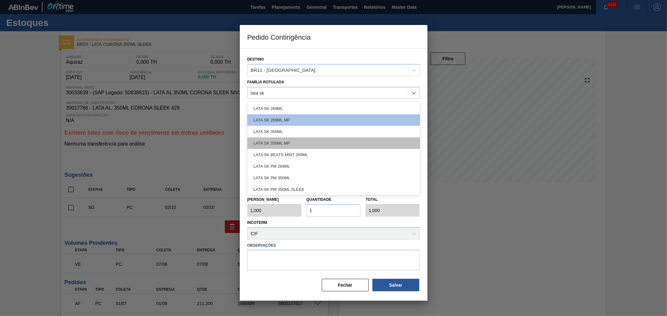
scroll to position [1, 0]
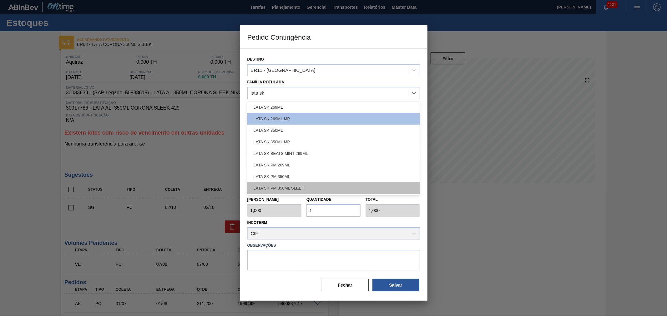
click at [297, 189] on div "LATA SK PM 350ML SLEEK" at bounding box center [333, 188] width 172 height 12
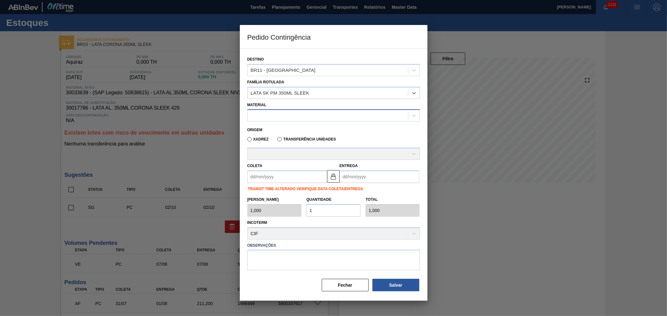
click at [276, 119] on div at bounding box center [327, 115] width 160 height 9
click at [346, 279] on button "Fechar" at bounding box center [345, 285] width 47 height 12
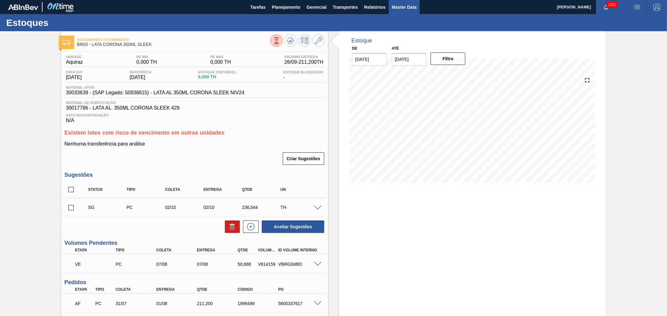
click at [401, 3] on span "Master Data" at bounding box center [404, 6] width 25 height 7
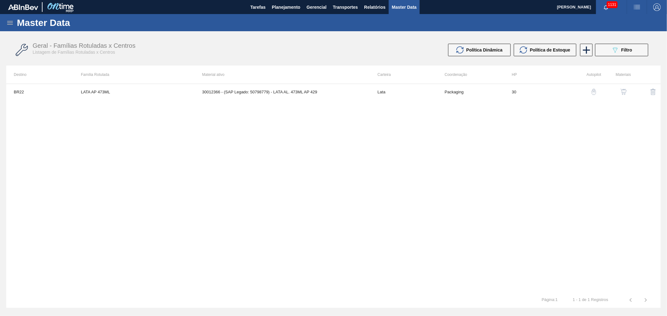
click at [12, 24] on icon at bounding box center [10, 23] width 6 height 4
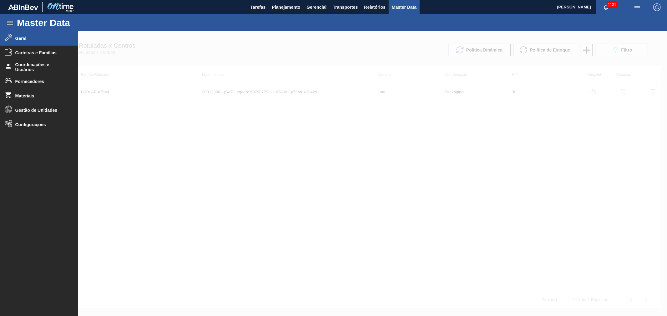
click at [30, 37] on span "Geral" at bounding box center [41, 38] width 52 height 5
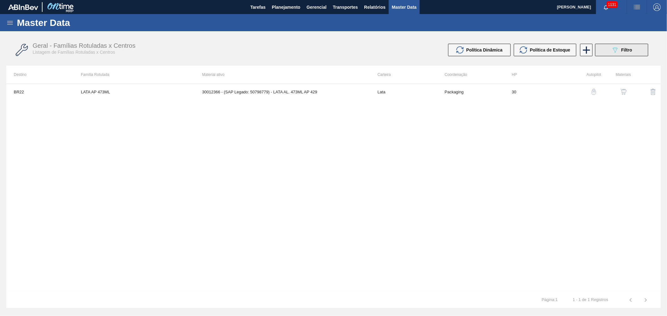
click at [633, 52] on button "089F7B8B-B2A5-4AFE-B5C0-19BA573D28AC Filtro" at bounding box center [621, 50] width 53 height 12
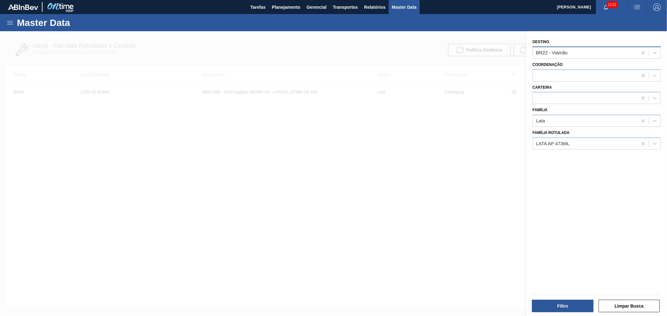
click at [555, 56] on div "BR22 - Viamão" at bounding box center [584, 52] width 105 height 9
type input "br11"
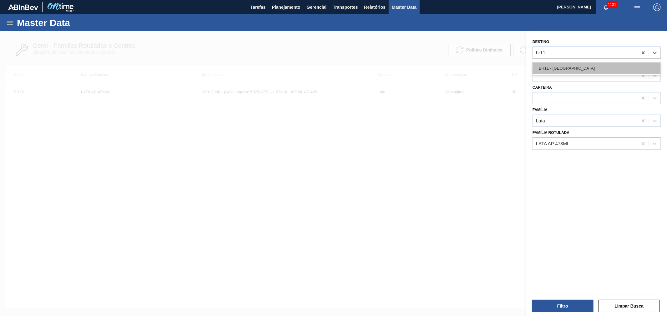
click at [555, 71] on div "BR11 - [GEOGRAPHIC_DATA]" at bounding box center [596, 68] width 128 height 12
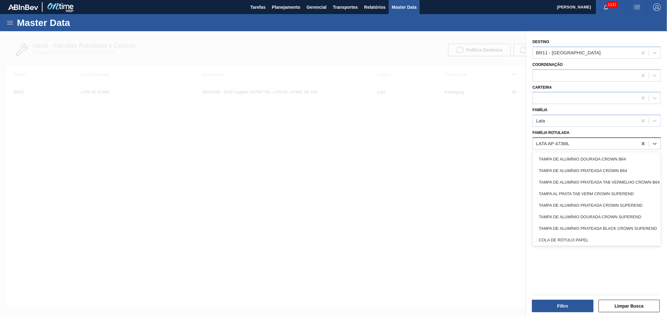
click at [580, 142] on div "LATA AP 473ML" at bounding box center [584, 143] width 105 height 9
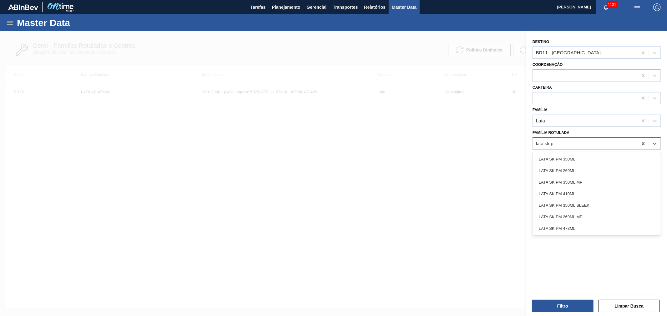
type Rotulada "lata sk pm"
click at [577, 202] on div "LATA SK PM 350ML SLEEK" at bounding box center [596, 206] width 128 height 12
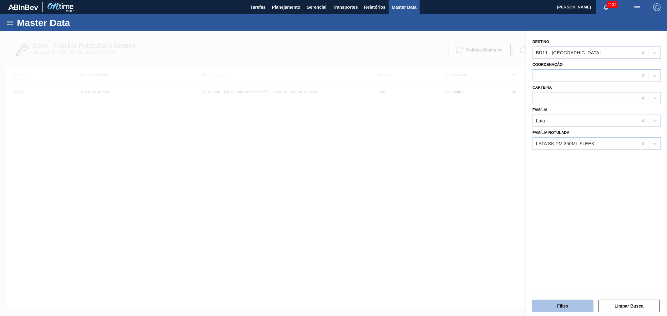
click at [562, 306] on button "Filtro" at bounding box center [563, 306] width 62 height 12
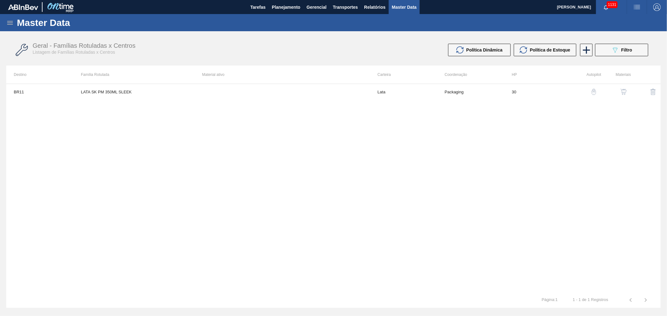
click at [621, 92] on img "button" at bounding box center [623, 92] width 6 height 6
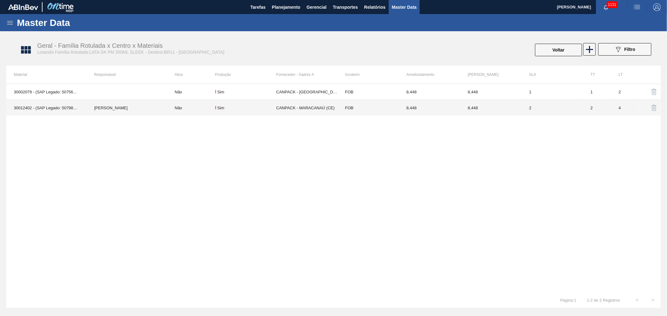
click at [141, 112] on td "MARILIA RIBEIRO BALARDIN" at bounding box center [127, 108] width 80 height 16
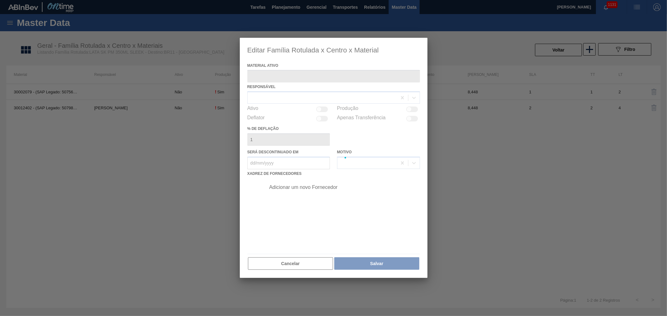
type ativo "30012402 - (SAP Legado: 50798766) - LATA AL. 350ML SK PM SLK 429"
checkbox input "true"
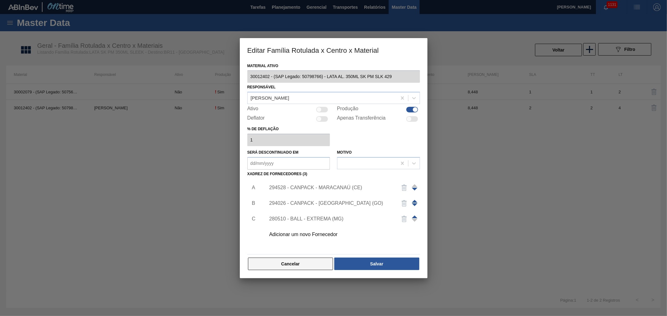
click at [315, 261] on button "Cancelar" at bounding box center [290, 264] width 85 height 12
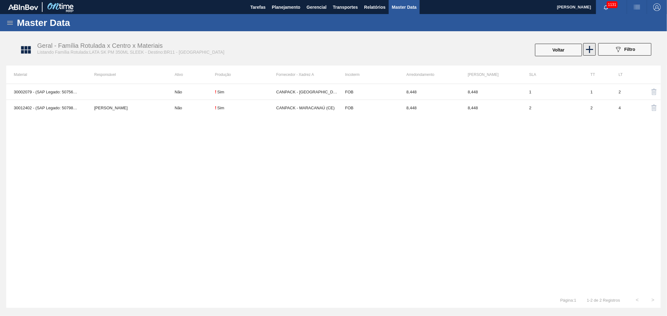
click at [586, 49] on icon at bounding box center [589, 49] width 7 height 7
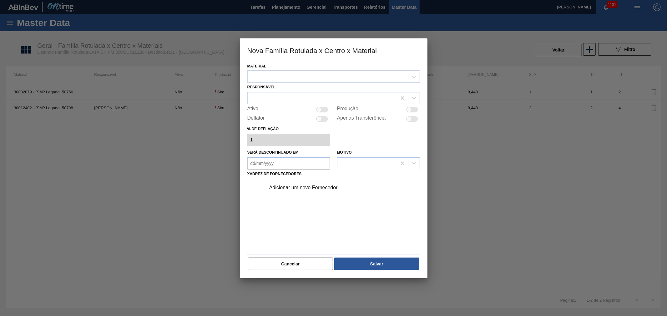
click at [360, 75] on div at bounding box center [327, 76] width 160 height 9
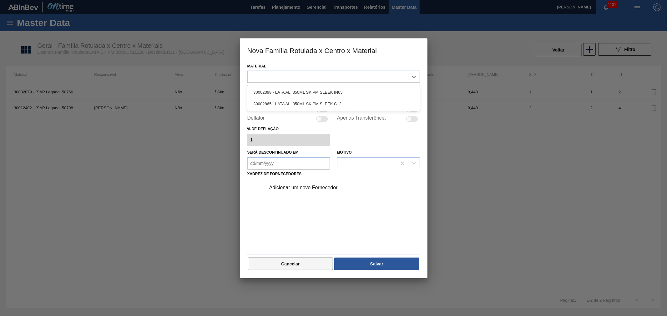
click at [292, 264] on button "Cancelar" at bounding box center [290, 264] width 85 height 12
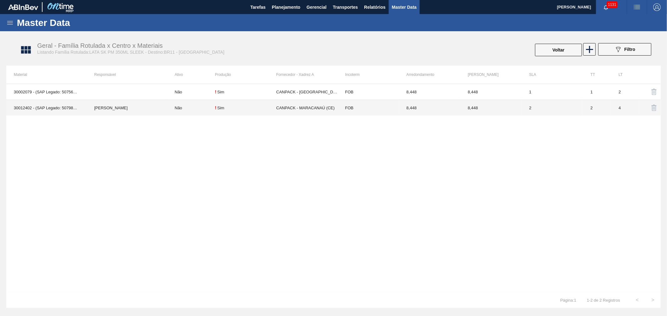
click at [61, 107] on td "30012402 - (SAP Legado: 50798766) - LATA AL. 350ML SK PM SLK 429" at bounding box center [46, 108] width 80 height 16
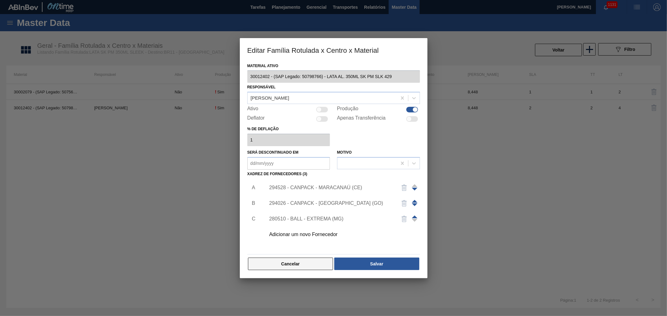
click at [294, 265] on button "Cancelar" at bounding box center [290, 264] width 85 height 12
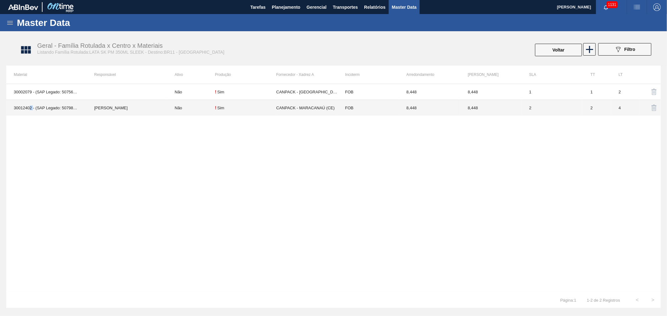
click at [28, 108] on td "30012402 - (SAP Legado: 50798766) - LATA AL. 350ML SK PM SLK 429" at bounding box center [46, 108] width 80 height 16
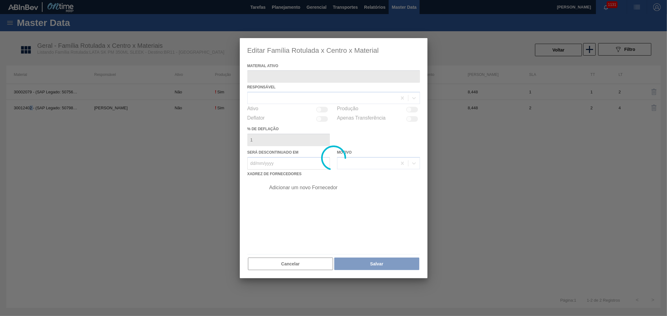
type ativo "30012402 - (SAP Legado: 50798766) - LATA AL. 350ML SK PM SLK 429"
checkbox input "true"
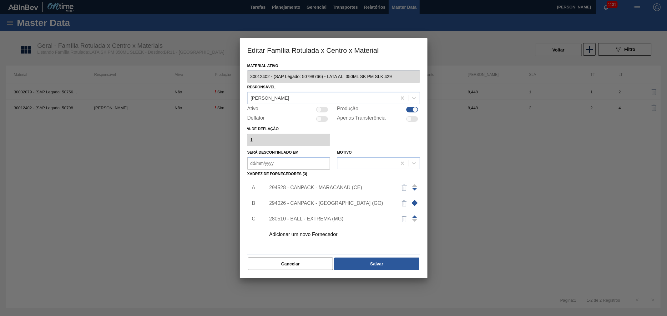
click at [239, 77] on div "Editar Família Rotulada x Centro x Material Material ativo 30012402 - (SAP Lega…" at bounding box center [333, 158] width 667 height 316
click at [293, 264] on button "Cancelar" at bounding box center [290, 264] width 85 height 12
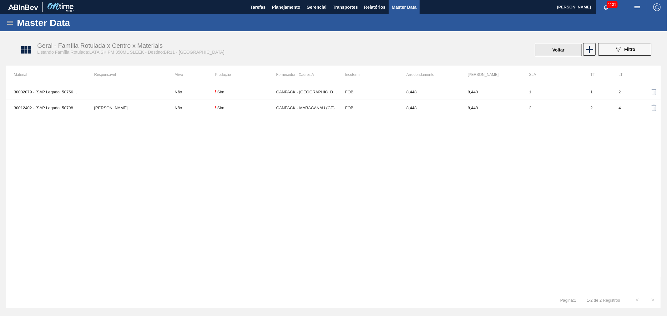
click at [557, 52] on button "Voltar" at bounding box center [558, 50] width 47 height 12
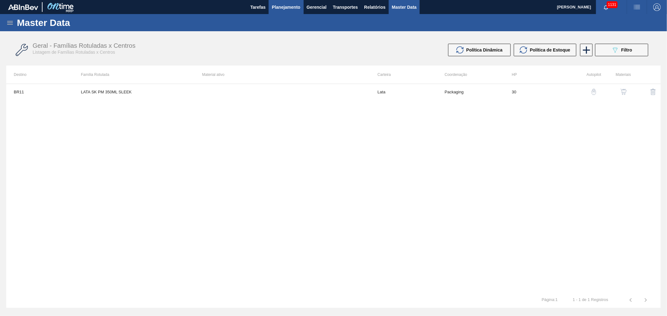
click at [292, 8] on span "Planejamento" at bounding box center [286, 6] width 28 height 7
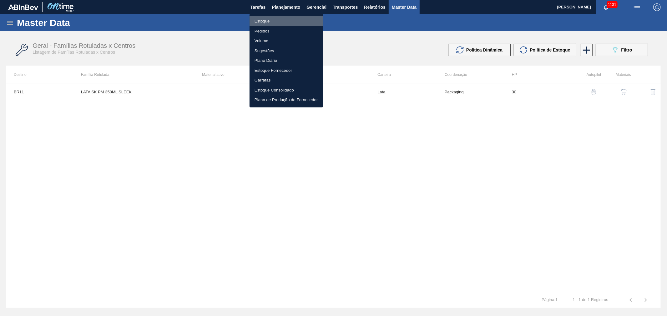
click at [263, 19] on li "Estoque" at bounding box center [285, 21] width 73 height 10
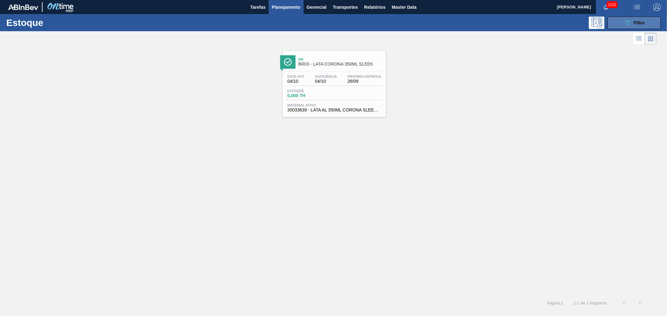
click at [636, 21] on span "Filtro" at bounding box center [638, 22] width 11 height 5
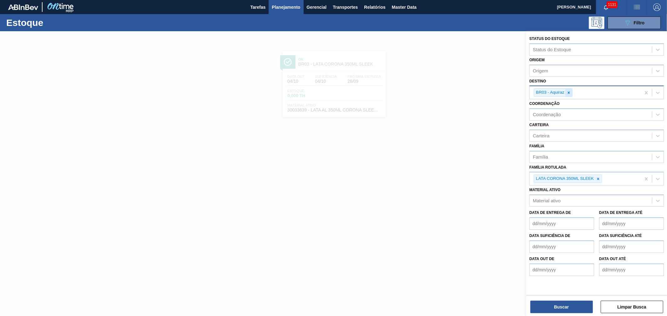
click at [570, 93] on icon at bounding box center [568, 93] width 4 height 4
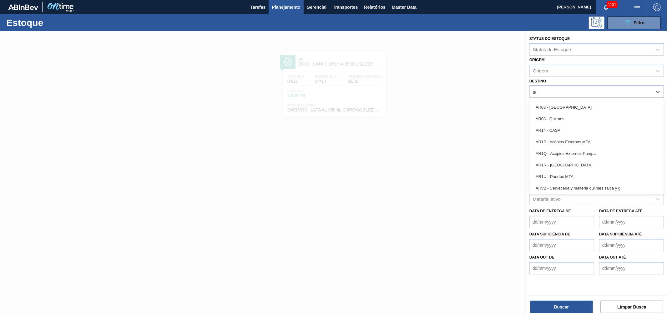
type input "são"
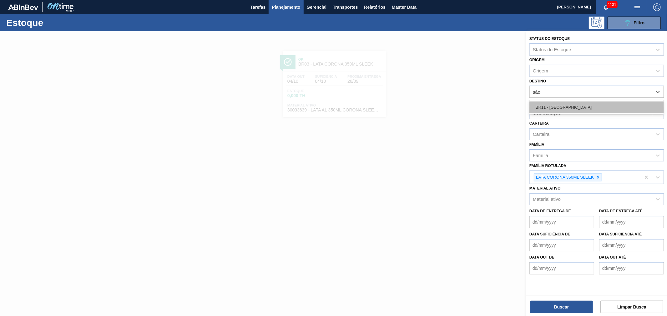
click at [575, 104] on div "BR11 - [GEOGRAPHIC_DATA]" at bounding box center [596, 108] width 134 height 12
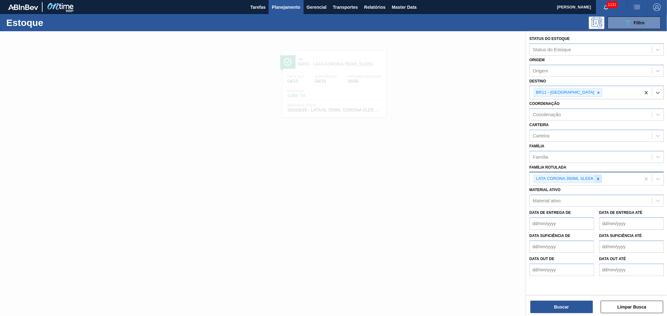
click at [598, 178] on icon at bounding box center [598, 179] width 2 height 2
click at [586, 189] on div "Material ativo Material ativo" at bounding box center [596, 194] width 134 height 21
drag, startPoint x: 584, startPoint y: 194, endPoint x: 580, endPoint y: 195, distance: 4.2
click at [583, 195] on div "Material ativo" at bounding box center [590, 199] width 122 height 9
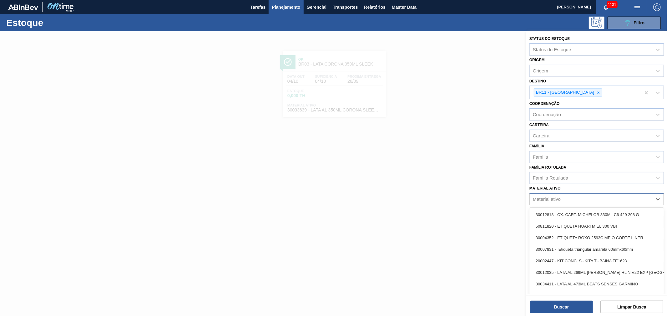
paste ativo "30012402"
type ativo "30012402"
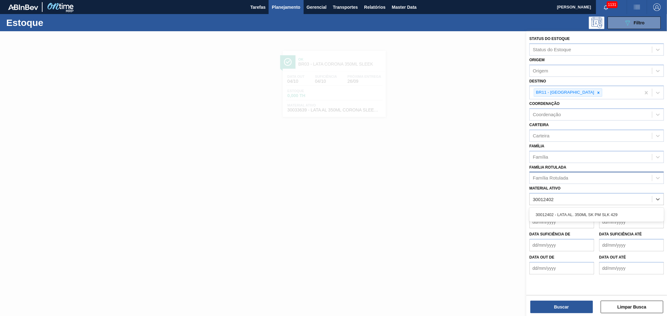
click at [573, 212] on div "30012402 - LATA AL. 350ML SK PM SLK 429" at bounding box center [596, 215] width 134 height 12
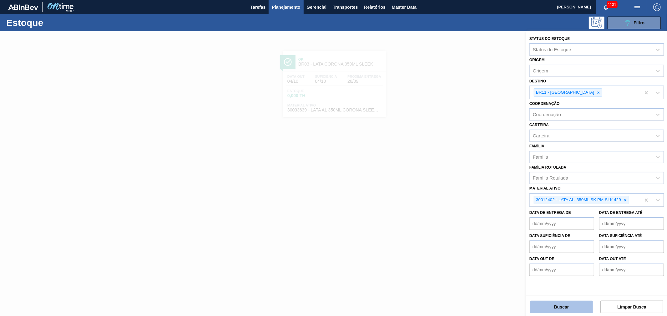
click at [571, 308] on button "Buscar" at bounding box center [561, 307] width 62 height 12
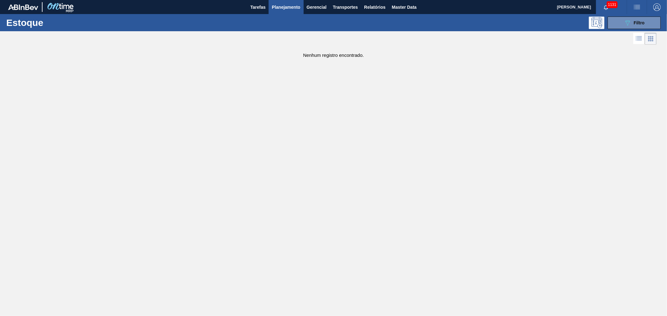
drag, startPoint x: 638, startPoint y: 26, endPoint x: 637, endPoint y: 33, distance: 7.9
click at [638, 26] on div "089F7B8B-B2A5-4AFE-B5C0-19BA573D28AC Filtro" at bounding box center [633, 22] width 21 height 7
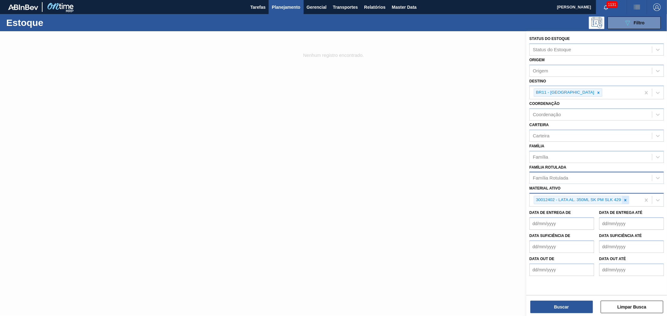
click at [626, 199] on icon at bounding box center [625, 200] width 4 height 4
click at [583, 187] on div "Material ativo option 30012402 - LATA AL. 350ML SK PM SLK 429, deselected. Sele…" at bounding box center [596, 194] width 134 height 21
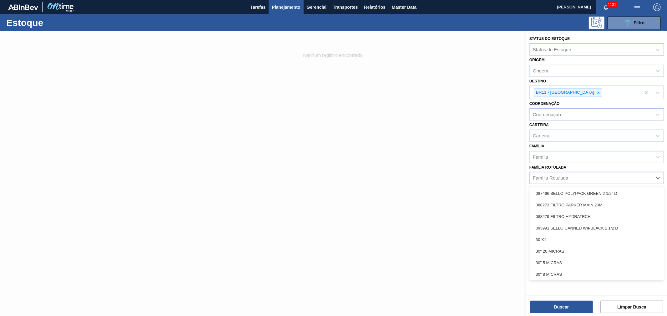
click at [567, 176] on div "Família Rotulada" at bounding box center [549, 178] width 35 height 5
type Rotulada "lata sk p"
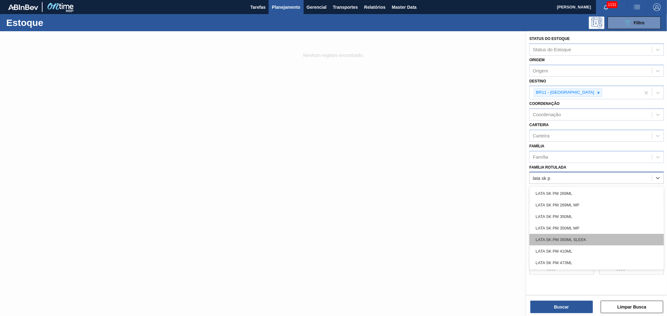
click at [566, 238] on div "LATA SK PM 350ML SLEEK" at bounding box center [596, 240] width 134 height 12
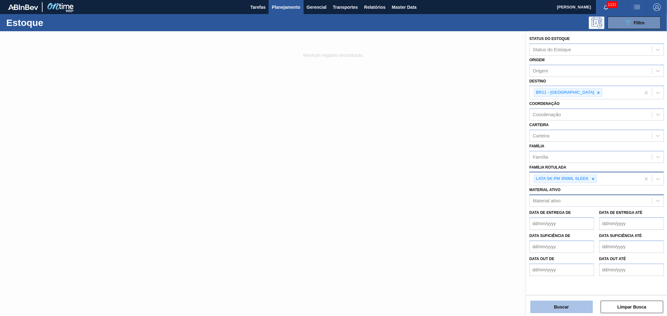
click at [565, 307] on button "Buscar" at bounding box center [561, 307] width 62 height 12
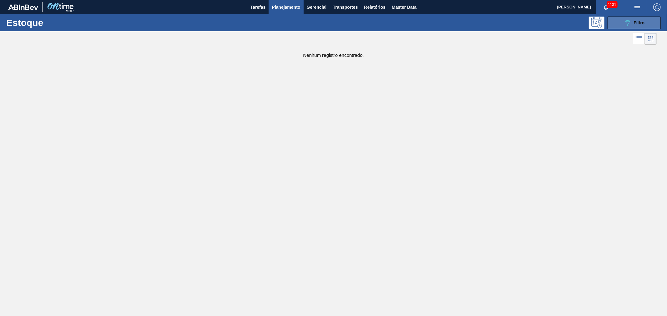
click at [621, 23] on button "089F7B8B-B2A5-4AFE-B5C0-19BA573D28AC Filtro" at bounding box center [633, 23] width 53 height 12
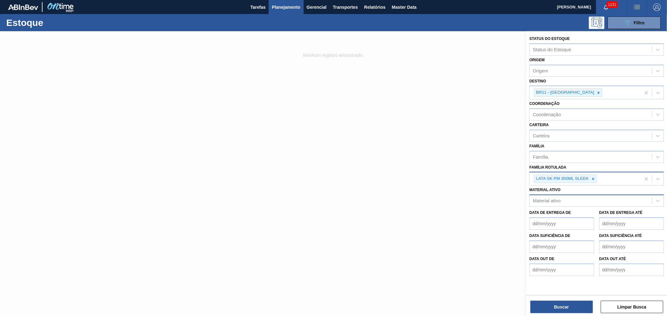
click at [568, 123] on div "Carteira Carteira" at bounding box center [596, 131] width 134 height 21
click at [478, 117] on div at bounding box center [333, 189] width 667 height 316
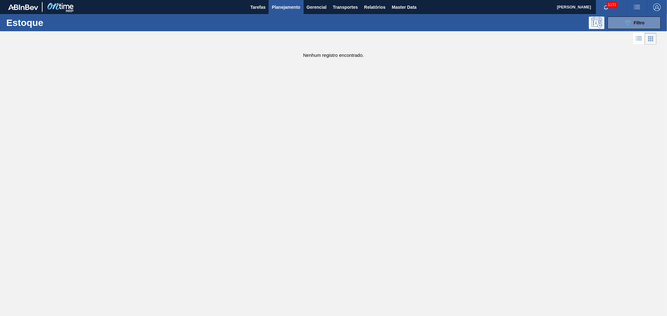
click at [630, 5] on span "button" at bounding box center [636, 6] width 15 height 7
click at [620, 25] on li "Pedido Contingência" at bounding box center [632, 22] width 57 height 11
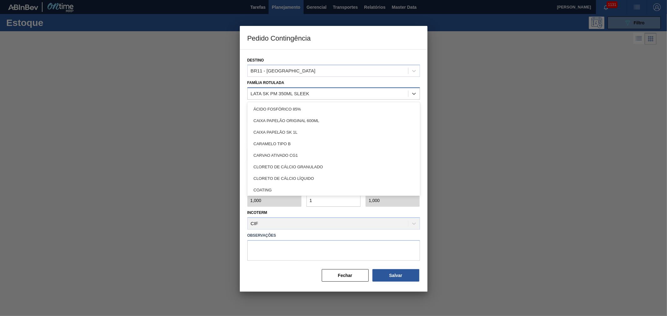
click at [299, 96] on div "LATA SK PM 350ML SLEEK" at bounding box center [280, 93] width 58 height 5
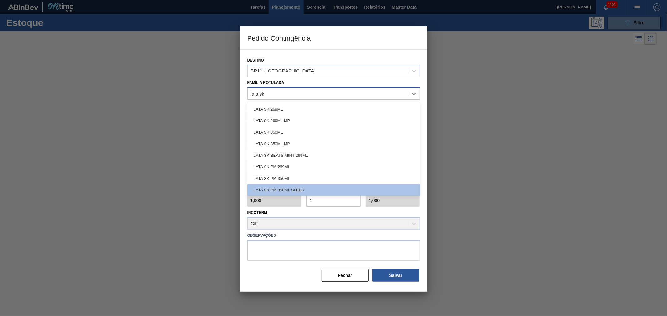
type Rotulada "lata sk p"
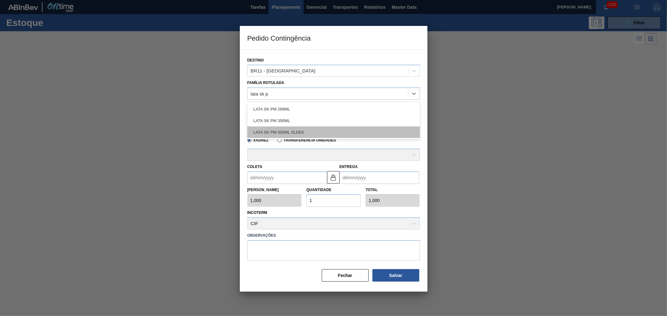
click at [286, 130] on div "LATA SK PM 350ML SLEEK" at bounding box center [333, 133] width 172 height 12
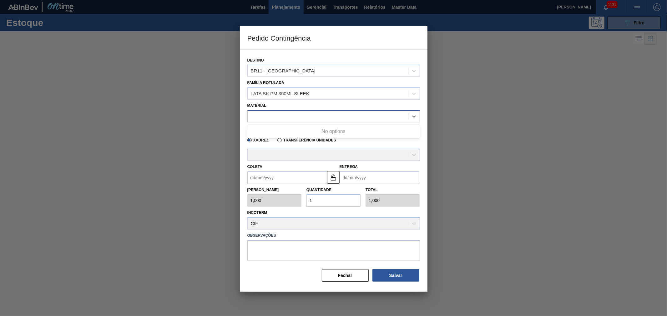
click at [289, 119] on div at bounding box center [327, 116] width 160 height 9
click at [342, 270] on button "Fechar" at bounding box center [345, 275] width 47 height 12
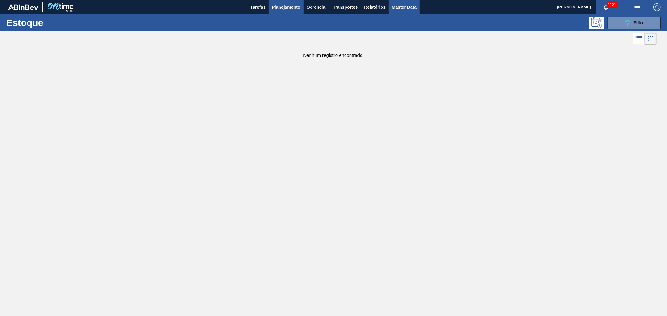
click at [411, 4] on span "Master Data" at bounding box center [404, 6] width 25 height 7
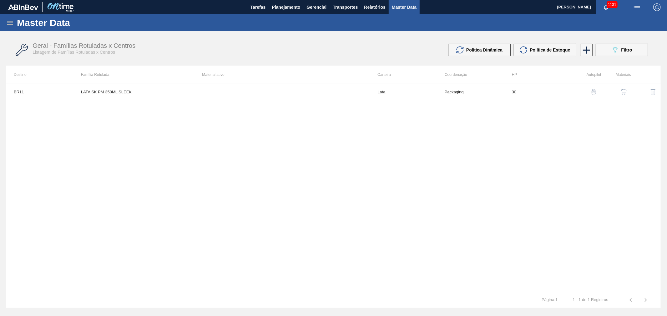
click at [620, 92] on img "button" at bounding box center [623, 92] width 6 height 6
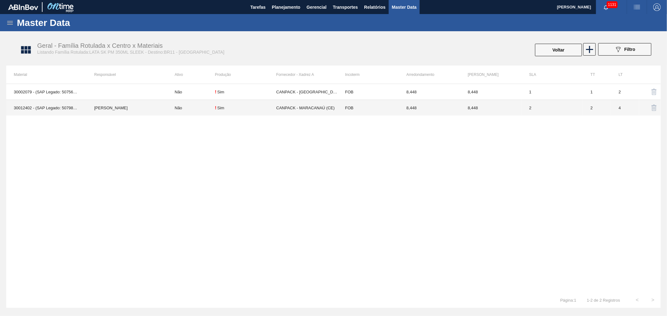
click at [207, 112] on td "Não" at bounding box center [191, 108] width 48 height 16
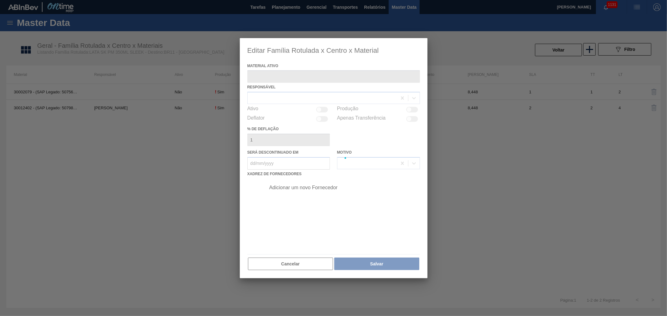
type ativo "30012402 - (SAP Legado: 50798766) - LATA AL. 350ML SK PM SLK 429"
checkbox input "true"
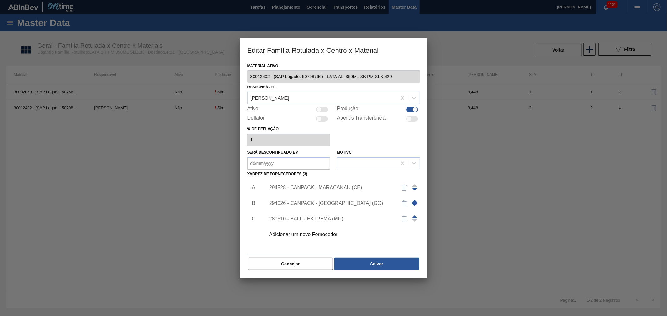
click at [317, 111] on div at bounding box center [318, 109] width 5 height 5
checkbox input "true"
click at [363, 261] on button "Salvar" at bounding box center [376, 264] width 85 height 12
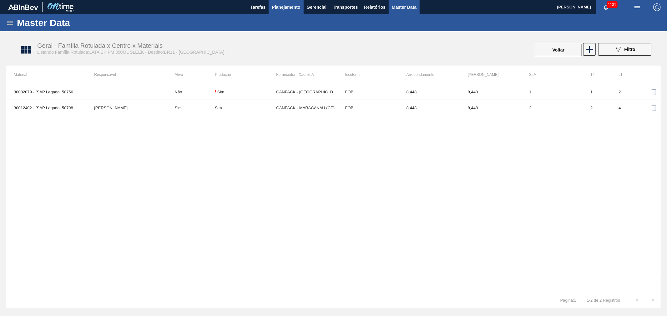
click at [281, 10] on span "Planejamento" at bounding box center [286, 6] width 28 height 7
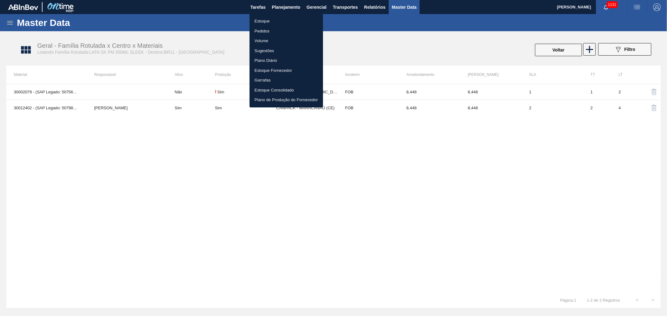
click at [263, 20] on li "Estoque" at bounding box center [285, 21] width 73 height 10
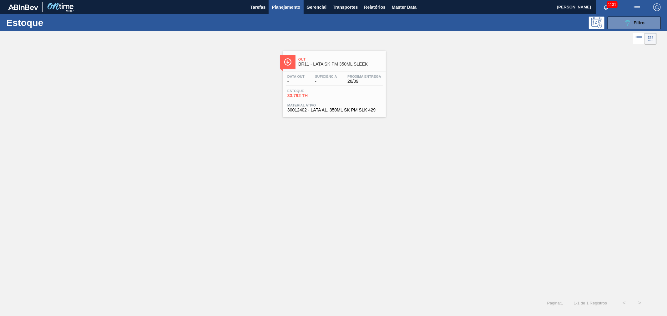
click at [355, 64] on span "BR11 - LATA SK PM 350ML SLEEK" at bounding box center [340, 64] width 84 height 5
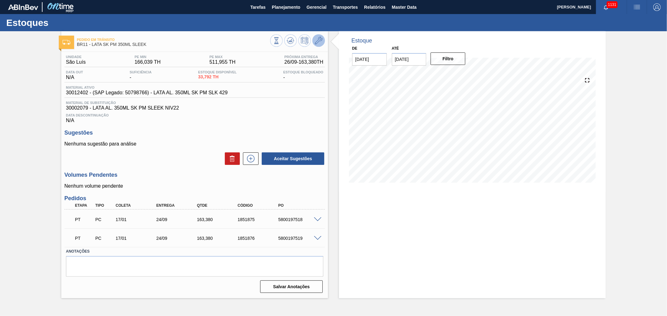
click at [318, 42] on icon at bounding box center [318, 40] width 7 height 7
drag, startPoint x: 636, startPoint y: 5, endPoint x: 622, endPoint y: 26, distance: 24.2
click at [636, 5] on img "button" at bounding box center [636, 6] width 7 height 7
click at [619, 20] on li "Pedido Contingência" at bounding box center [632, 22] width 57 height 11
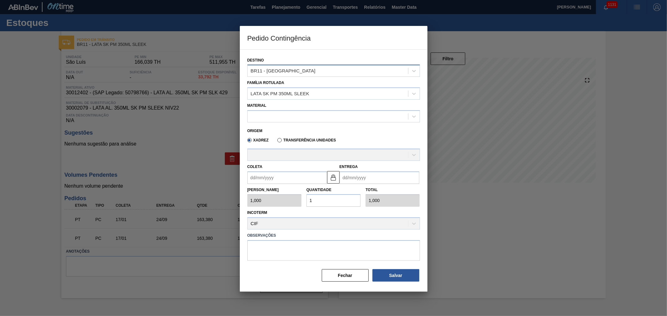
click at [313, 72] on div "BR11 - [GEOGRAPHIC_DATA]" at bounding box center [327, 71] width 160 height 9
drag, startPoint x: 318, startPoint y: 49, endPoint x: 317, endPoint y: 62, distance: 12.2
click at [318, 51] on div "Destino BR11 - São Luís Família Rotulada LATA SK PM 350ML SLEEK Material Origem…" at bounding box center [333, 167] width 172 height 235
click at [303, 92] on div "LATA SK PM 350ML SLEEK" at bounding box center [280, 93] width 58 height 5
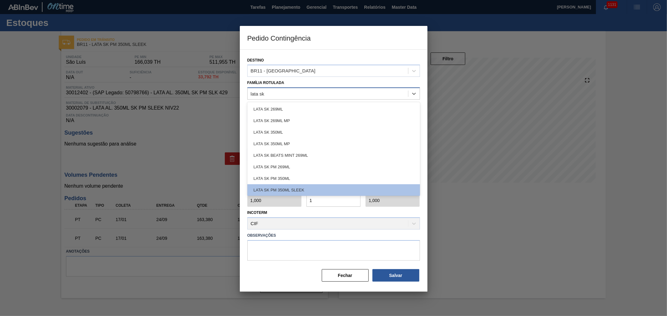
type Rotulada "lata sk p"
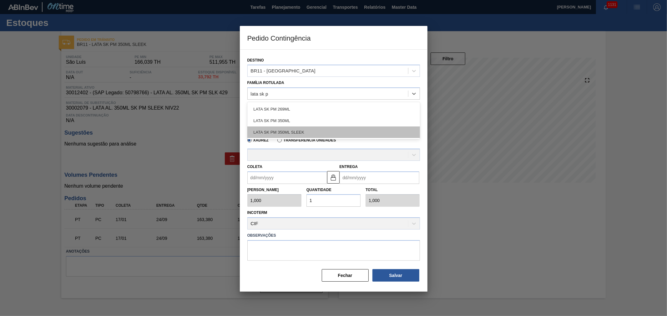
click at [289, 132] on div "LATA SK PM 350ML SLEEK" at bounding box center [333, 133] width 172 height 12
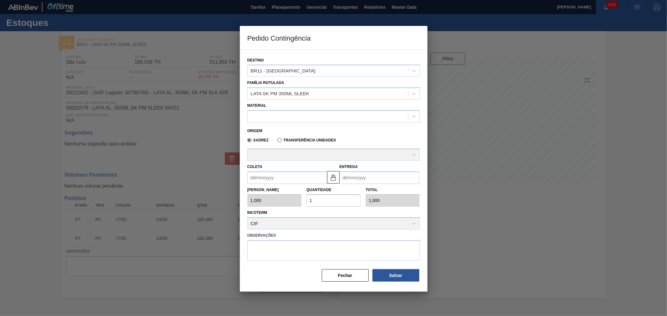
click at [287, 149] on div at bounding box center [333, 155] width 172 height 12
click at [270, 113] on div at bounding box center [327, 116] width 160 height 9
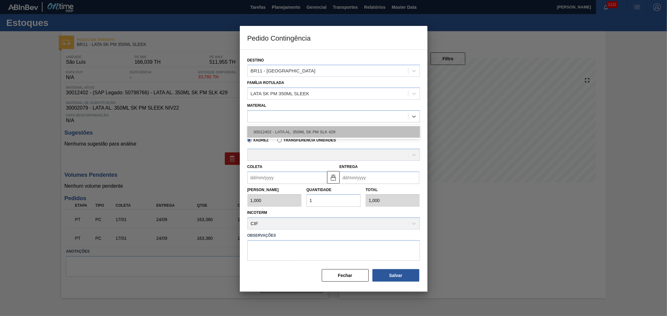
click at [281, 130] on div "30012402 - LATA AL. 350ML SK PM SLK 429" at bounding box center [333, 132] width 172 height 12
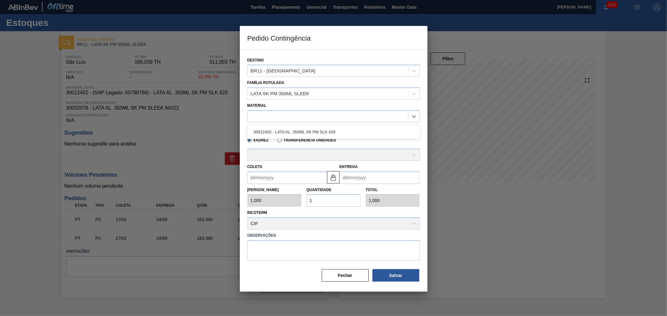
type input "8,448"
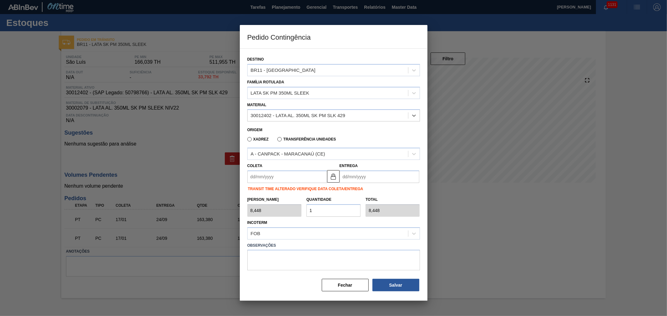
click at [289, 174] on input "Coleta" at bounding box center [287, 177] width 80 height 12
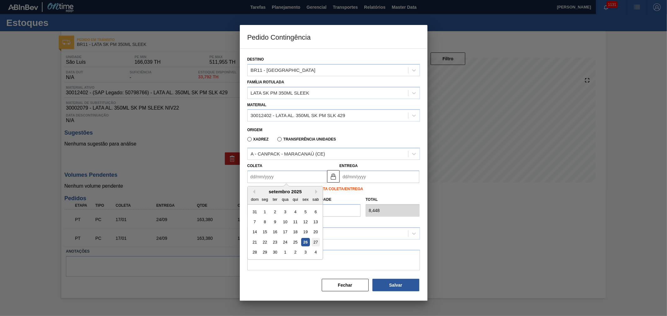
click at [312, 242] on div "27" at bounding box center [315, 242] width 8 height 8
type input "[DATE]"
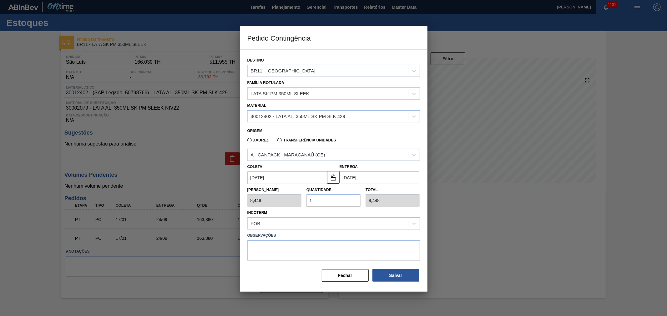
click at [298, 205] on div "Tam Lote 8,448 Quantidade 1 Total 8,448" at bounding box center [333, 195] width 177 height 23
type input "2"
type input "16,896"
type input "25"
type input "211,200"
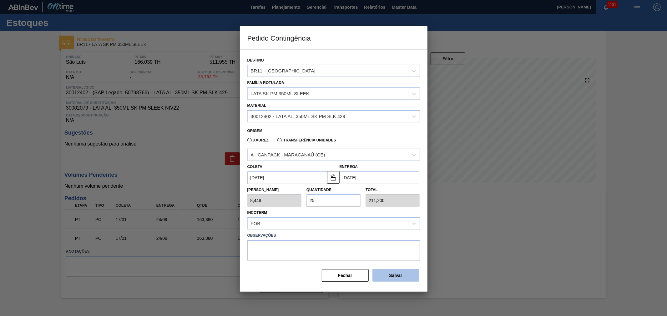
click at [404, 277] on button "Salvar" at bounding box center [395, 275] width 47 height 12
type input "1,000"
type input "1"
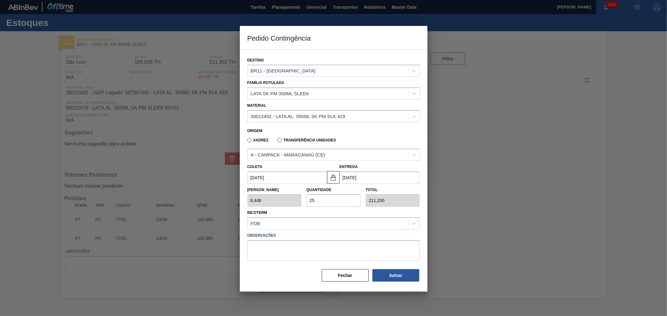
type input "1,000"
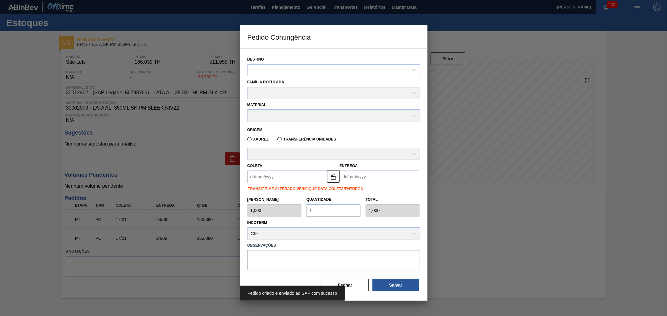
click at [353, 268] on textarea at bounding box center [333, 260] width 172 height 21
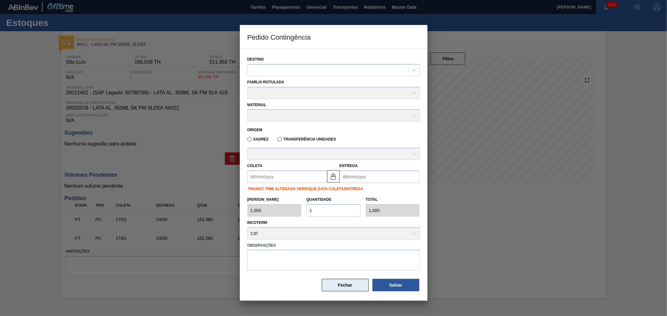
click at [347, 283] on button "Fechar" at bounding box center [345, 285] width 47 height 12
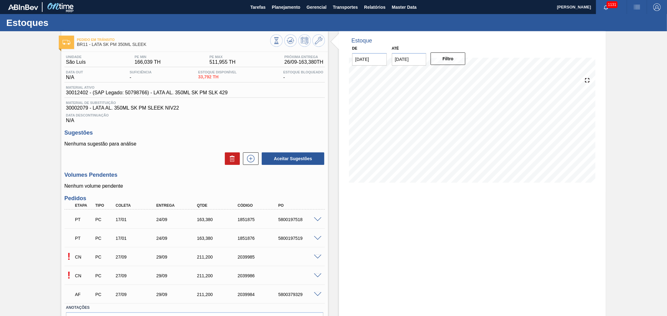
scroll to position [38, 0]
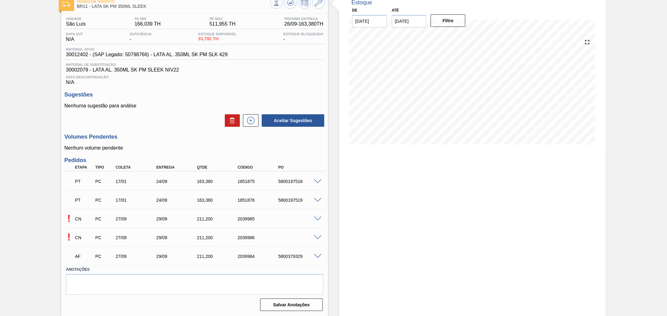
click at [316, 220] on span at bounding box center [317, 219] width 7 height 5
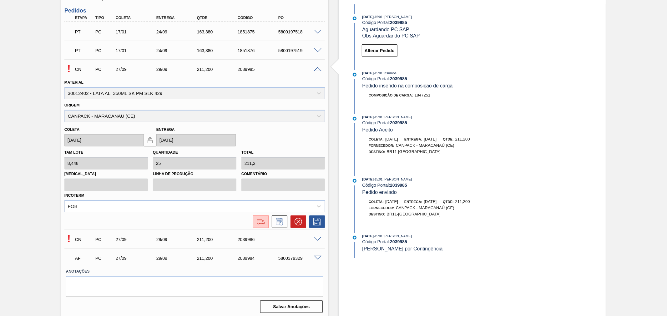
scroll to position [189, 0]
click at [315, 68] on span at bounding box center [317, 68] width 7 height 5
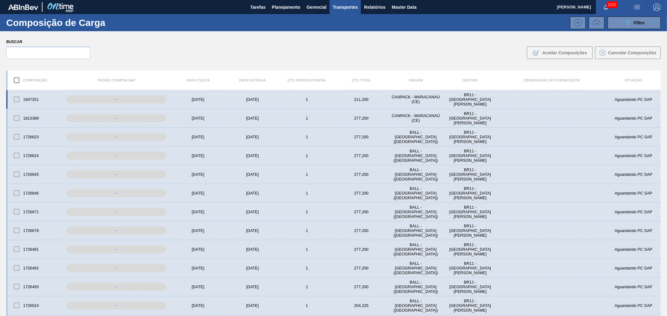
click at [194, 94] on div "1847251 - [DATE] [DATE] 1 211,200 CANPACK - [GEOGRAPHIC_DATA] ([GEOGRAPHIC_DATA…" at bounding box center [333, 99] width 654 height 19
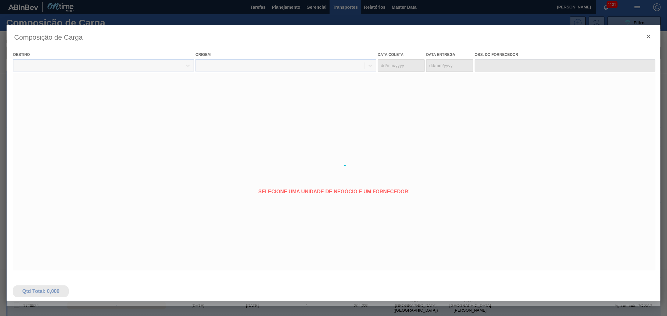
type coleta "[DATE]"
type entrega "[DATE]"
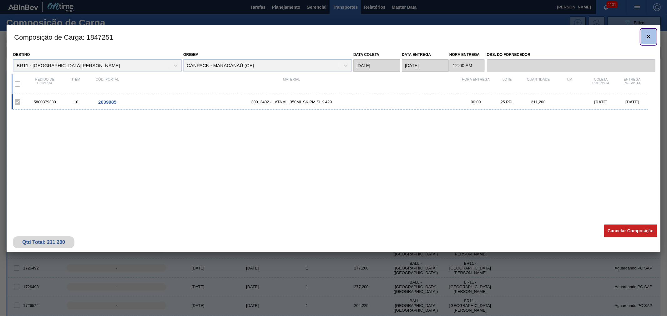
click at [648, 37] on icon "botão de ícone" at bounding box center [647, 36] width 7 height 7
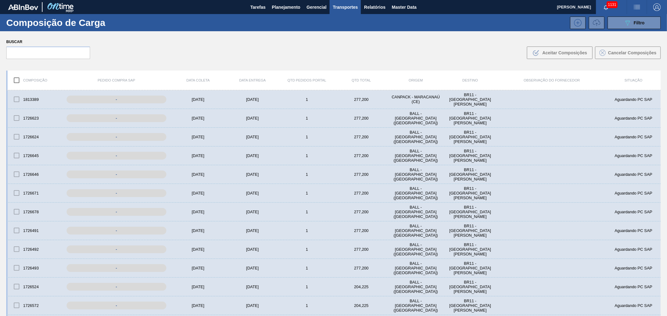
click at [378, 54] on div "Buscar .b{fill:var(--color-action-default)} Aceitar Composições Cancelar Compos…" at bounding box center [333, 48] width 667 height 34
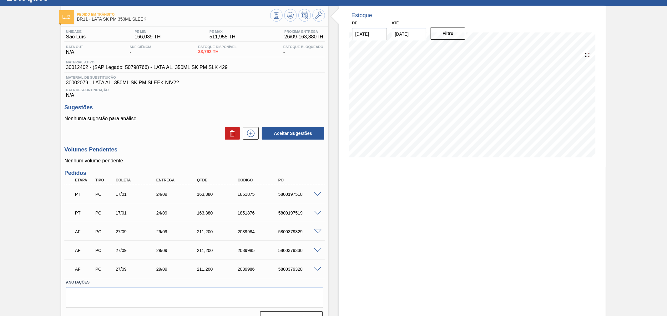
scroll to position [38, 0]
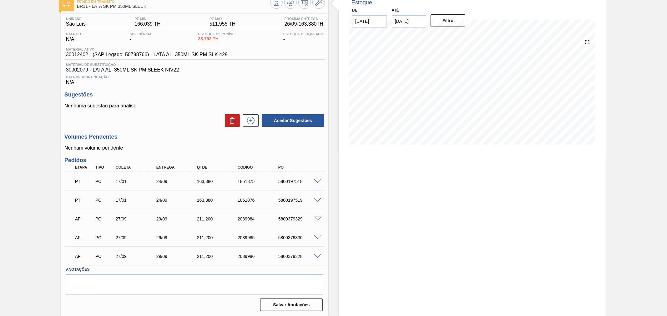
click at [285, 220] on div "5800379329" at bounding box center [300, 219] width 46 height 5
copy div "5800379329"
click at [282, 236] on div "5800379330" at bounding box center [300, 237] width 46 height 5
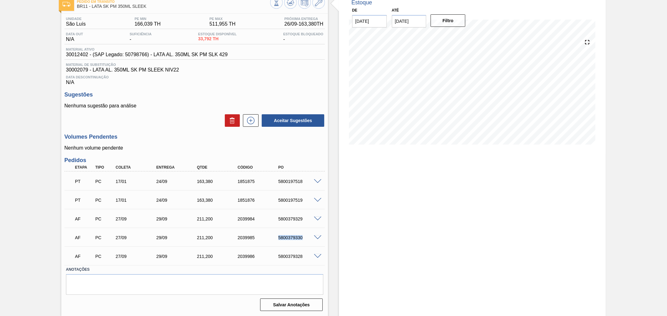
copy div "5800379330"
click at [292, 256] on div "5800379328" at bounding box center [300, 256] width 46 height 5
copy div "5800379328"
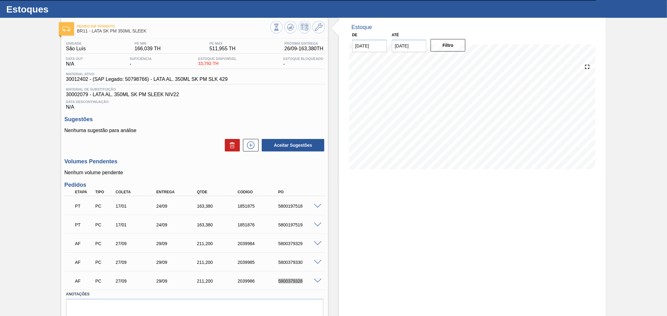
scroll to position [0, 0]
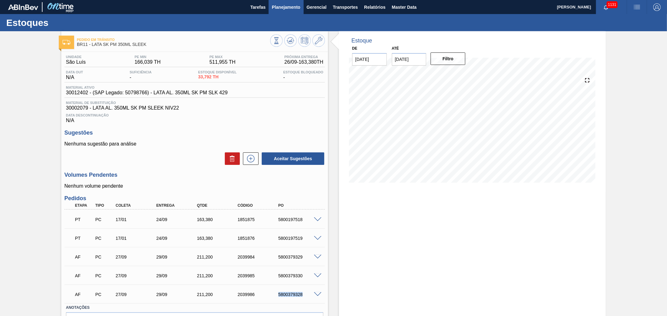
click at [287, 8] on span "Planejamento" at bounding box center [286, 6] width 28 height 7
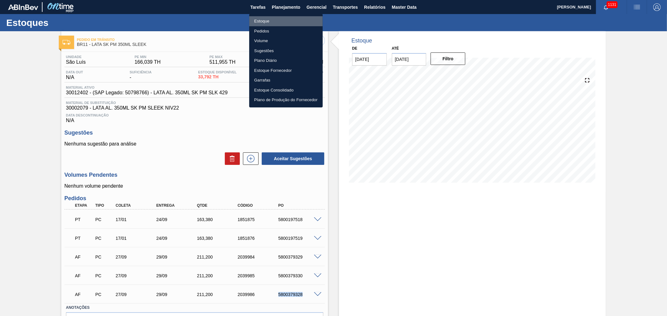
click at [267, 23] on li "Estoque" at bounding box center [285, 21] width 73 height 10
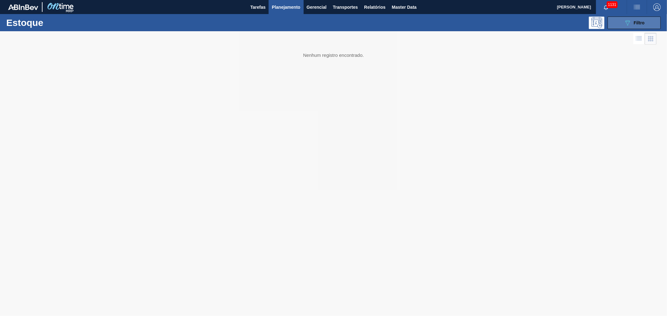
click at [622, 22] on button "089F7B8B-B2A5-4AFE-B5C0-19BA573D28AC Filtro" at bounding box center [633, 23] width 53 height 12
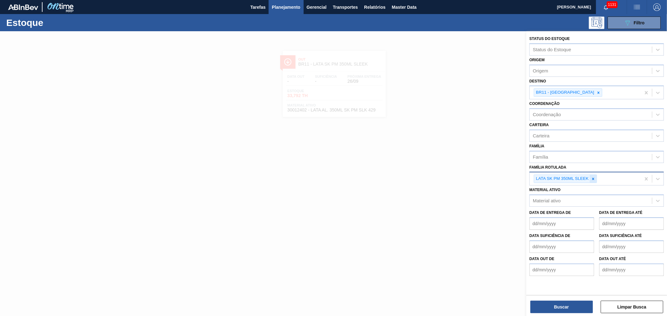
click at [593, 178] on icon at bounding box center [593, 179] width 4 height 4
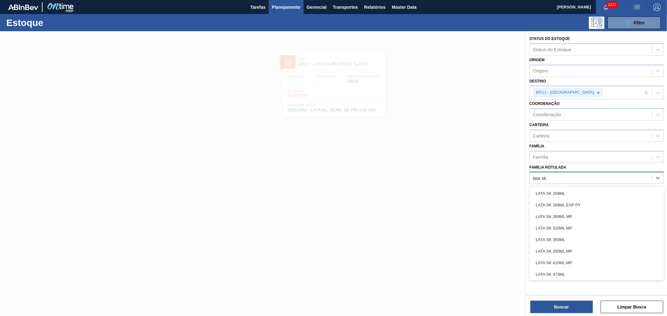
type Rotulada "lata sk 2"
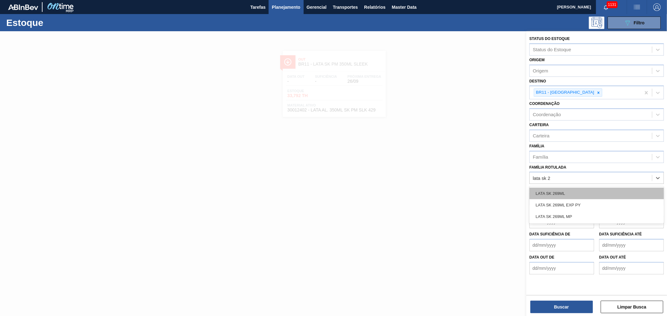
click at [572, 192] on div "LATA SK 269ML" at bounding box center [596, 194] width 134 height 12
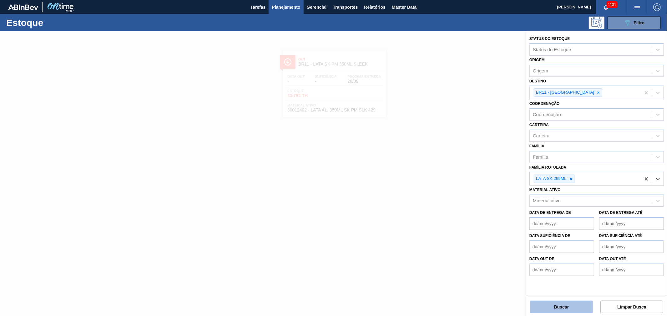
click at [574, 303] on button "Buscar" at bounding box center [561, 307] width 62 height 12
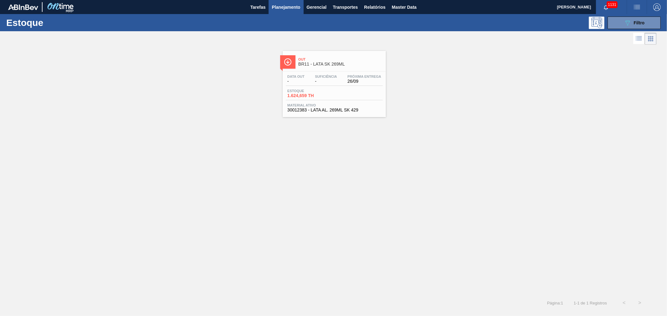
click at [331, 67] on div "Out BR11 - LATA SK 269ML" at bounding box center [340, 62] width 84 height 14
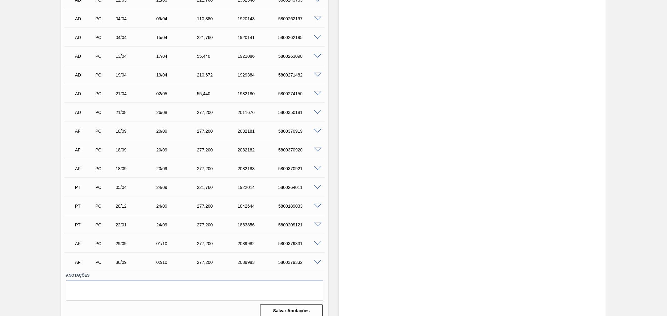
scroll to position [448, 0]
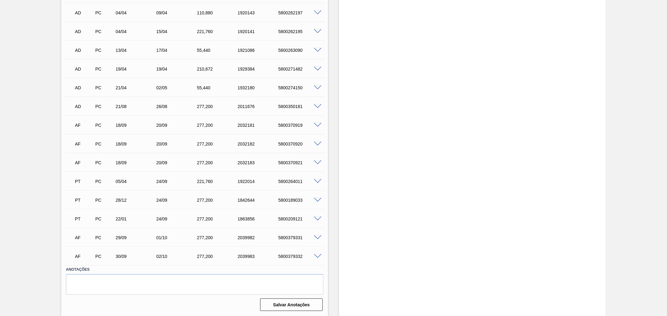
click at [283, 237] on div "5800379331" at bounding box center [300, 237] width 46 height 5
click at [287, 236] on div "5800379331" at bounding box center [300, 237] width 46 height 5
copy div "5800379331"
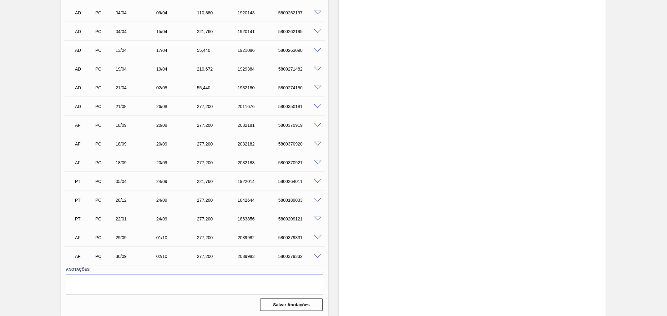
click at [296, 255] on div "5800379332" at bounding box center [300, 256] width 46 height 5
copy div "5800379332"
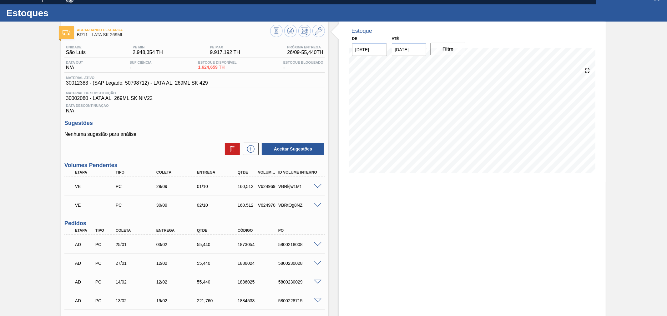
scroll to position [0, 0]
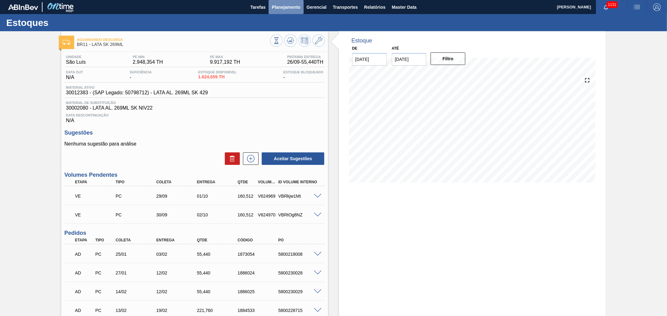
click at [282, 10] on span "Planejamento" at bounding box center [286, 6] width 28 height 7
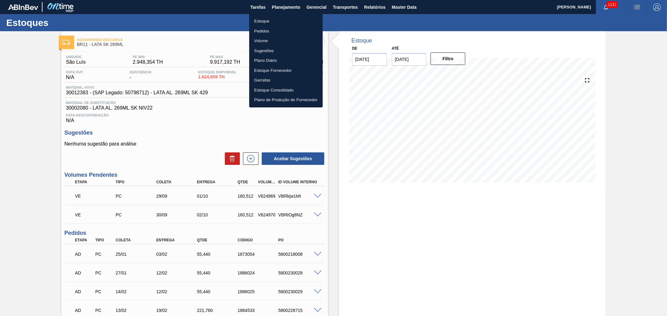
click at [267, 21] on li "Estoque" at bounding box center [285, 21] width 73 height 10
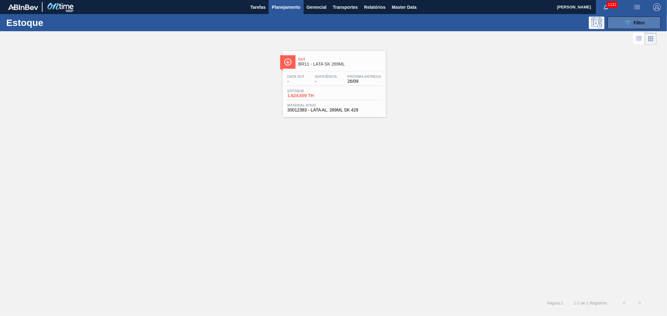
click at [630, 23] on icon "089F7B8B-B2A5-4AFE-B5C0-19BA573D28AC" at bounding box center [626, 22] width 7 height 7
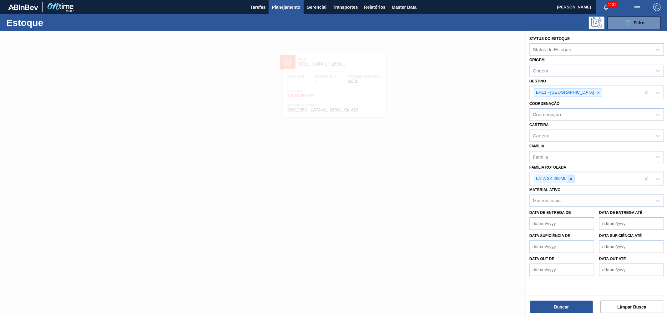
click at [571, 177] on icon at bounding box center [570, 179] width 4 height 4
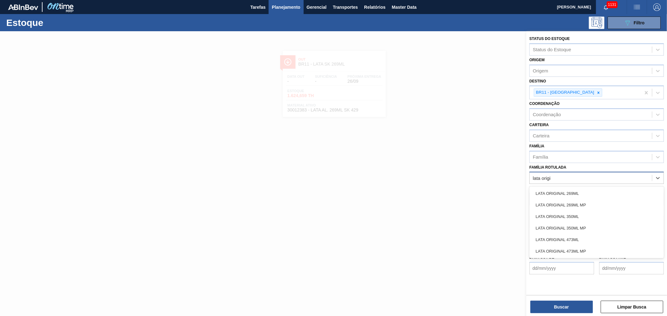
type Rotulada "lata origin"
click at [587, 192] on div "LATA ORIGINAL 269ML" at bounding box center [596, 194] width 134 height 12
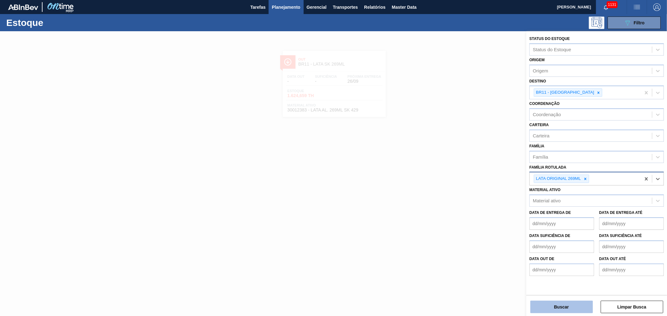
click at [579, 307] on button "Buscar" at bounding box center [561, 307] width 62 height 12
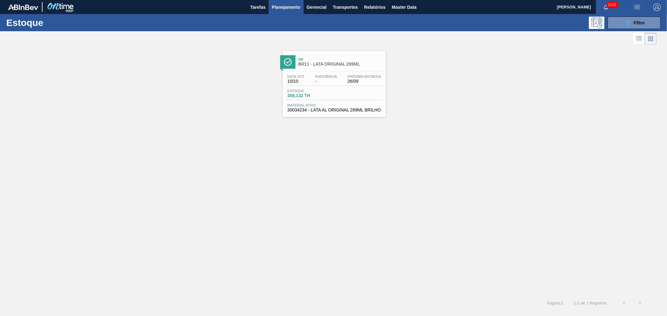
click at [332, 63] on span "BR11 - LATA ORIGINAL 269ML" at bounding box center [340, 64] width 84 height 5
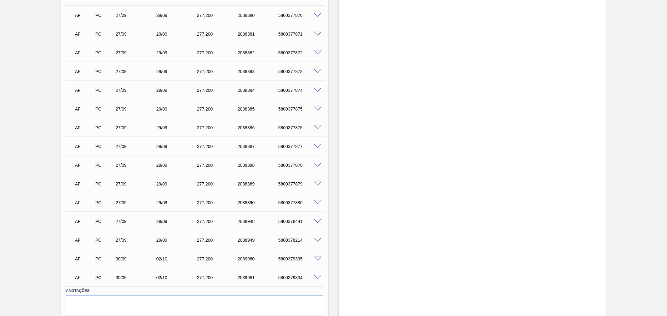
scroll to position [383, 0]
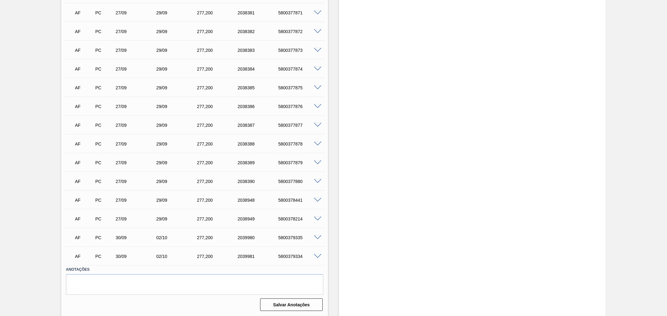
click at [289, 237] on div "5800379335" at bounding box center [300, 237] width 46 height 5
copy div "5800379335"
click at [283, 255] on div "5800379334" at bounding box center [300, 256] width 46 height 5
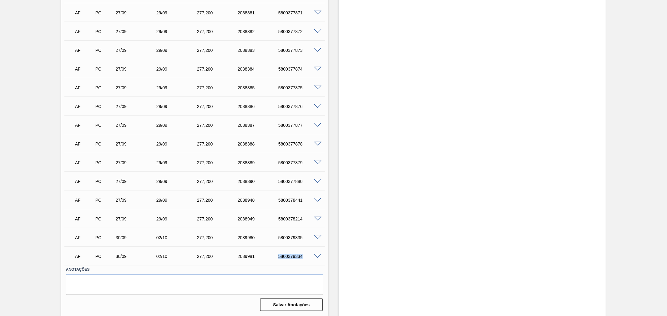
copy div "5800379334"
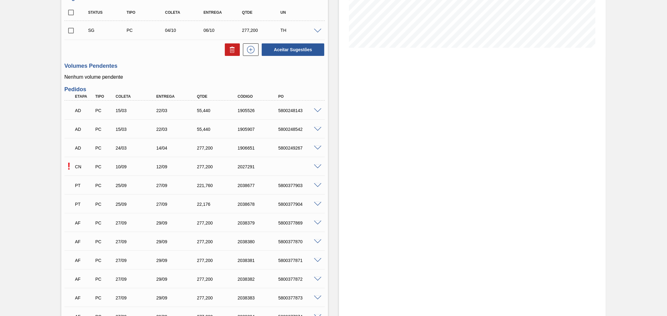
scroll to position [0, 0]
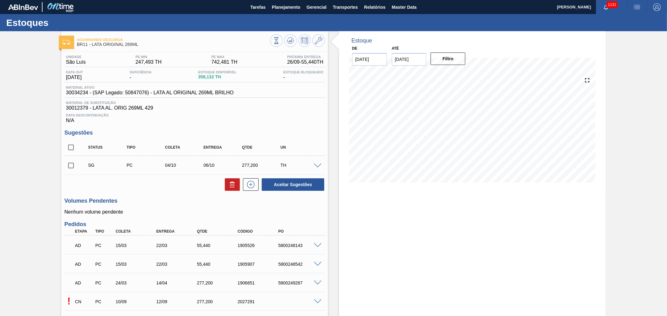
click at [339, 157] on div "Estoque De [DATE] Até [DATE] Filtro" at bounding box center [472, 111] width 267 height 161
click at [294, 6] on span "Planejamento" at bounding box center [286, 6] width 28 height 7
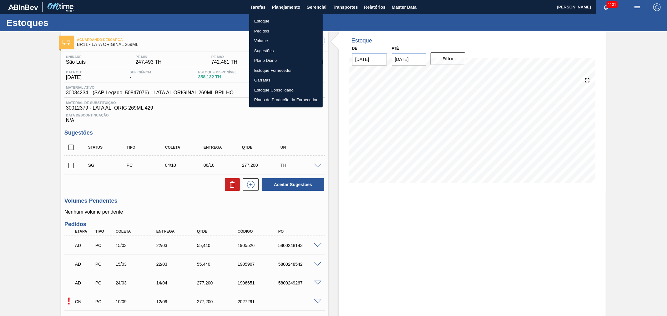
drag, startPoint x: 265, startPoint y: 22, endPoint x: 448, endPoint y: 32, distance: 183.3
click at [265, 22] on li "Estoque" at bounding box center [285, 21] width 73 height 10
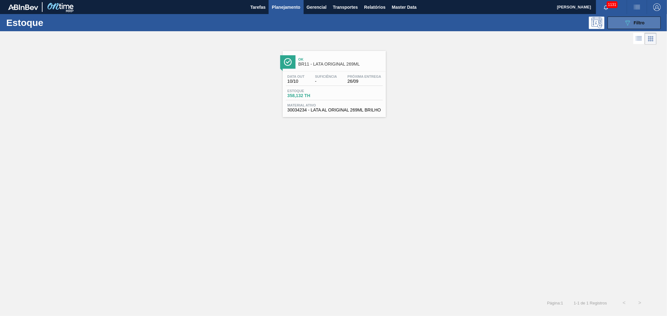
click at [627, 25] on icon "089F7B8B-B2A5-4AFE-B5C0-19BA573D28AC" at bounding box center [626, 22] width 7 height 7
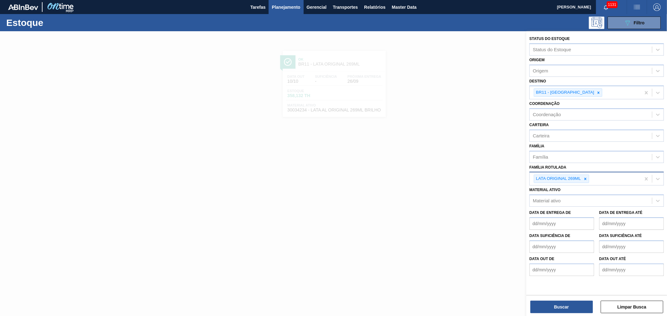
click at [582, 176] on div at bounding box center [585, 179] width 7 height 8
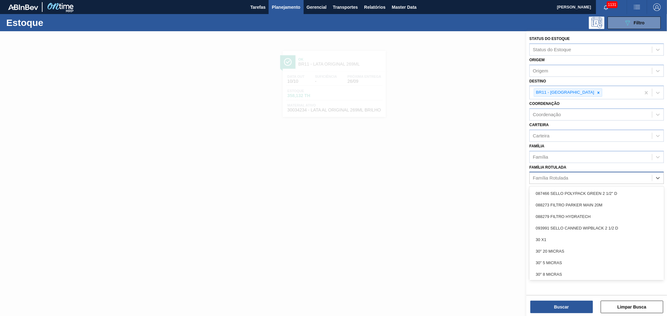
click at [585, 178] on div "Família Rotulada" at bounding box center [590, 178] width 122 height 9
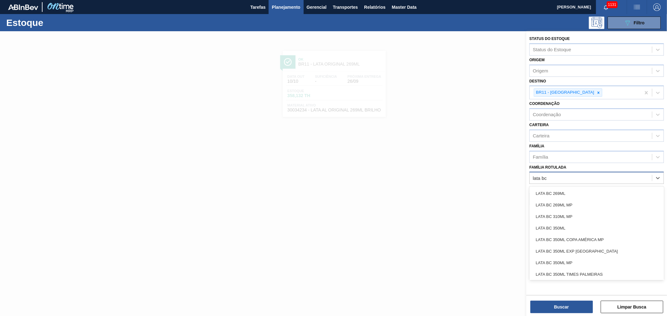
type Rotulada "lata bc 2"
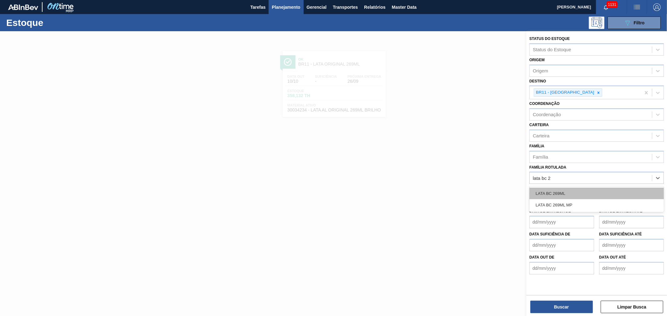
click at [574, 188] on div "LATA BC 269ML" at bounding box center [596, 194] width 134 height 12
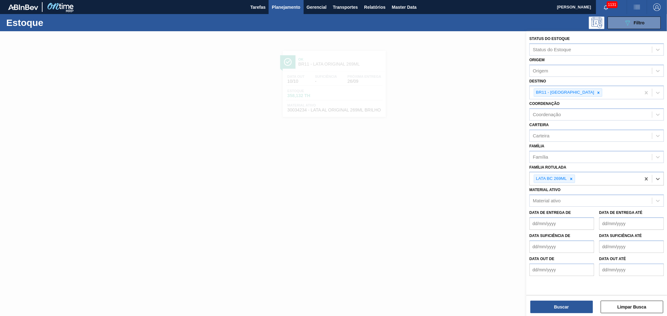
click at [570, 314] on div "Status do Estoque Status do Estoque Origem Origem Destino BR11 - São Luís Coord…" at bounding box center [596, 174] width 141 height 286
click at [567, 311] on button "Buscar" at bounding box center [561, 307] width 62 height 12
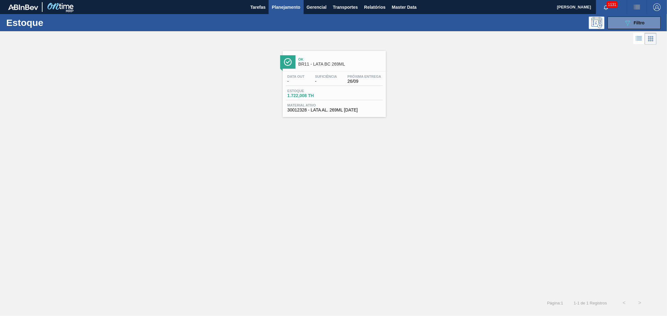
click at [331, 66] on span "BR11 - LATA BC 269ML" at bounding box center [340, 64] width 84 height 5
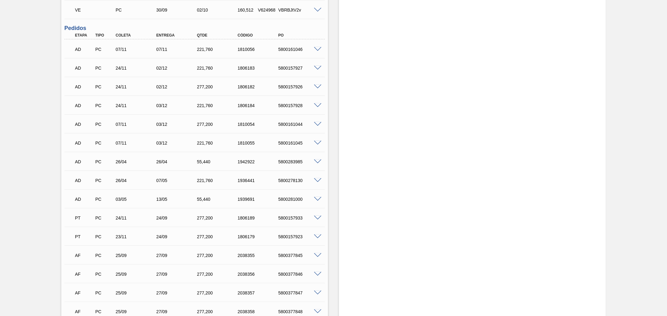
scroll to position [298, 0]
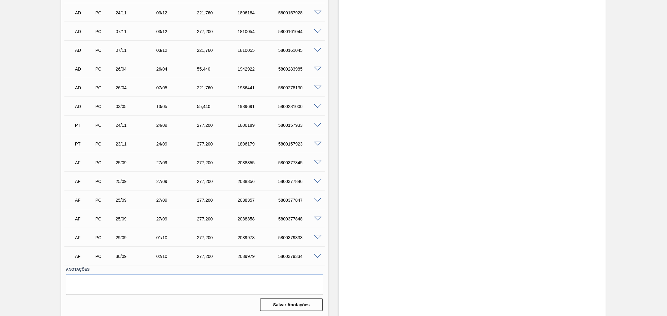
click at [295, 237] on div "5800379333" at bounding box center [300, 237] width 46 height 5
copy div "5800379333"
click at [293, 255] on div "5800379334" at bounding box center [300, 256] width 46 height 5
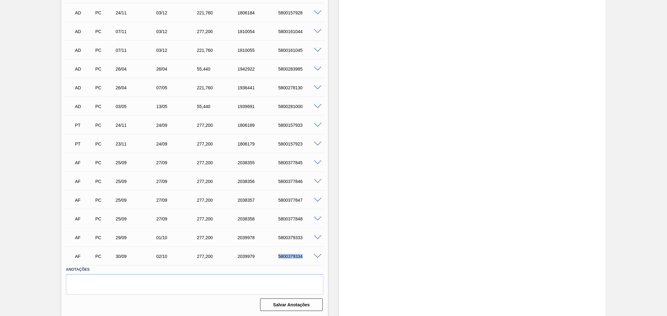
copy div "5800379334"
